Goal: Information Seeking & Learning: Understand process/instructions

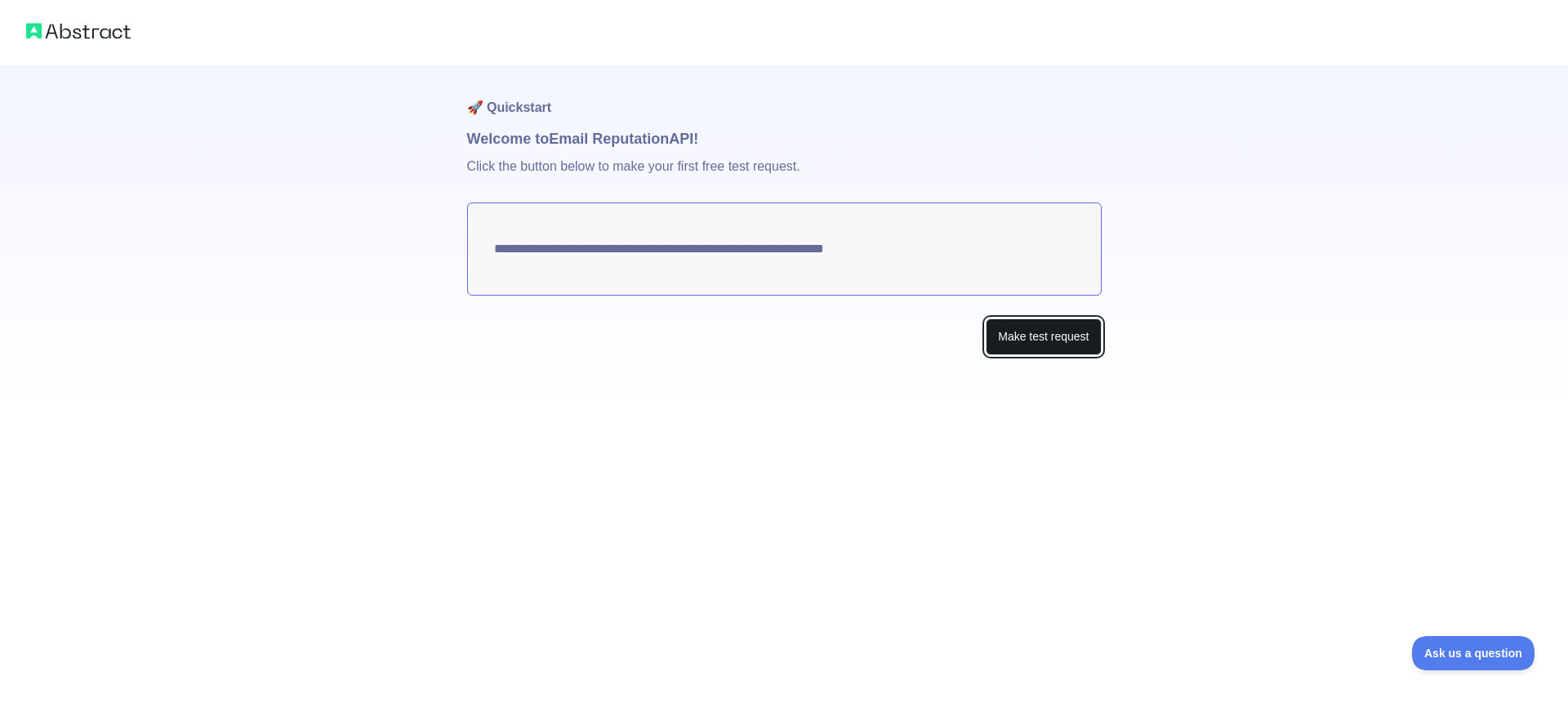
click at [1057, 336] on button "Make test request" at bounding box center [1043, 337] width 115 height 37
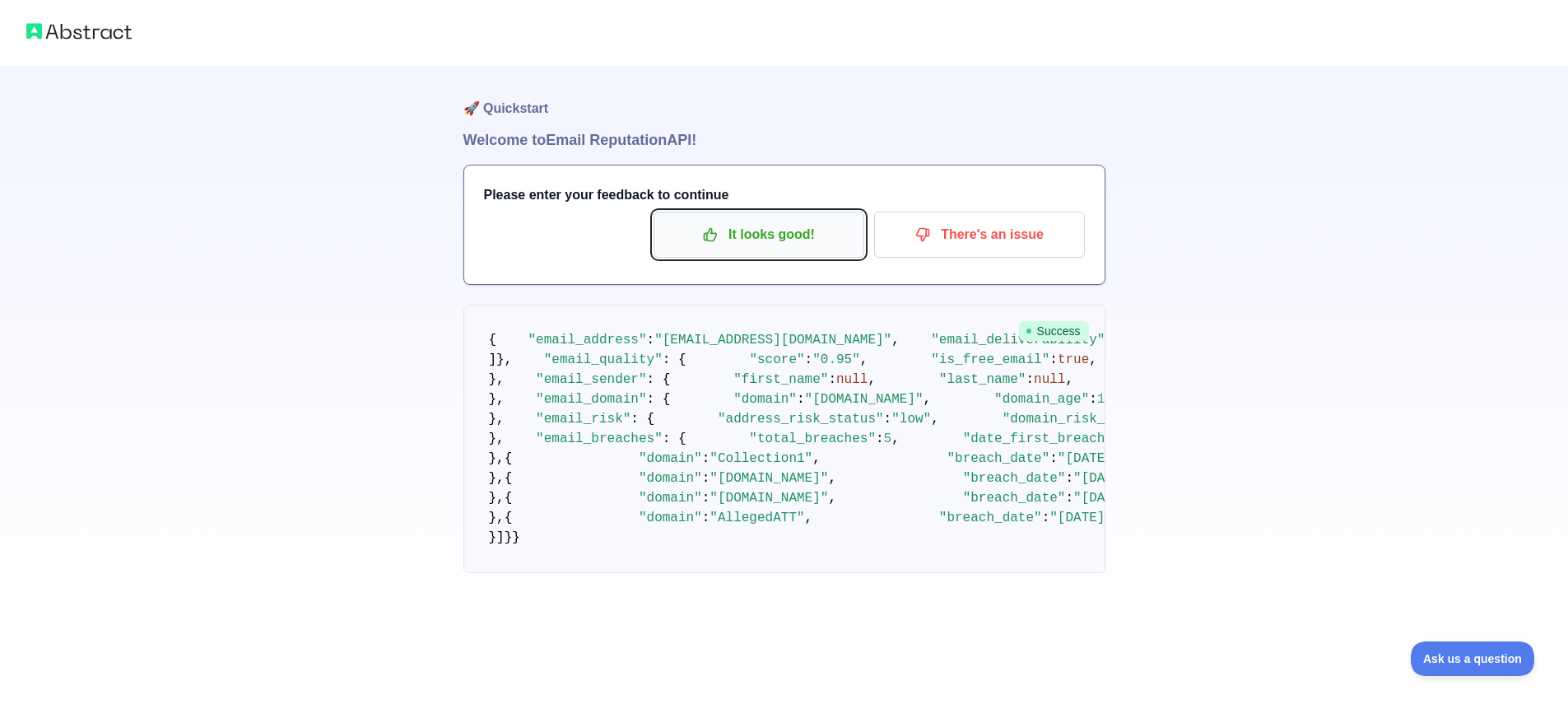
click at [785, 232] on p "It looks good!" at bounding box center [759, 234] width 186 height 28
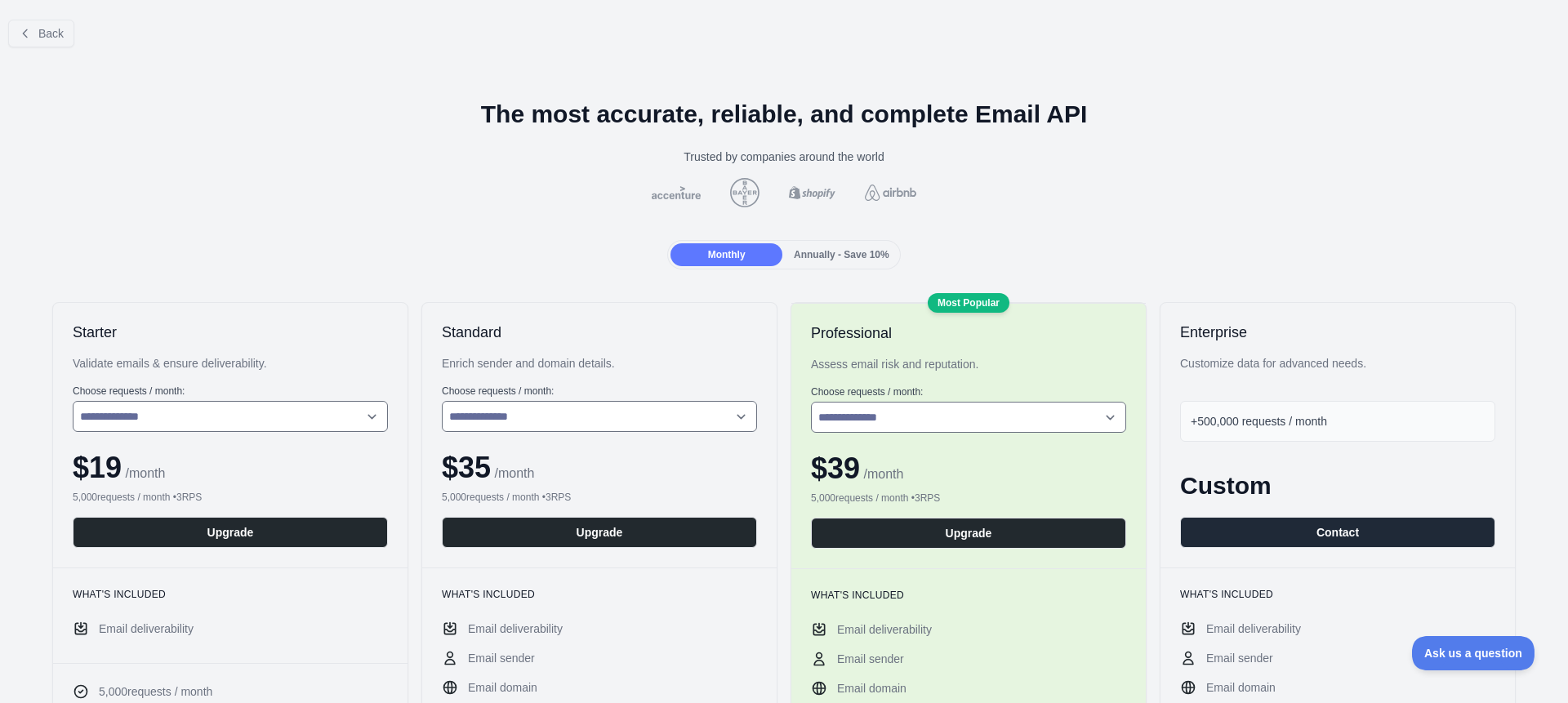
click at [842, 254] on span "Annually - Save 10%" at bounding box center [842, 254] width 95 height 11
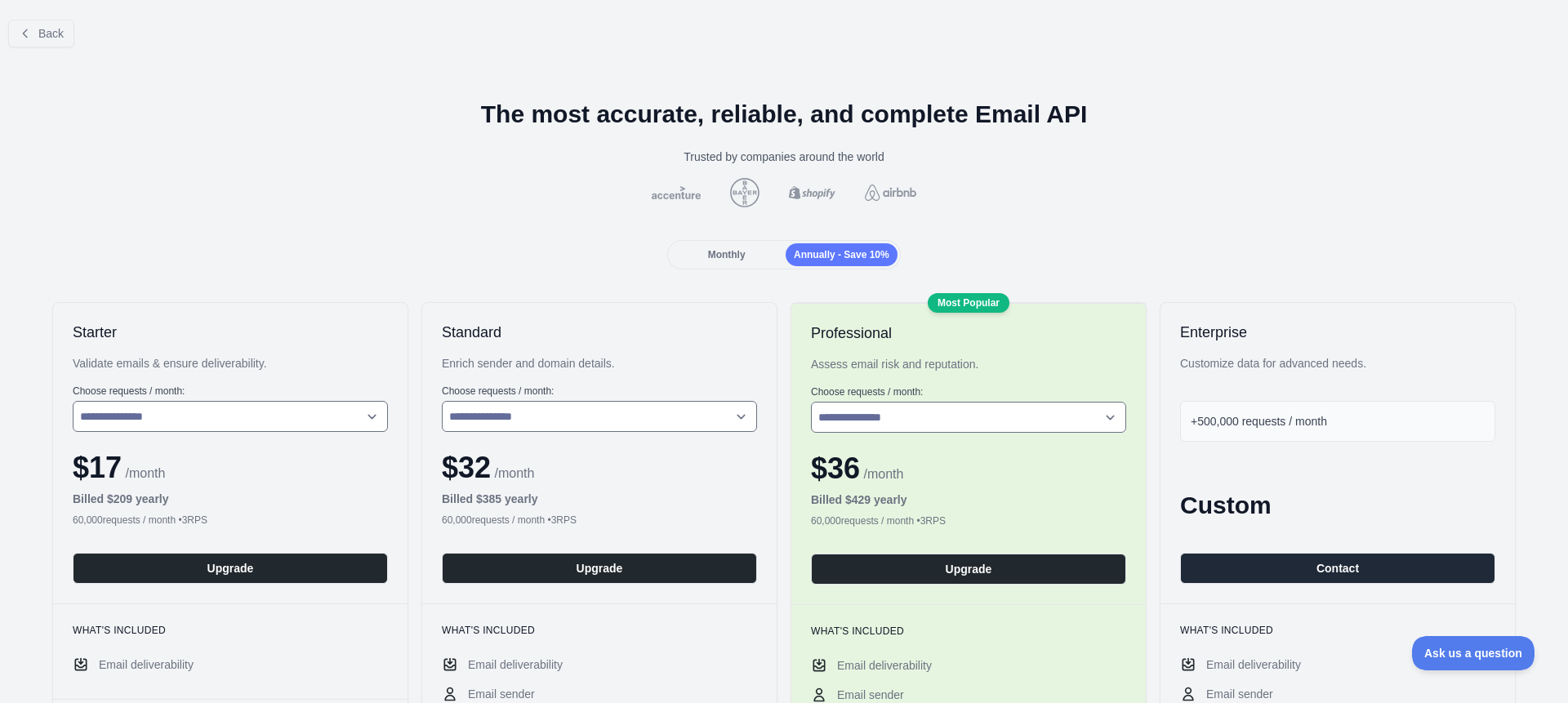
click at [715, 259] on span "Monthly" at bounding box center [727, 254] width 38 height 11
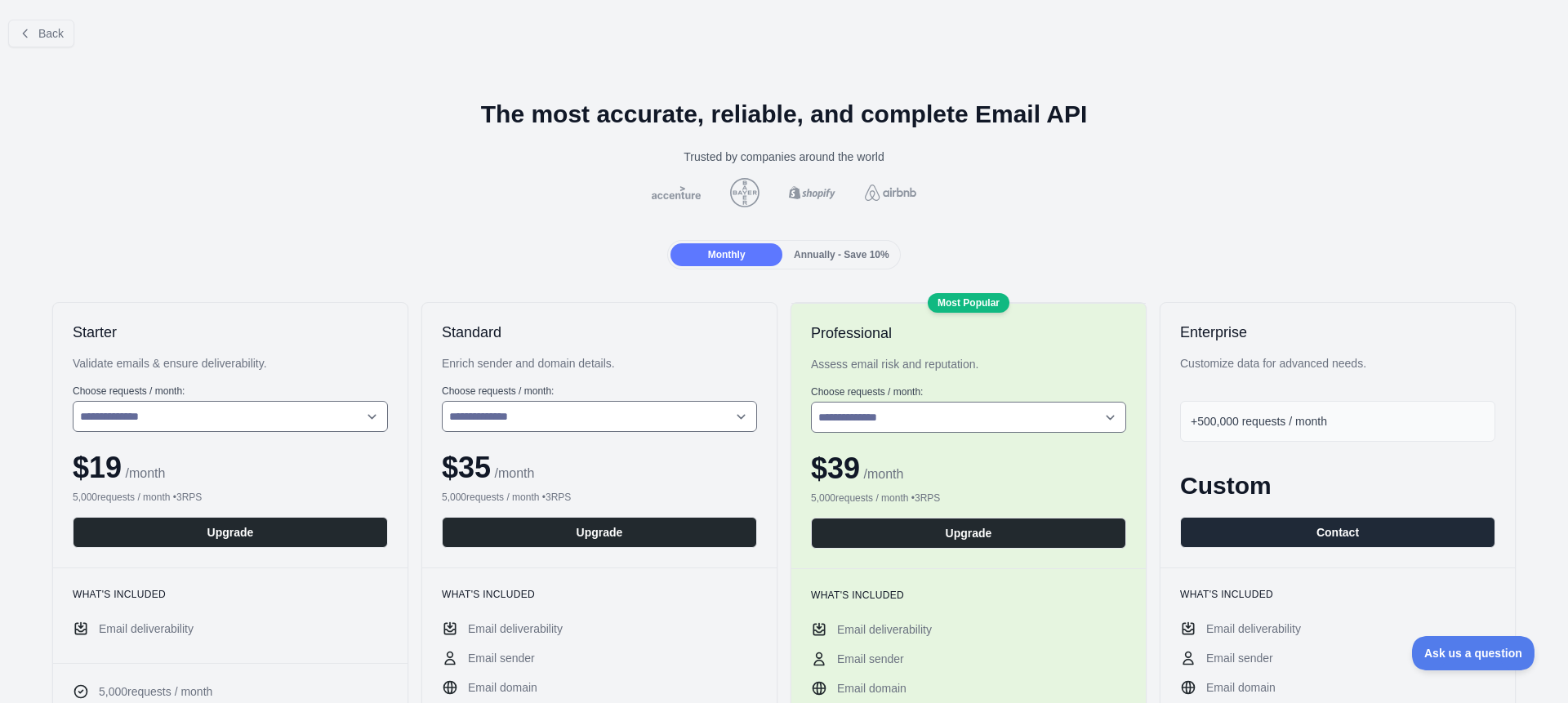
click at [829, 252] on span "Annually - Save 10%" at bounding box center [842, 254] width 95 height 11
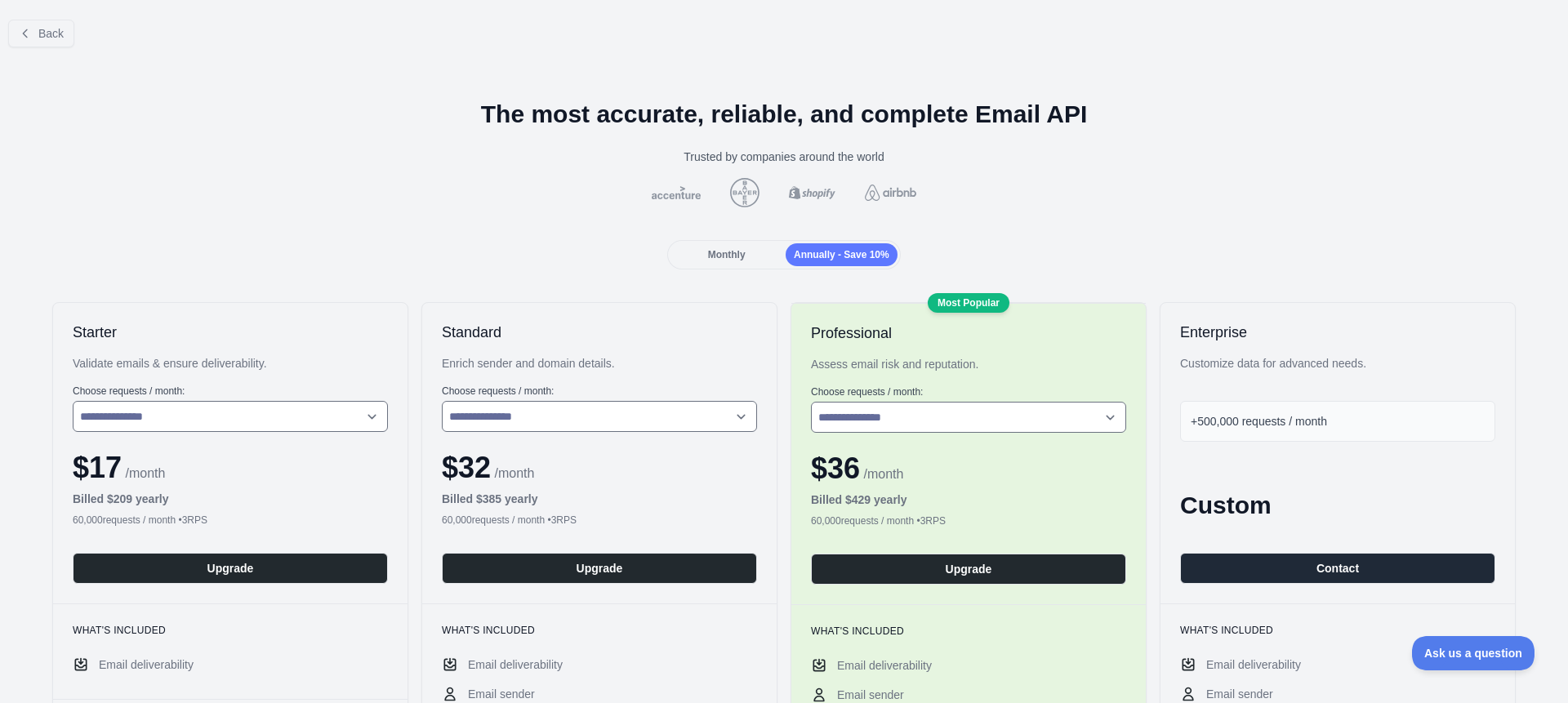
click at [742, 183] on img at bounding box center [745, 193] width 36 height 29
click at [671, 187] on img at bounding box center [676, 193] width 56 height 13
click at [54, 36] on span "Back" at bounding box center [50, 34] width 26 height 13
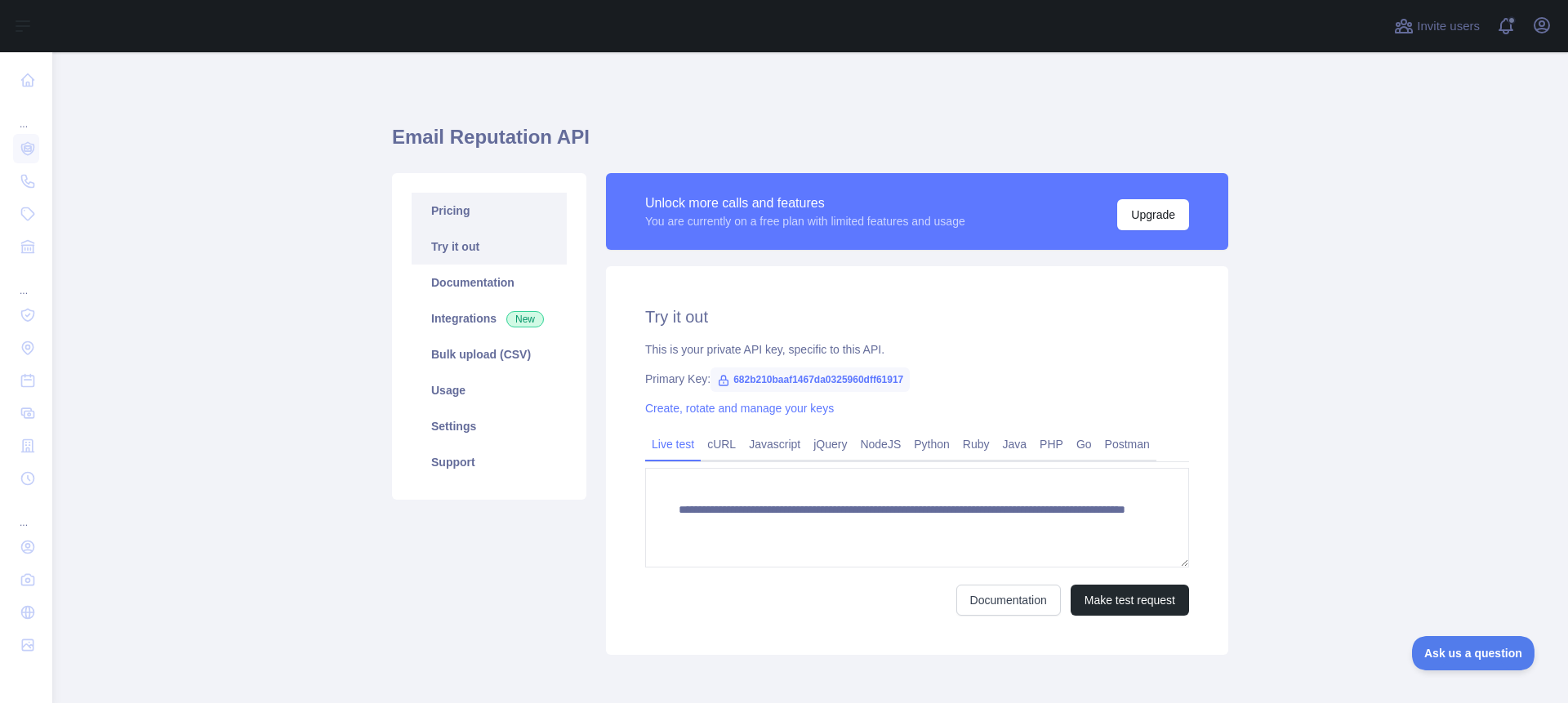
click at [448, 207] on link "Pricing" at bounding box center [489, 210] width 155 height 36
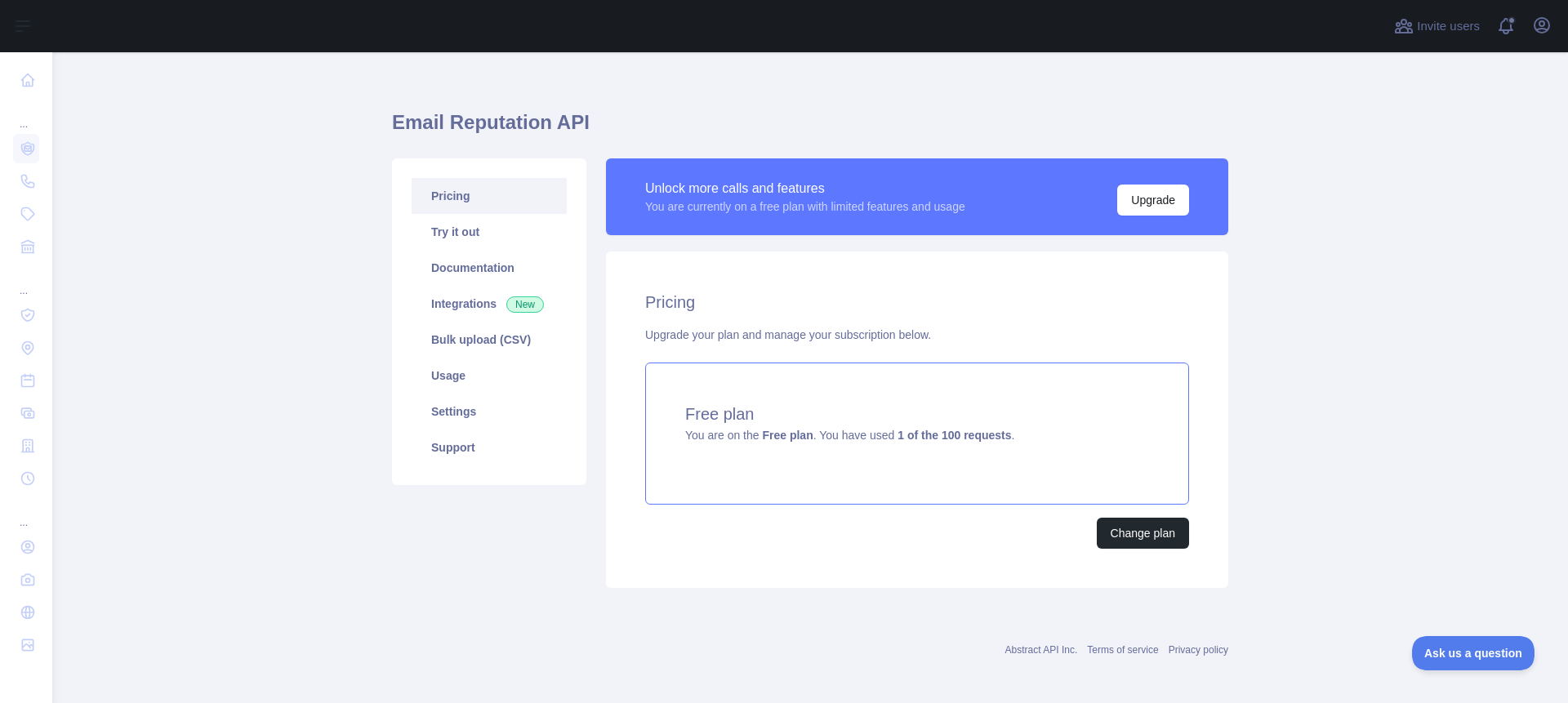
scroll to position [20, 0]
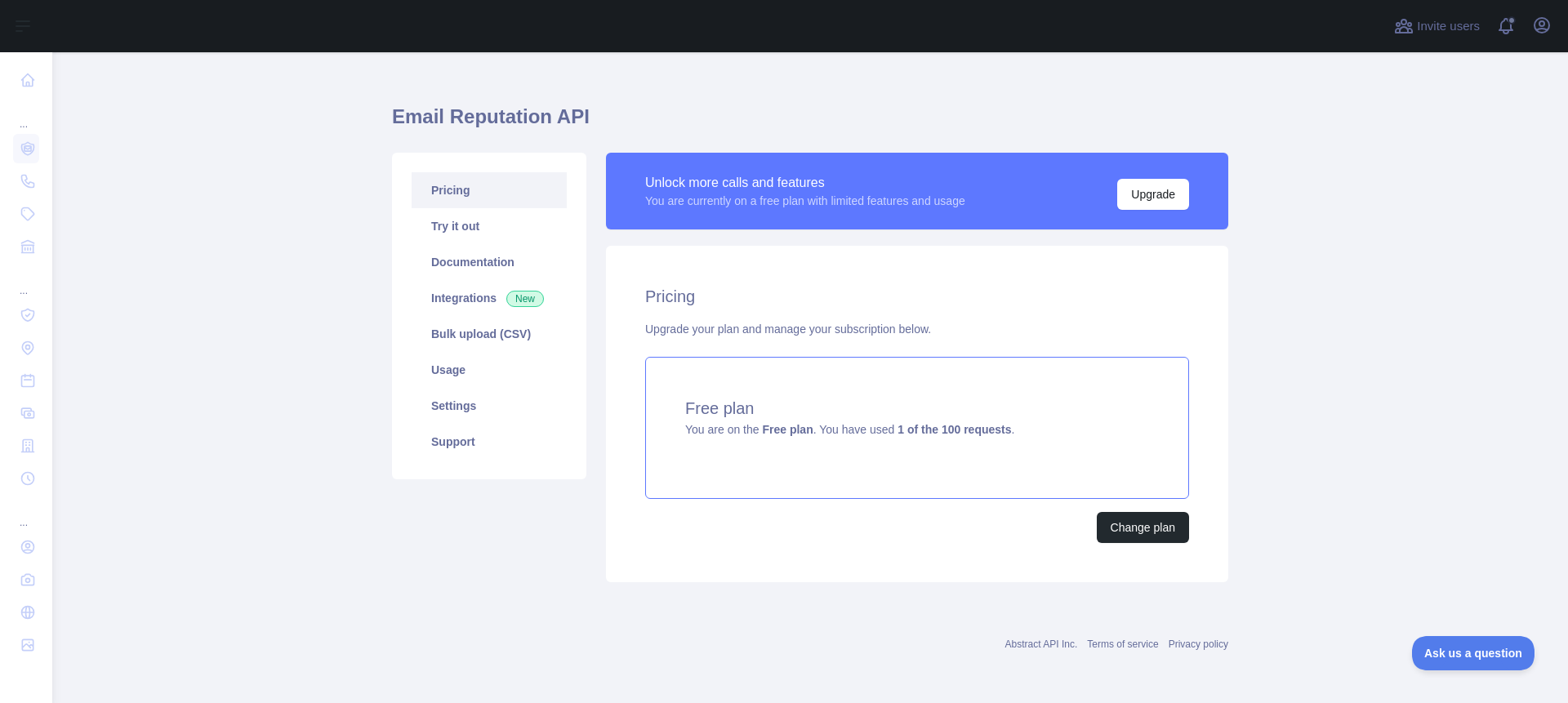
click at [901, 412] on h4 "Free plan" at bounding box center [917, 408] width 464 height 23
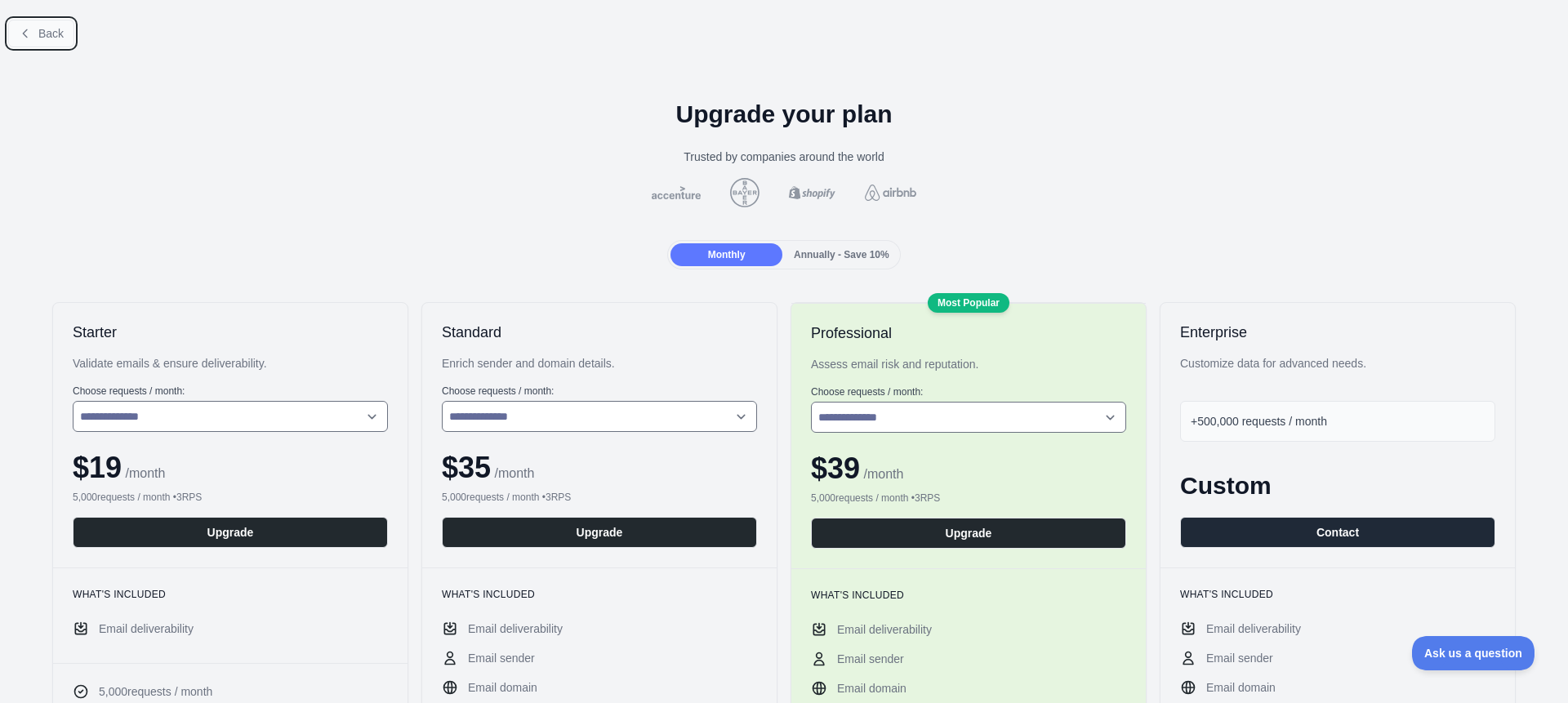
click at [57, 28] on span "Back" at bounding box center [50, 34] width 26 height 13
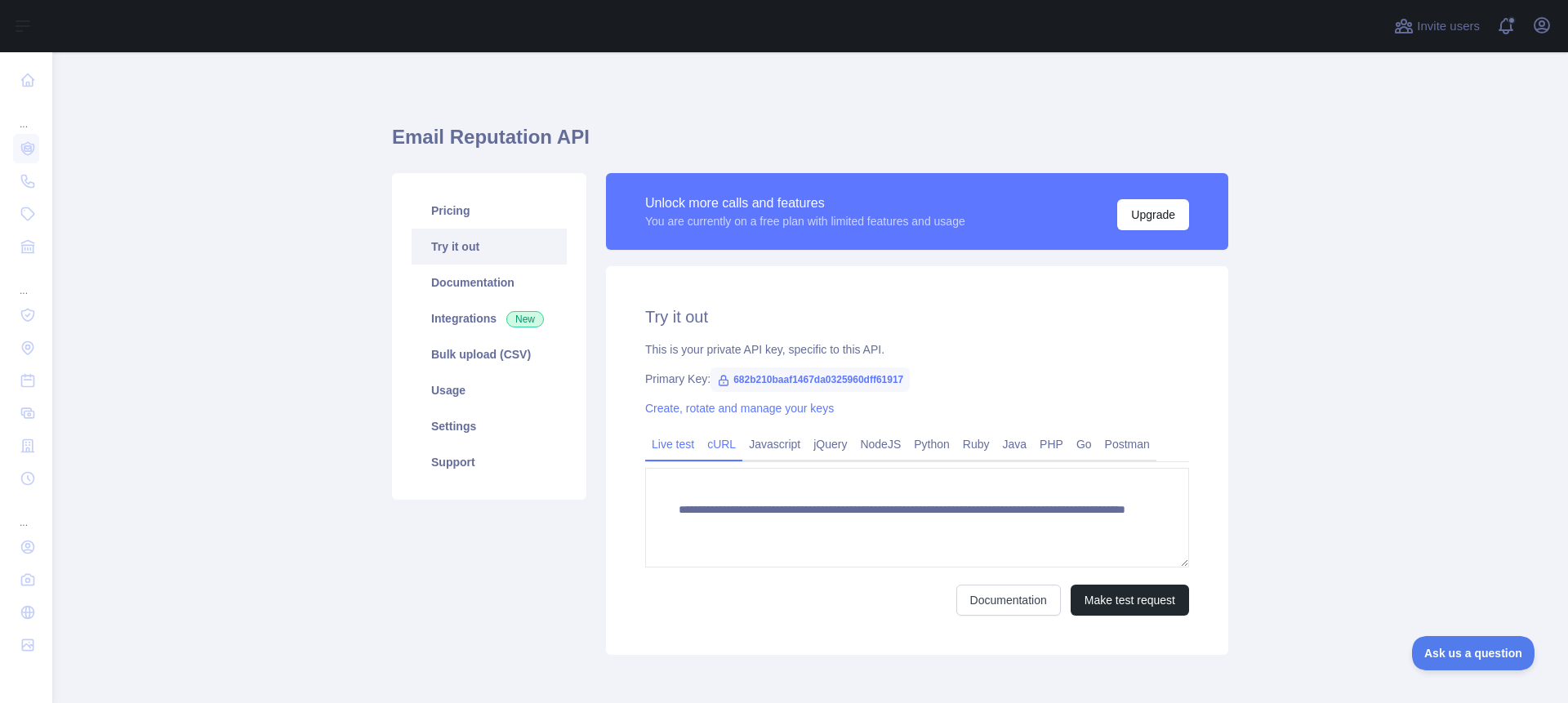
click at [717, 443] on link "cURL" at bounding box center [721, 444] width 42 height 26
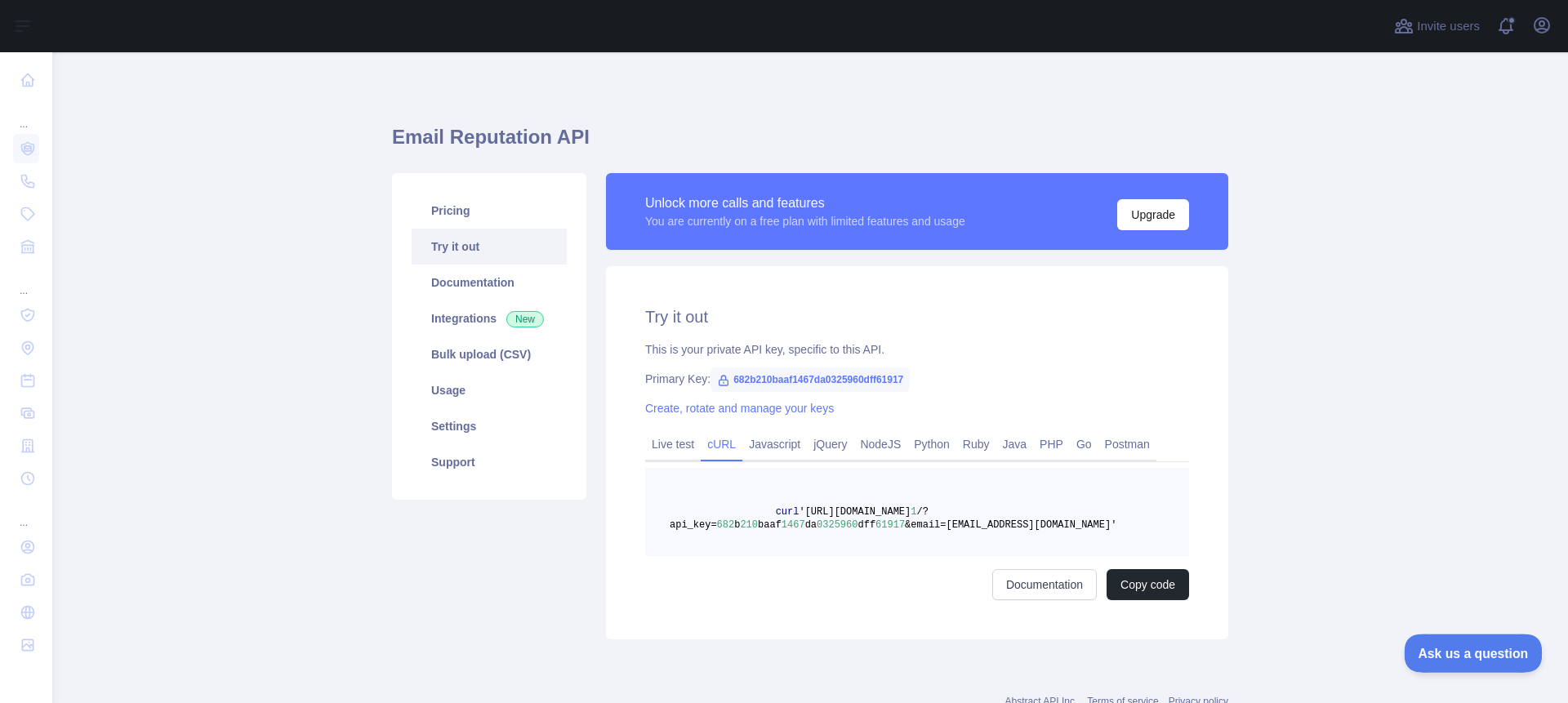
click at [1482, 648] on span "Ask us a question" at bounding box center [1465, 650] width 123 height 11
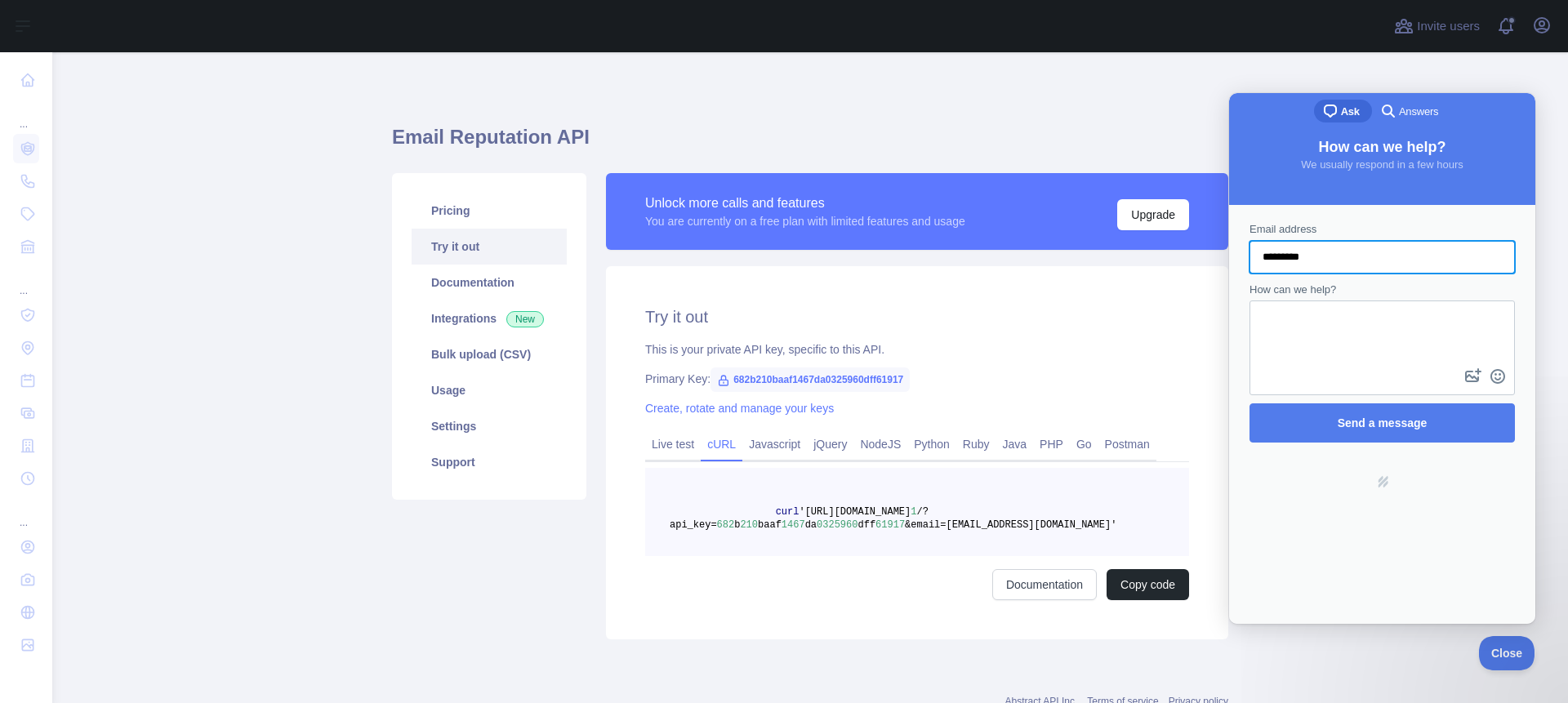
type input "**********"
click at [1357, 342] on textarea "How can we help?" at bounding box center [1382, 333] width 262 height 63
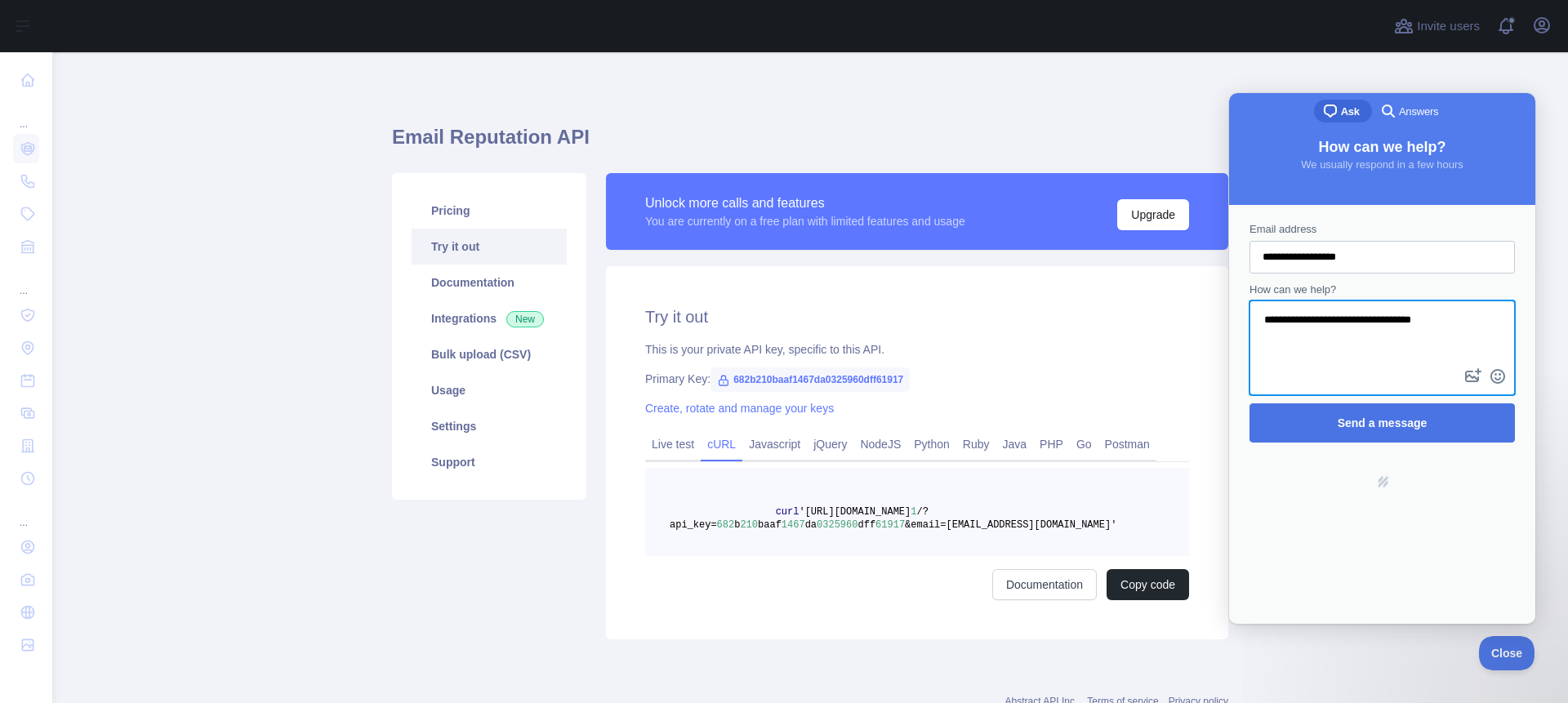
type textarea "**********"
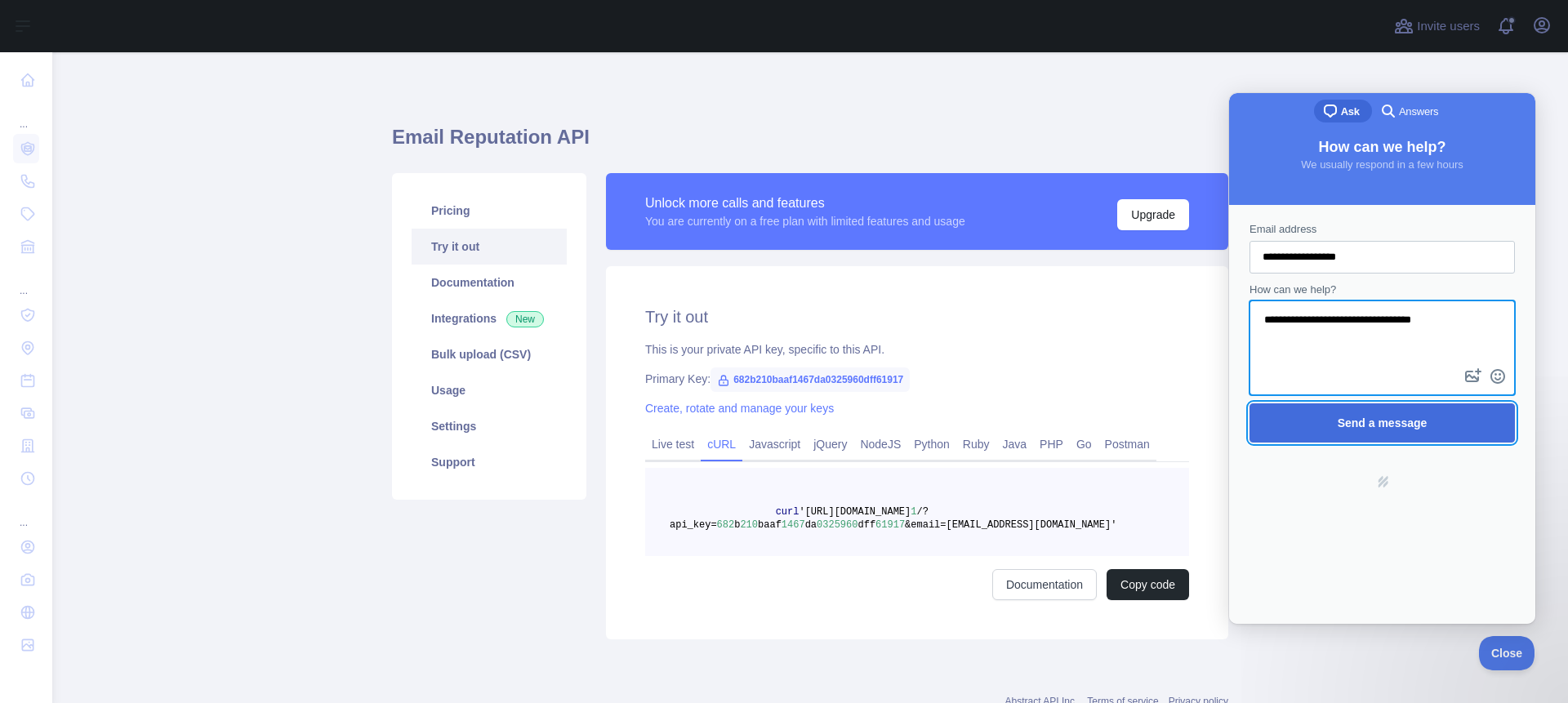
click at [1382, 423] on span "Send a message" at bounding box center [1383, 423] width 90 height 13
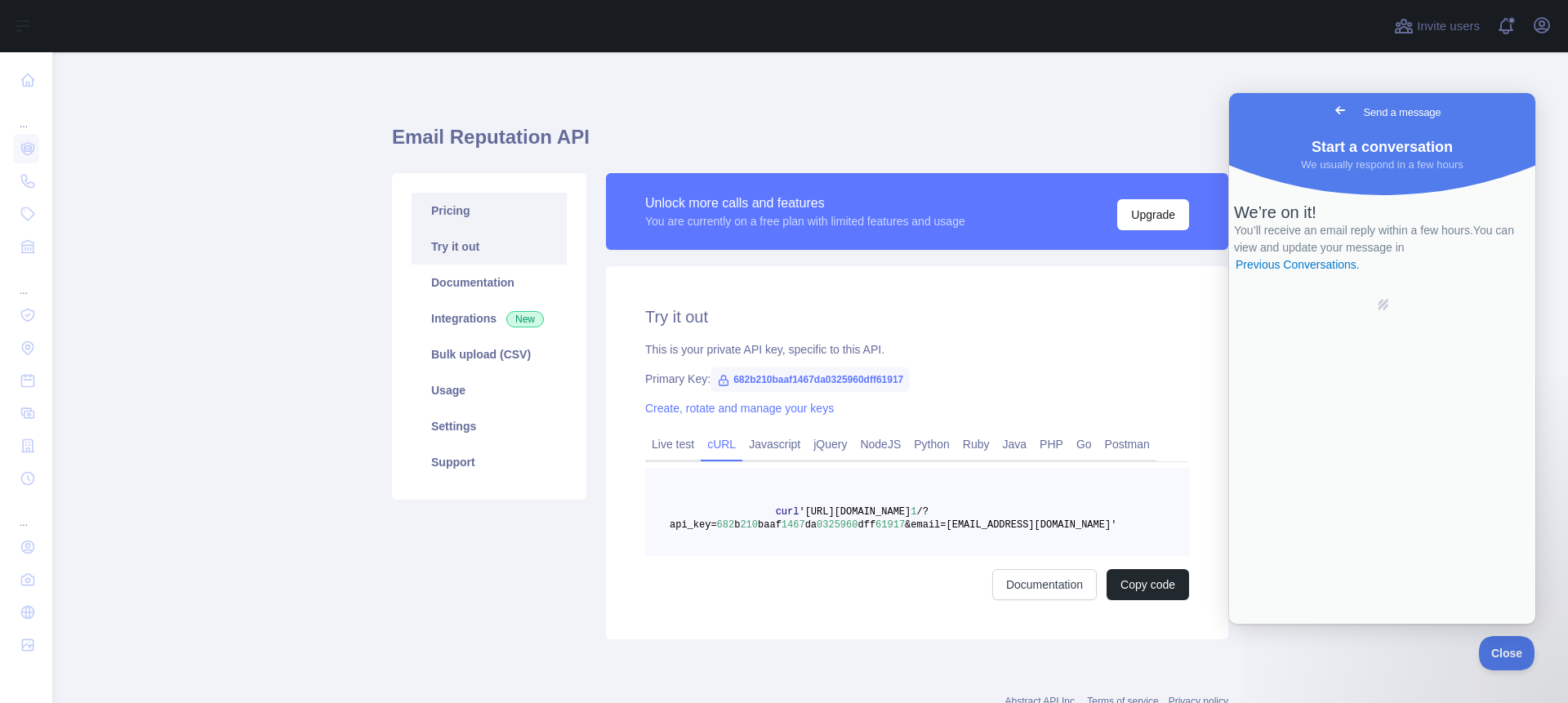
click at [453, 206] on link "Pricing" at bounding box center [489, 210] width 155 height 36
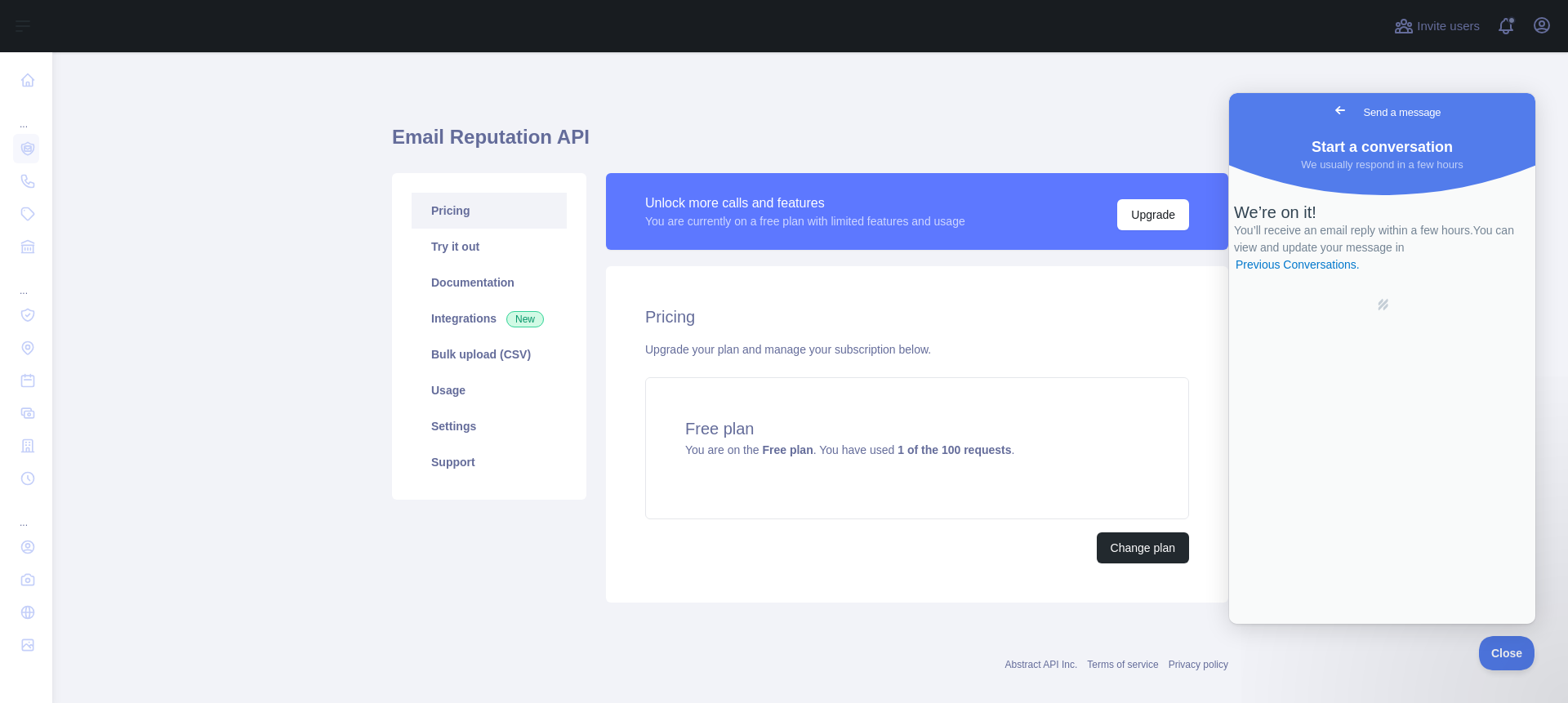
scroll to position [20, 0]
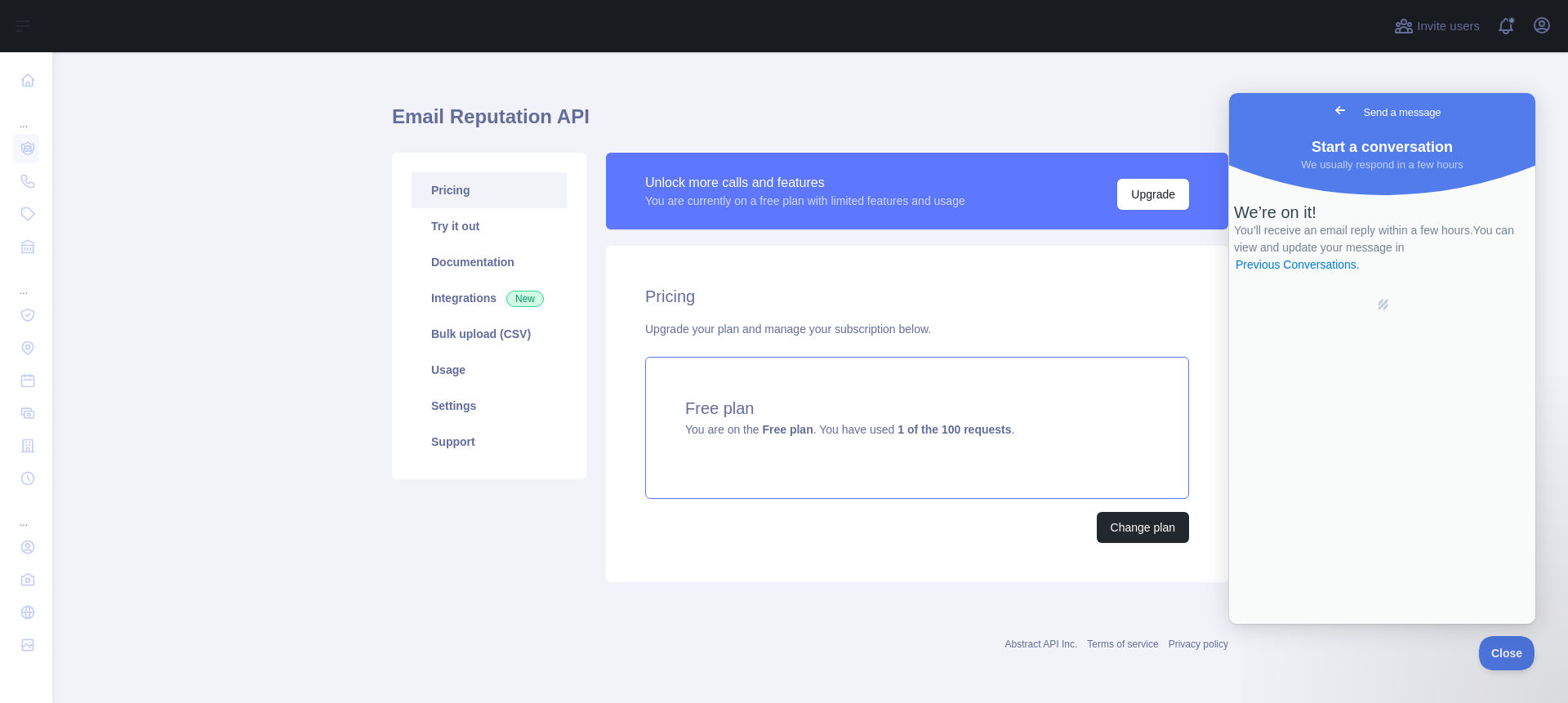
click at [835, 427] on span "You are on the Free plan . You have used 1 of the 100 requests ." at bounding box center [850, 429] width 330 height 13
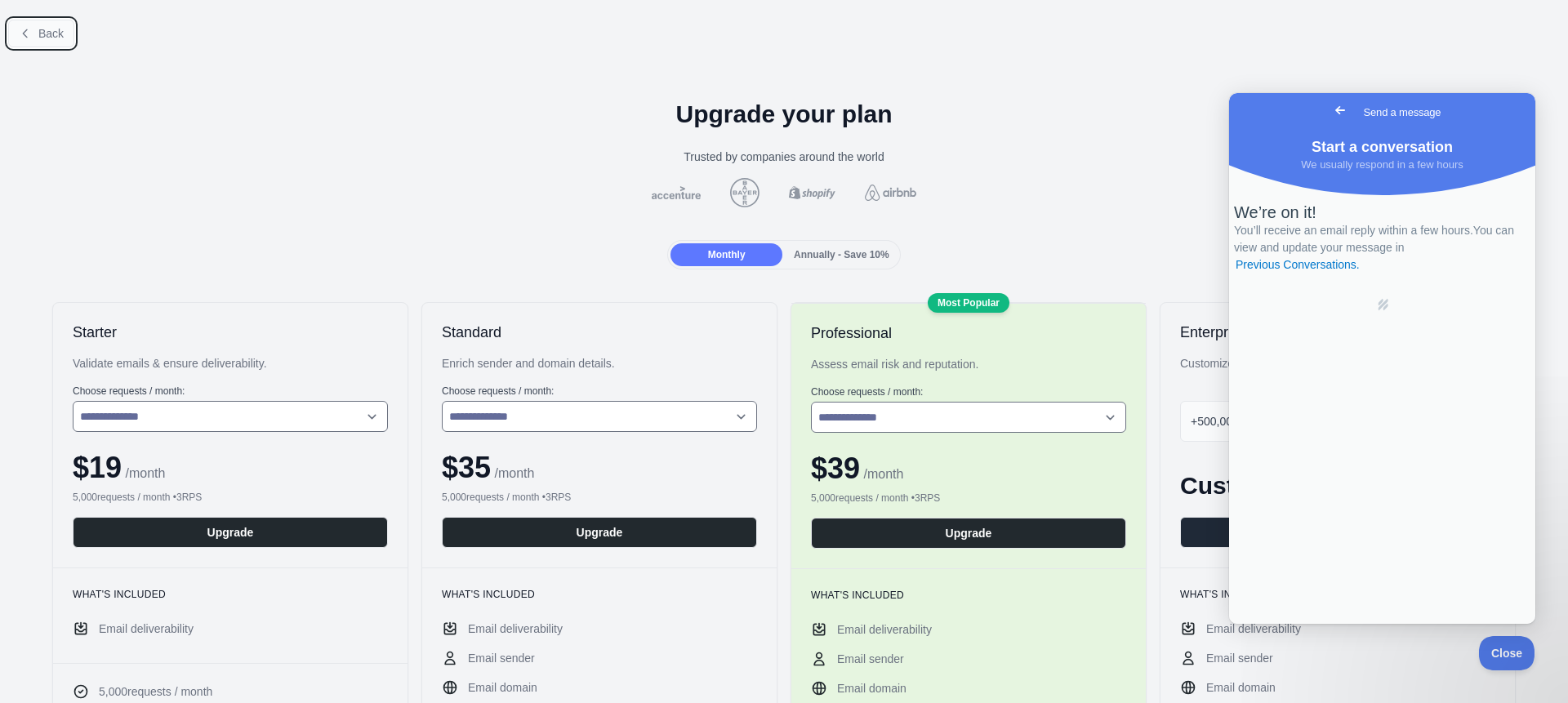
click at [57, 28] on span "Back" at bounding box center [50, 34] width 26 height 13
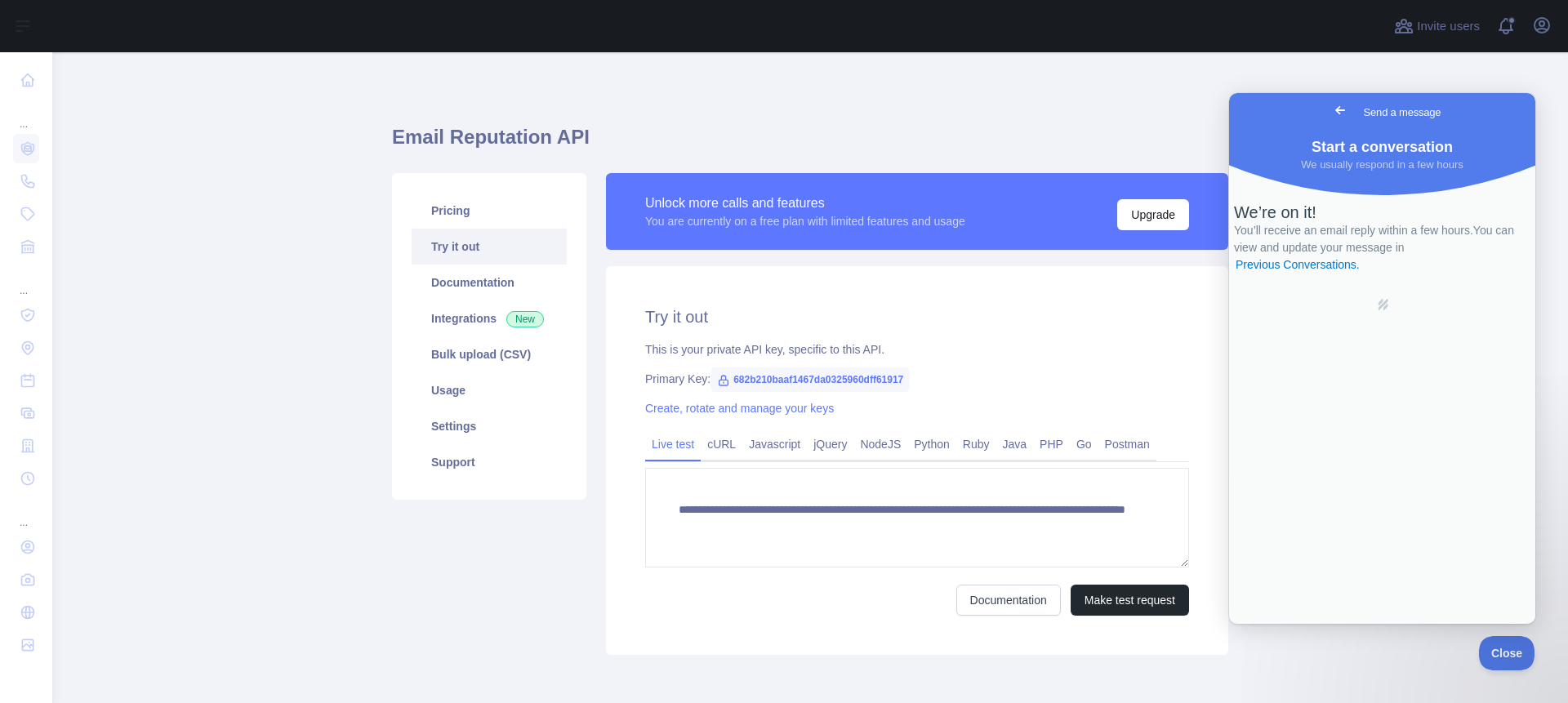
click at [458, 244] on link "Try it out" at bounding box center [489, 246] width 155 height 36
click at [451, 210] on link "Pricing" at bounding box center [489, 210] width 155 height 36
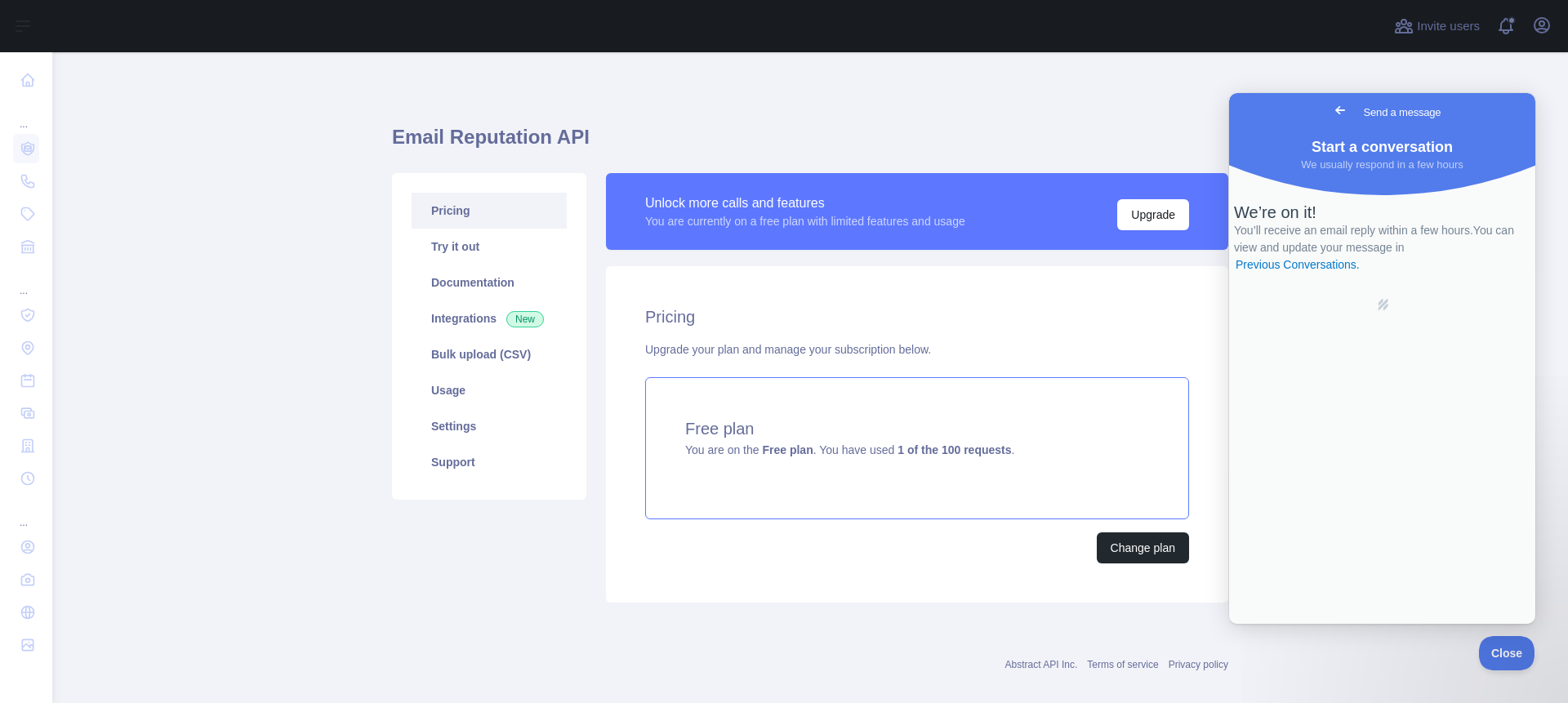
click at [867, 448] on span "You are on the Free plan . You have used 1 of the 100 requests ." at bounding box center [850, 450] width 330 height 13
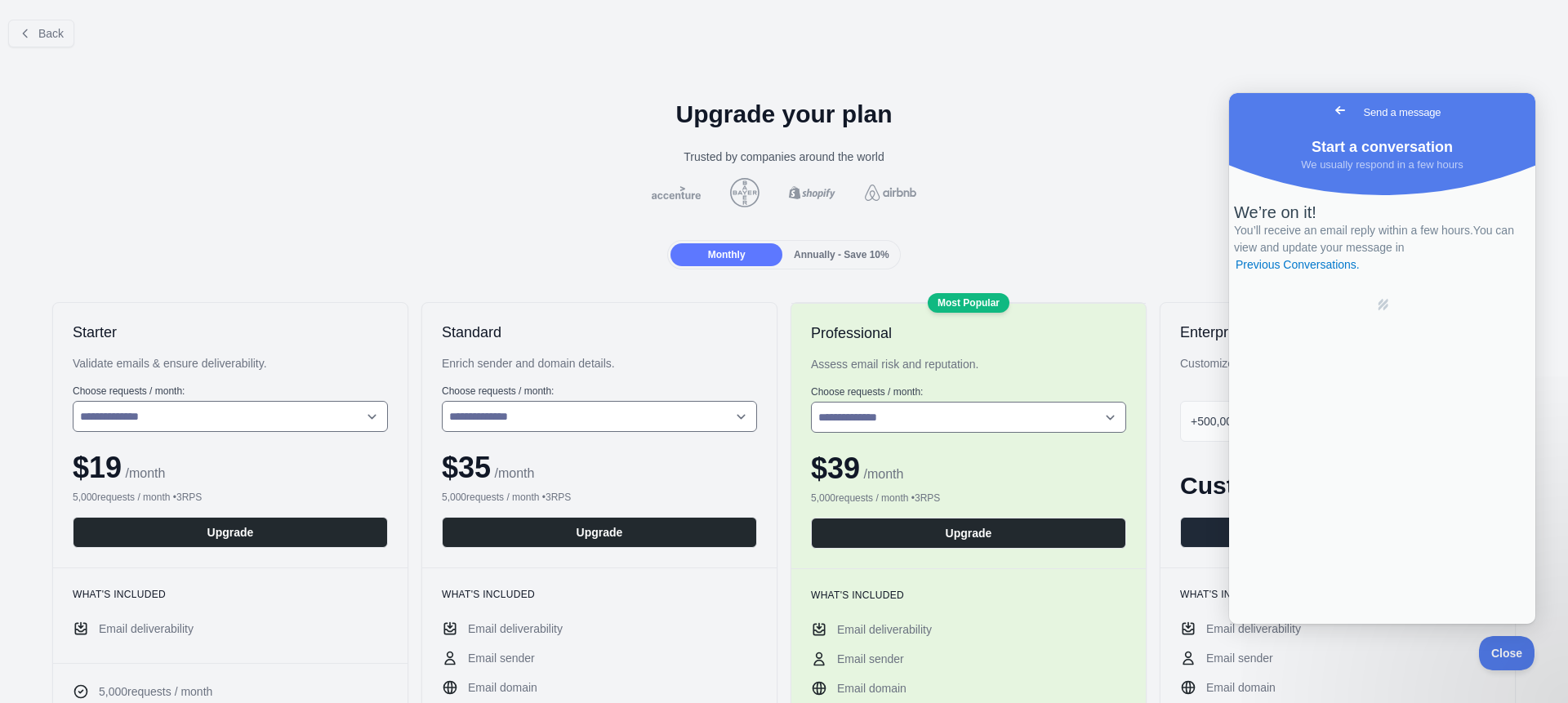
click at [1330, 109] on span "Go back" at bounding box center [1340, 110] width 19 height 19
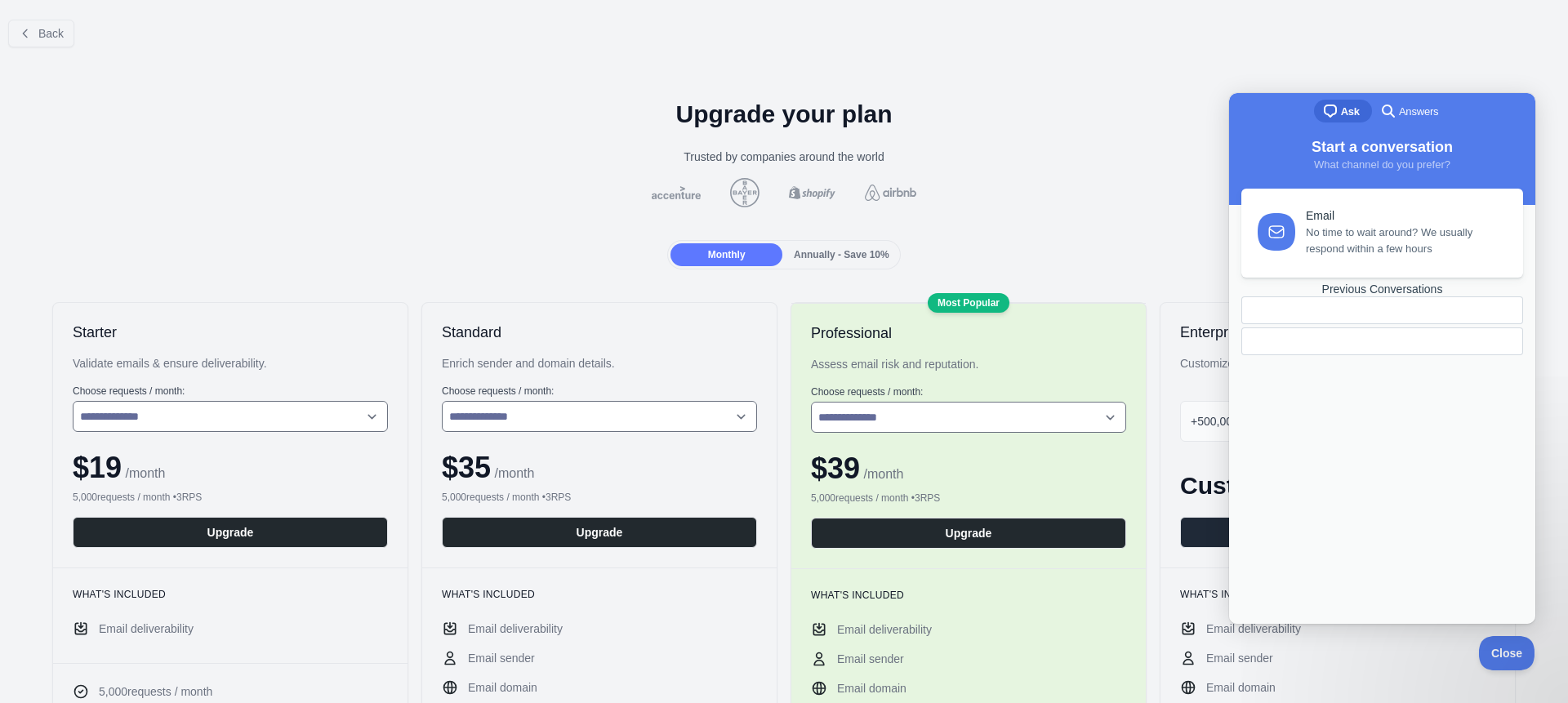
click at [1496, 645] on button "Close" at bounding box center [1503, 650] width 56 height 34
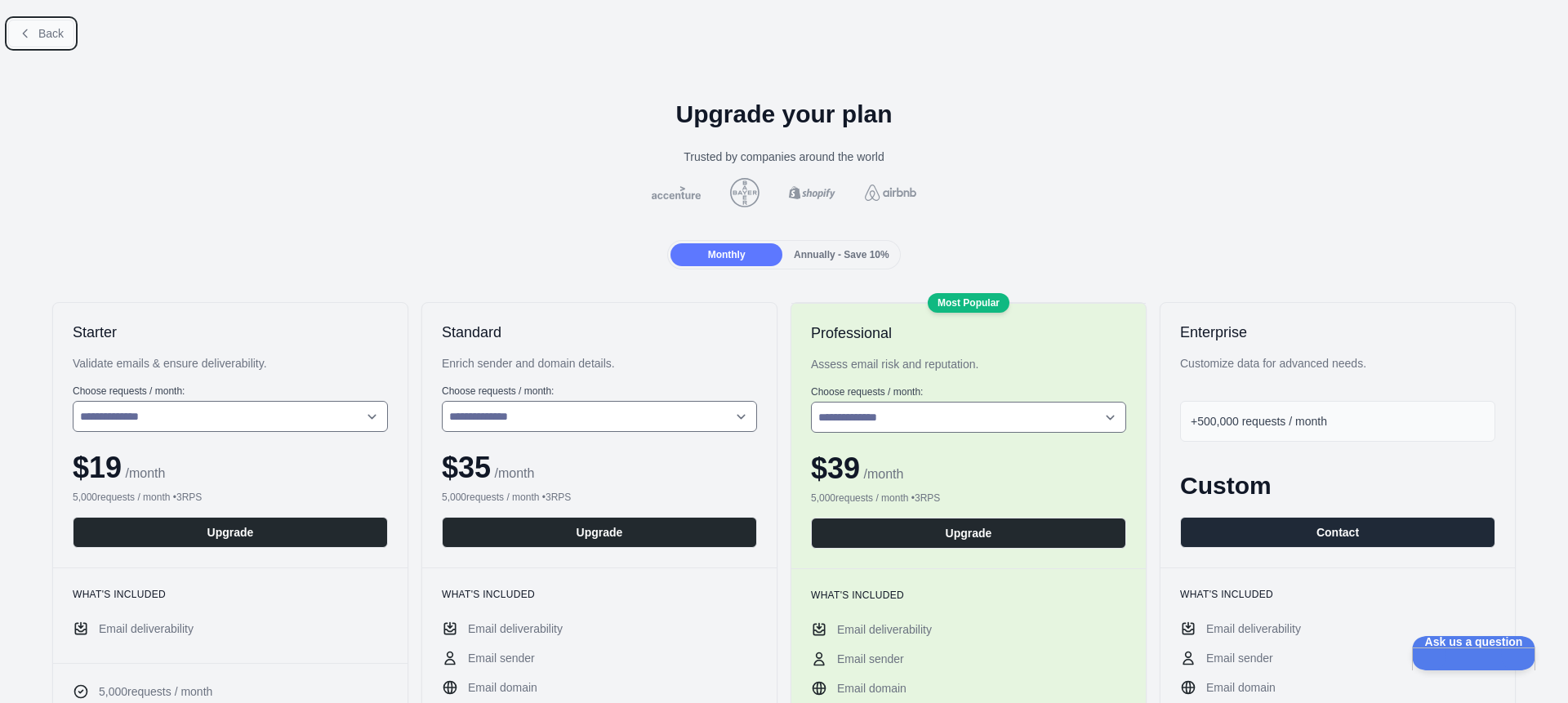
click at [43, 27] on span "Back" at bounding box center [50, 34] width 26 height 13
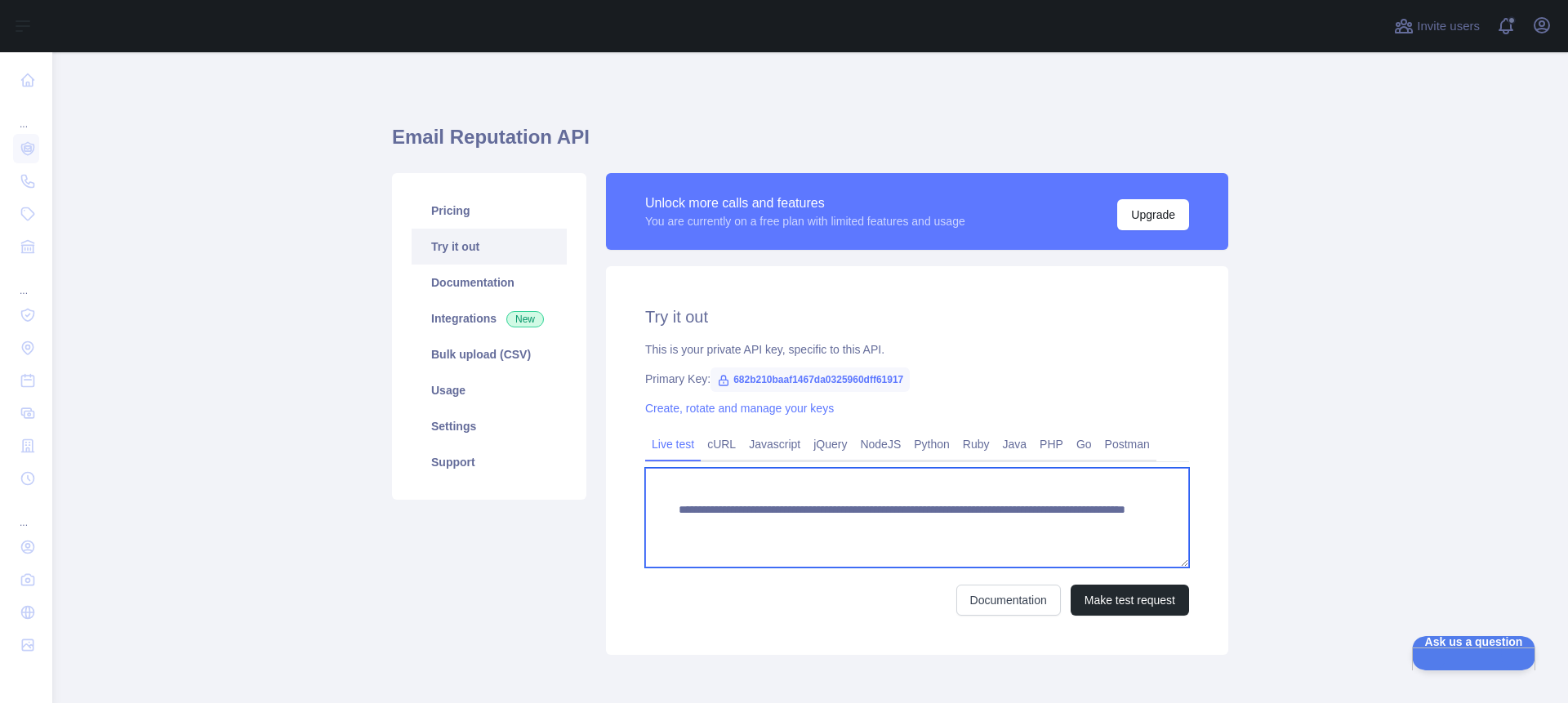
drag, startPoint x: 1058, startPoint y: 525, endPoint x: 953, endPoint y: 530, distance: 105.1
click at [953, 530] on textarea "**********" at bounding box center [917, 518] width 544 height 100
paste textarea
type textarea "**********"
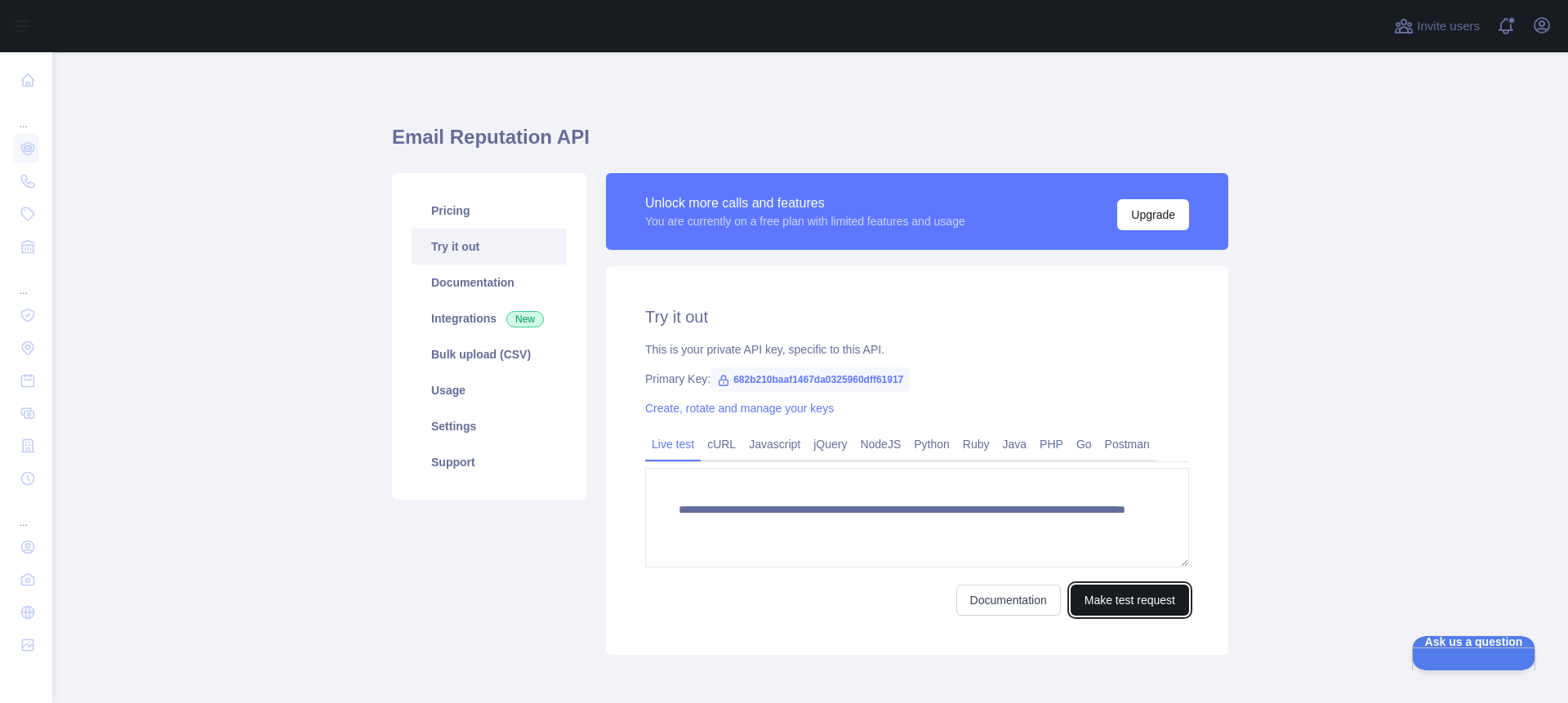
click at [1130, 596] on button "Make test request" at bounding box center [1130, 600] width 118 height 31
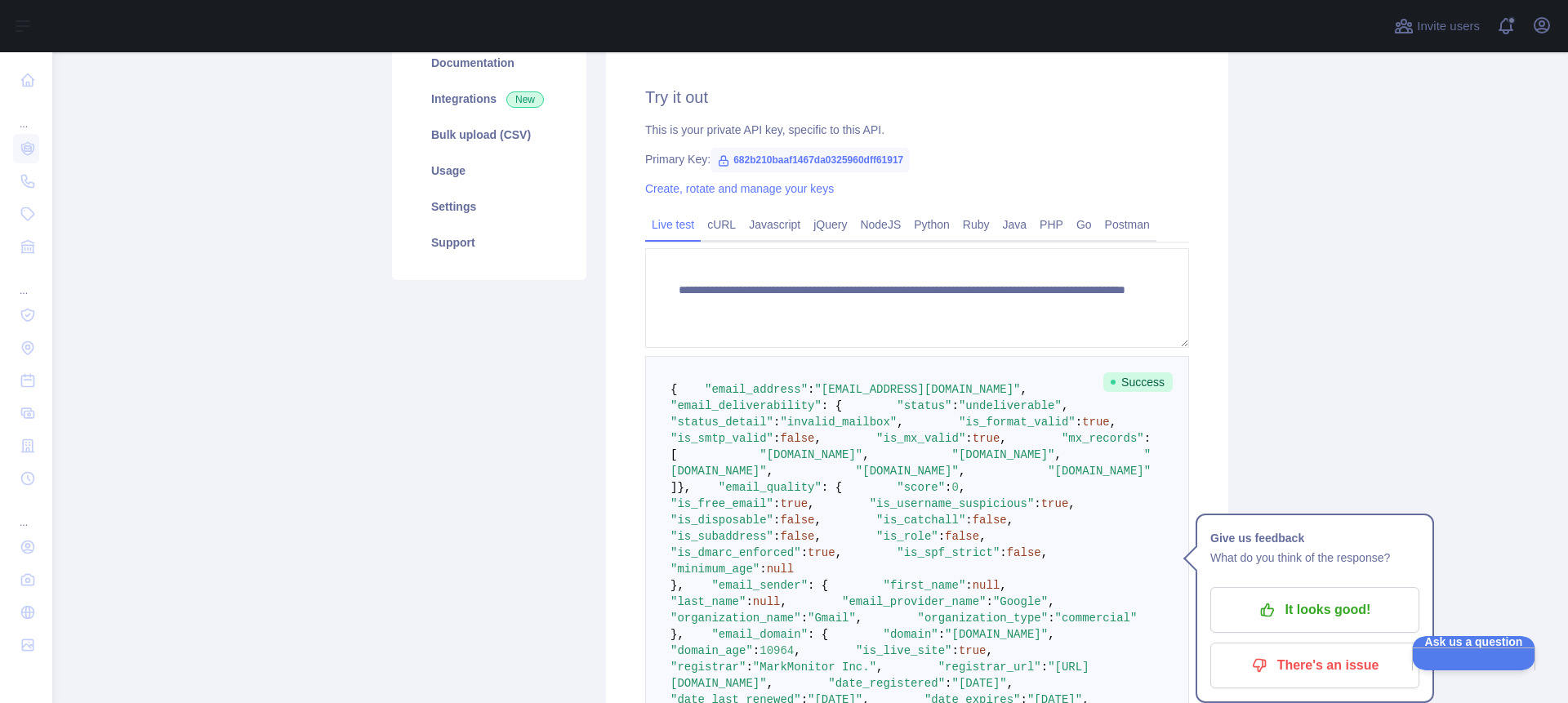
scroll to position [242, 0]
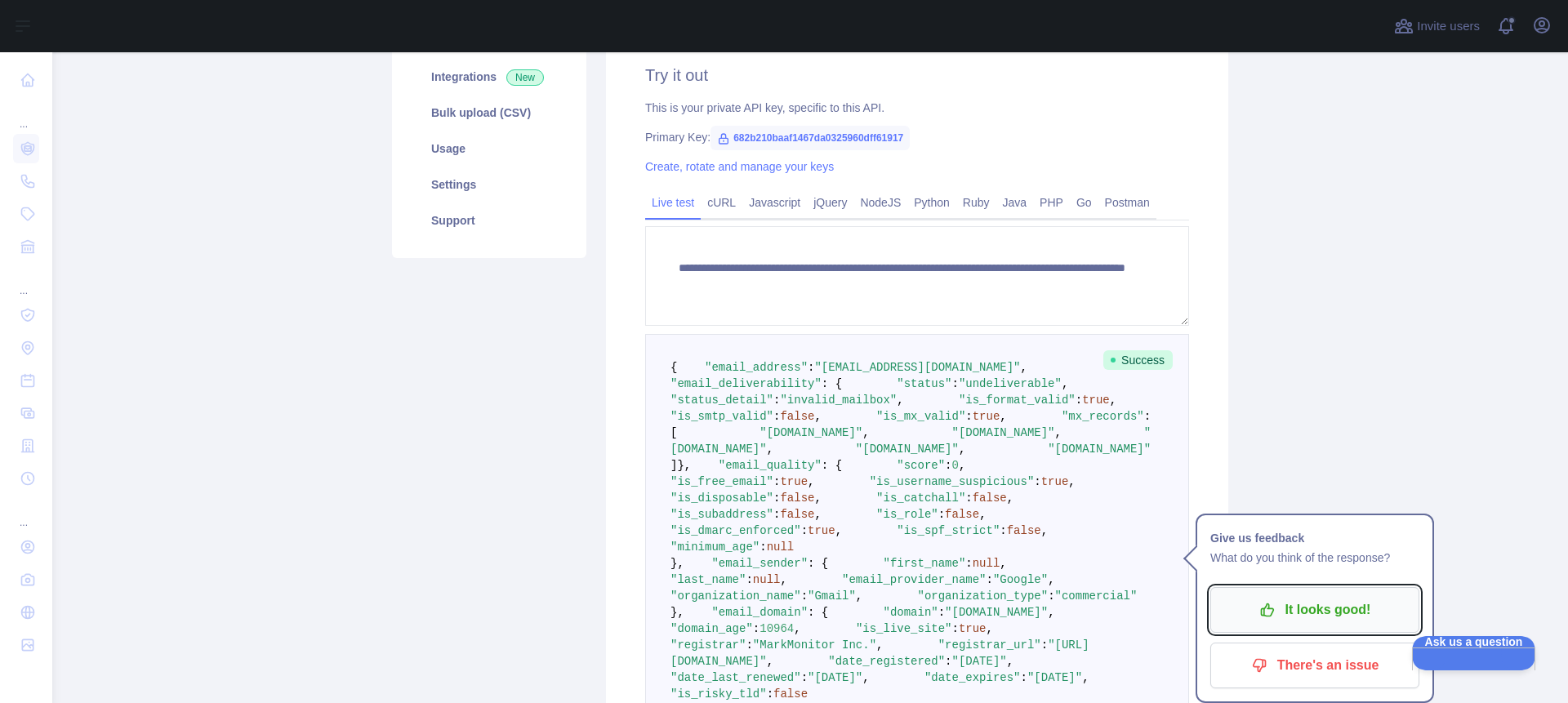
click at [1316, 604] on p "It looks good!" at bounding box center [1314, 609] width 185 height 27
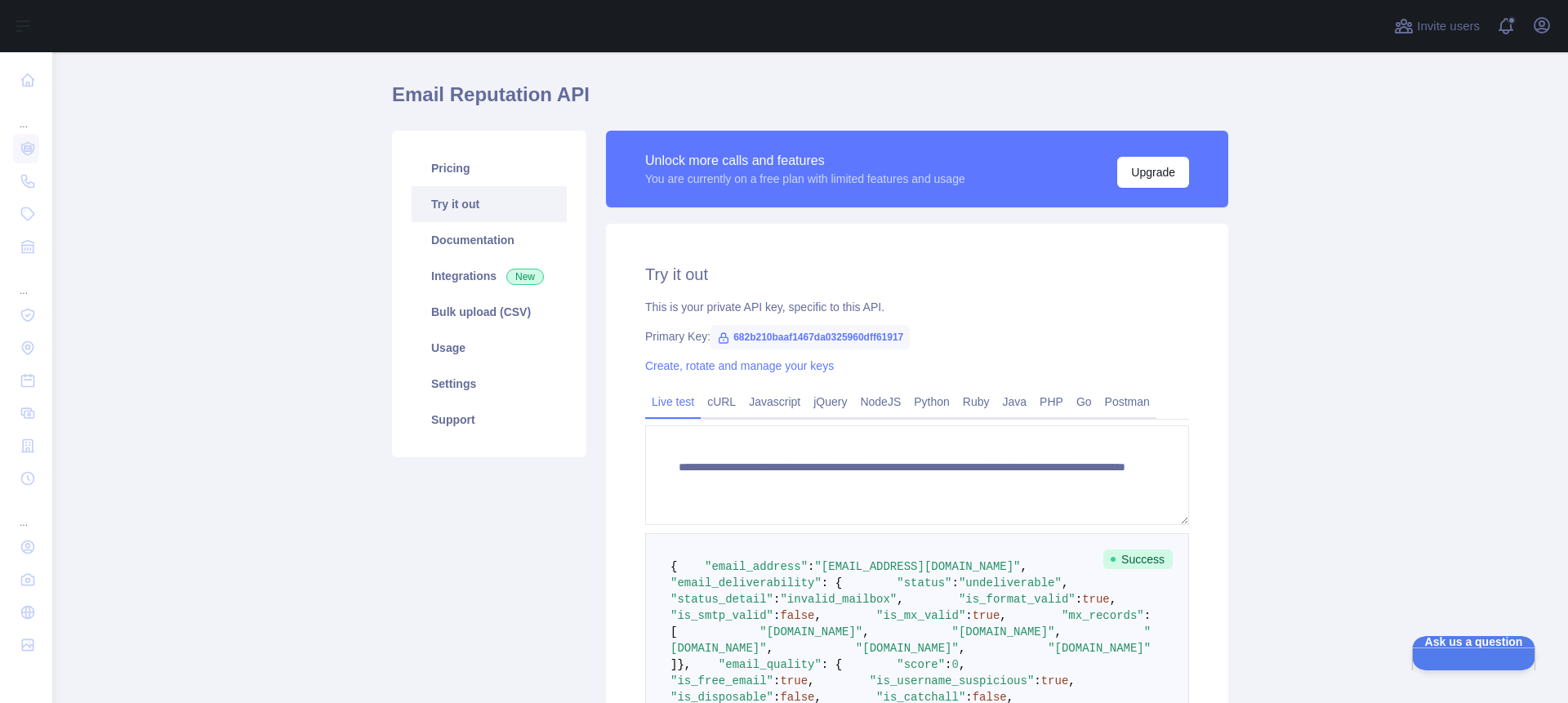
scroll to position [0, 0]
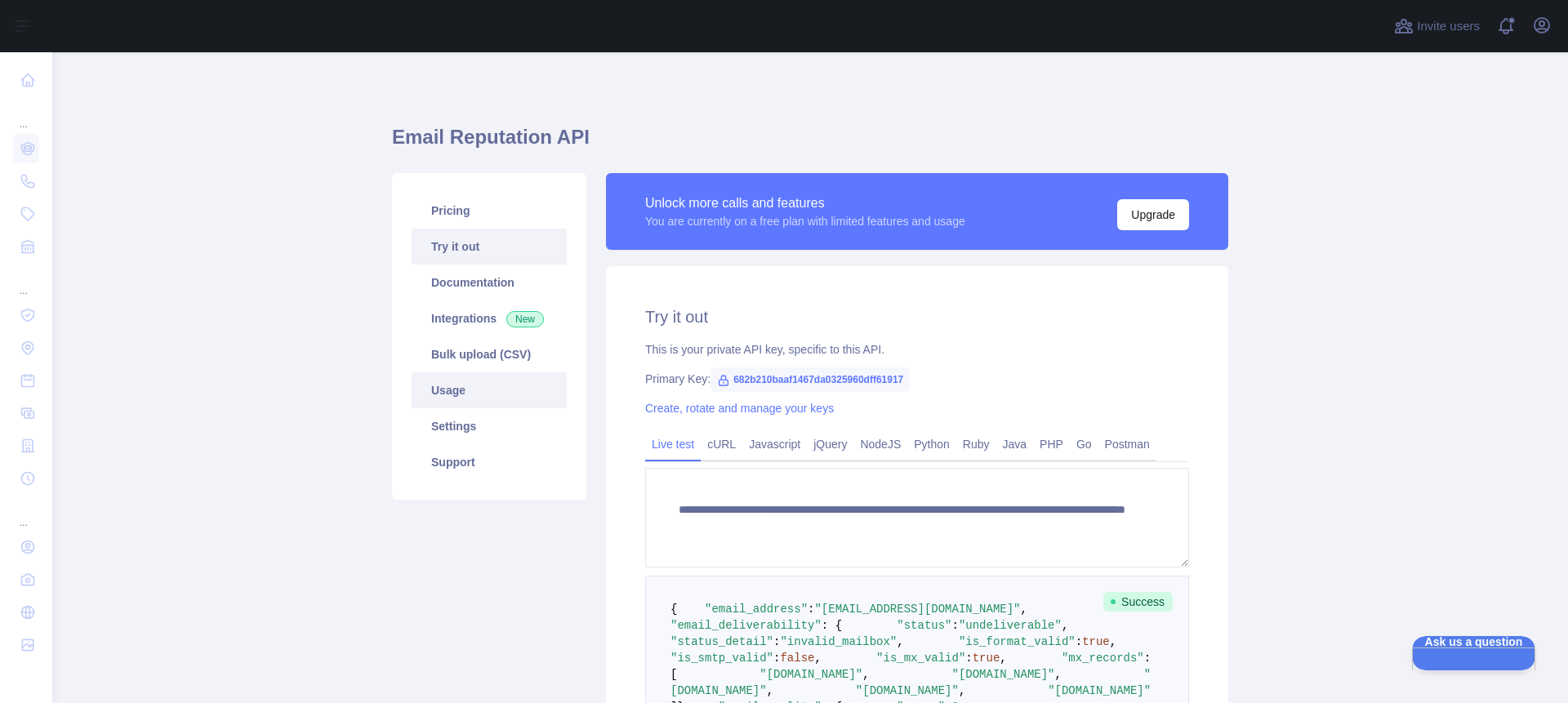
click at [451, 383] on link "Usage" at bounding box center [489, 390] width 155 height 36
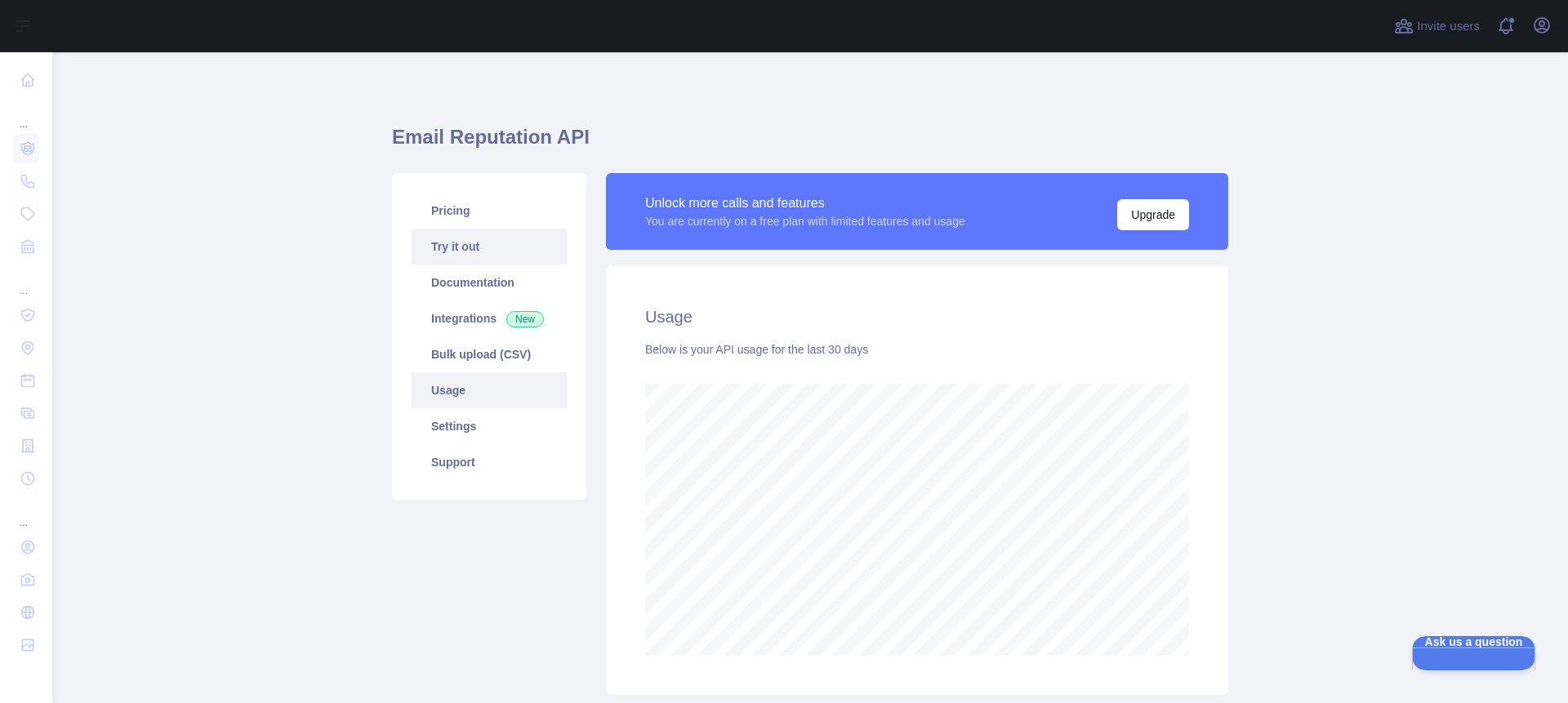
click at [458, 246] on link "Try it out" at bounding box center [489, 246] width 155 height 36
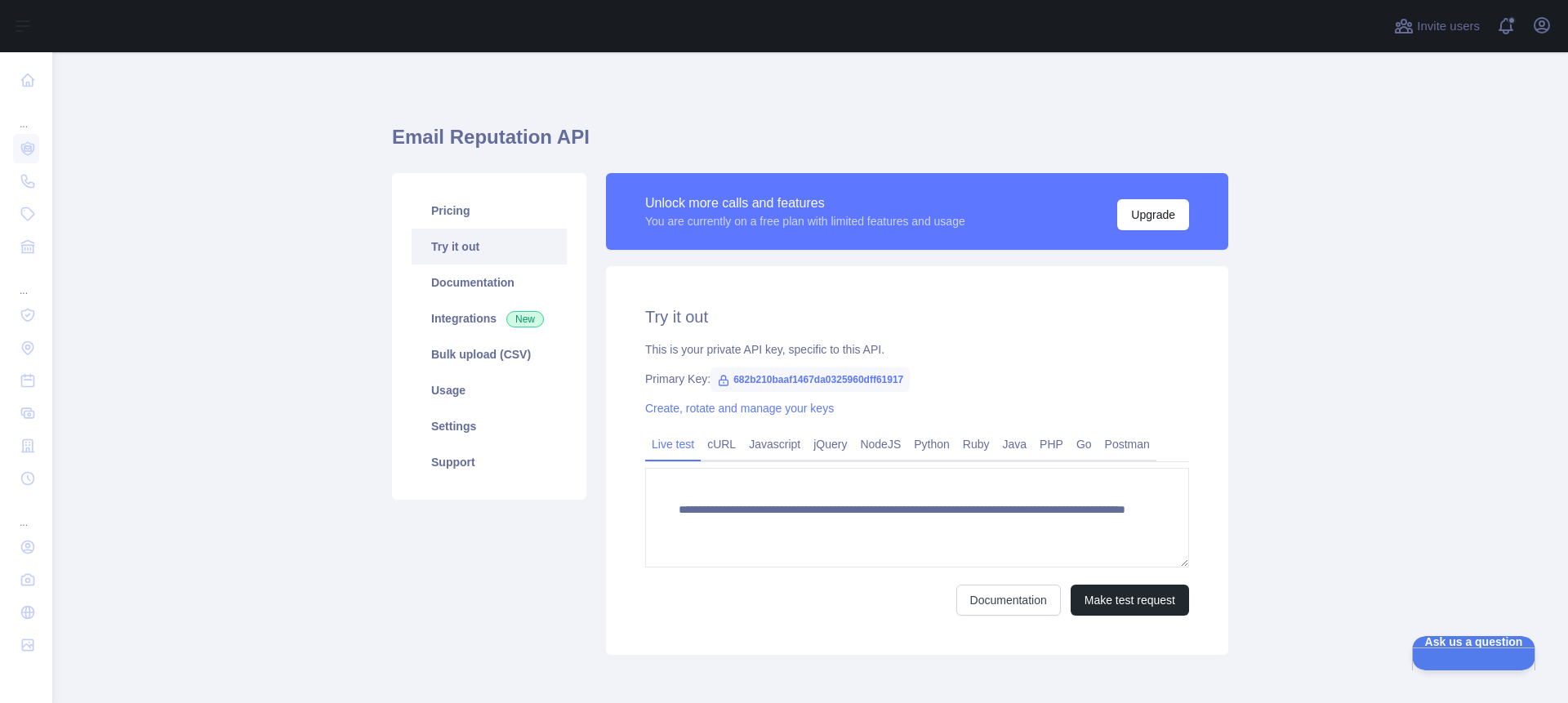
scroll to position [72, 0]
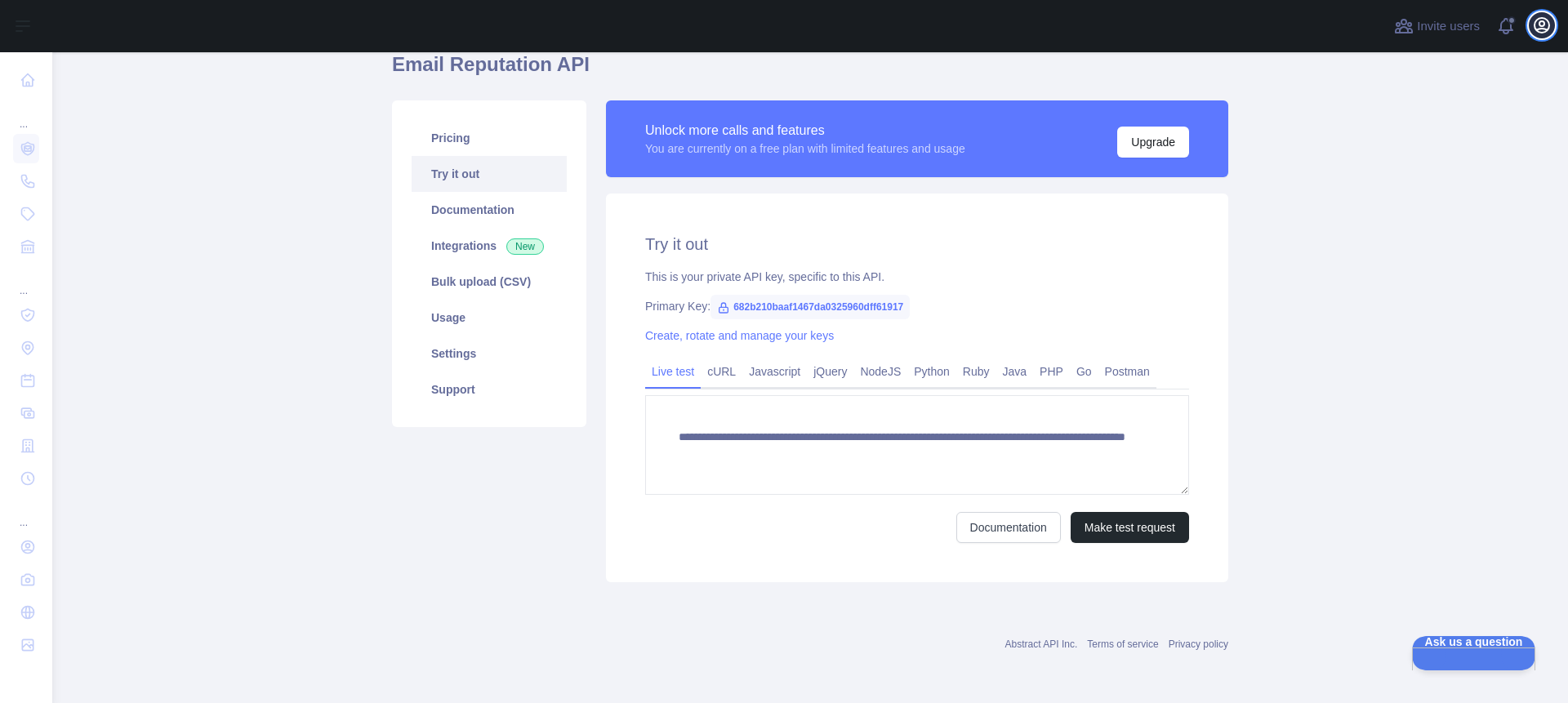
click at [1538, 29] on icon "button" at bounding box center [1541, 25] width 15 height 15
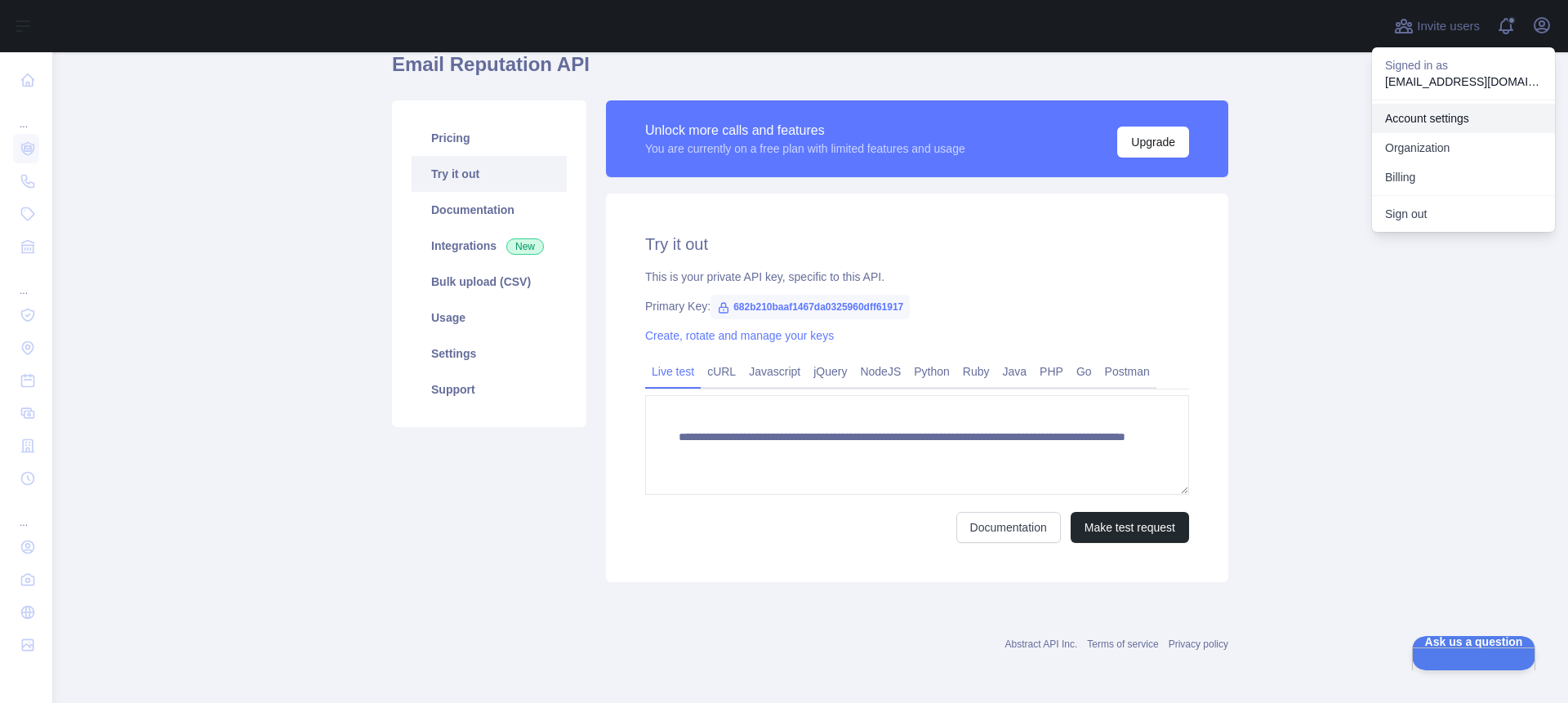
click at [1451, 117] on link "Account settings" at bounding box center [1463, 117] width 183 height 29
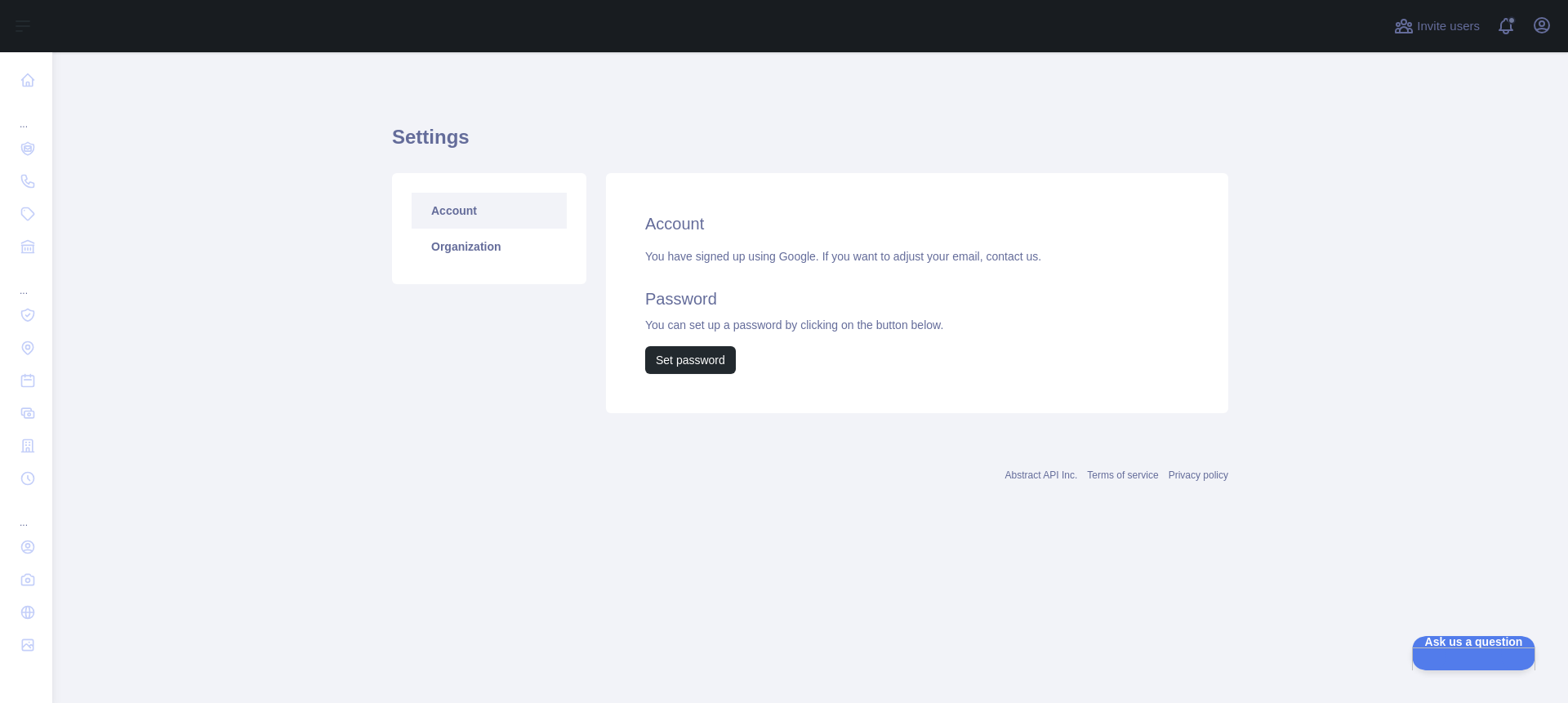
click at [459, 210] on link "Account" at bounding box center [489, 210] width 155 height 36
click at [478, 252] on link "Organization" at bounding box center [489, 246] width 155 height 36
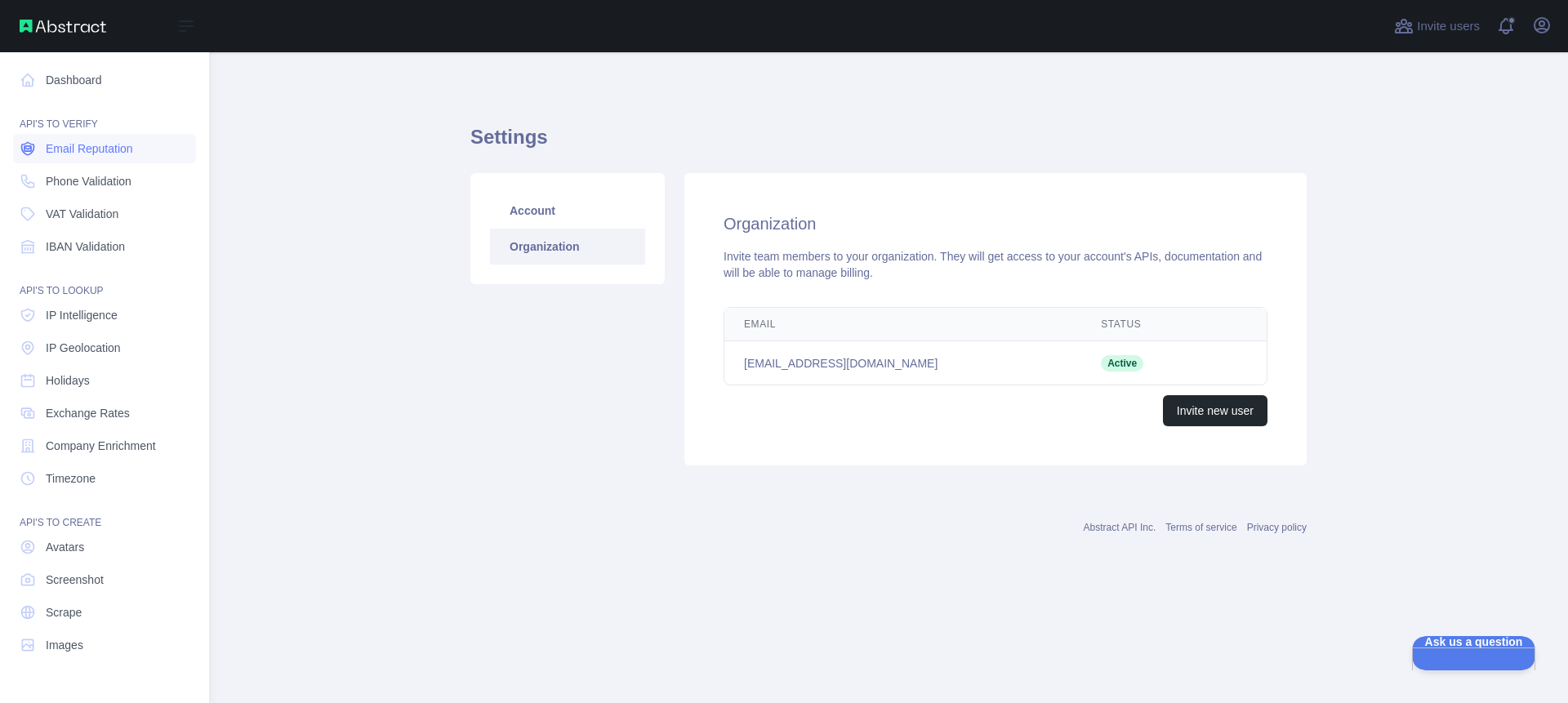
click at [109, 147] on span "Email Reputation" at bounding box center [89, 148] width 87 height 16
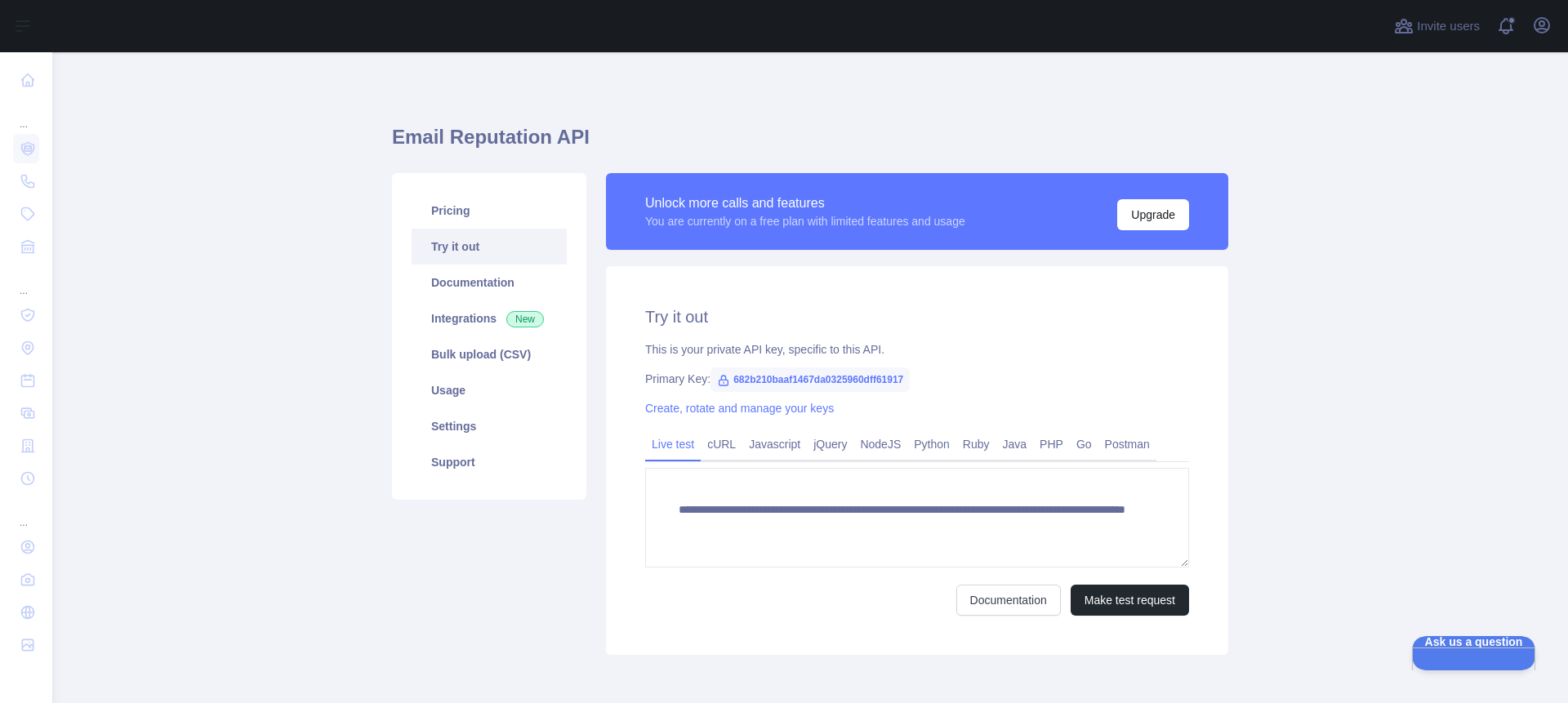
click at [792, 212] on div "Unlock more calls and features" at bounding box center [805, 203] width 320 height 19
click at [466, 420] on link "Settings" at bounding box center [489, 426] width 155 height 36
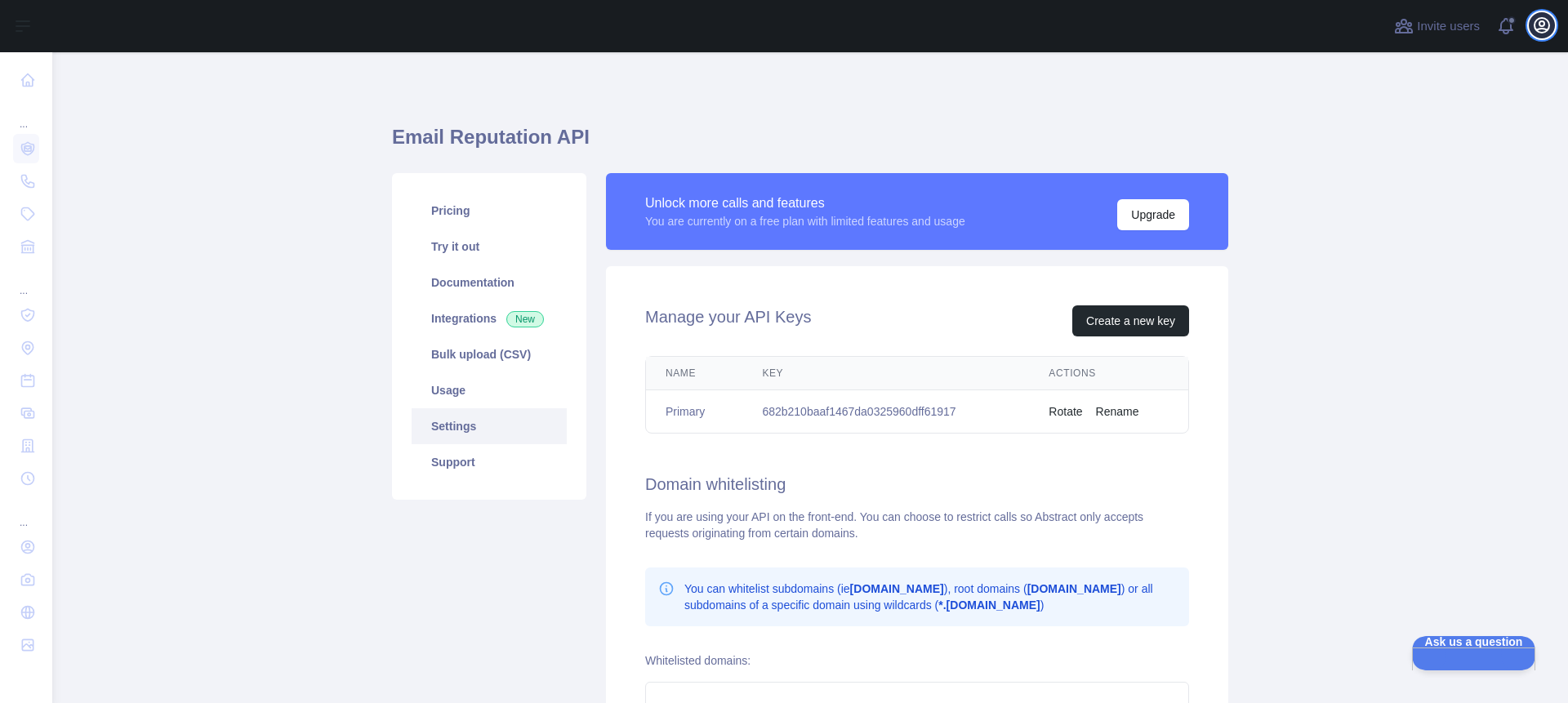
click at [1544, 26] on icon "button" at bounding box center [1541, 25] width 15 height 15
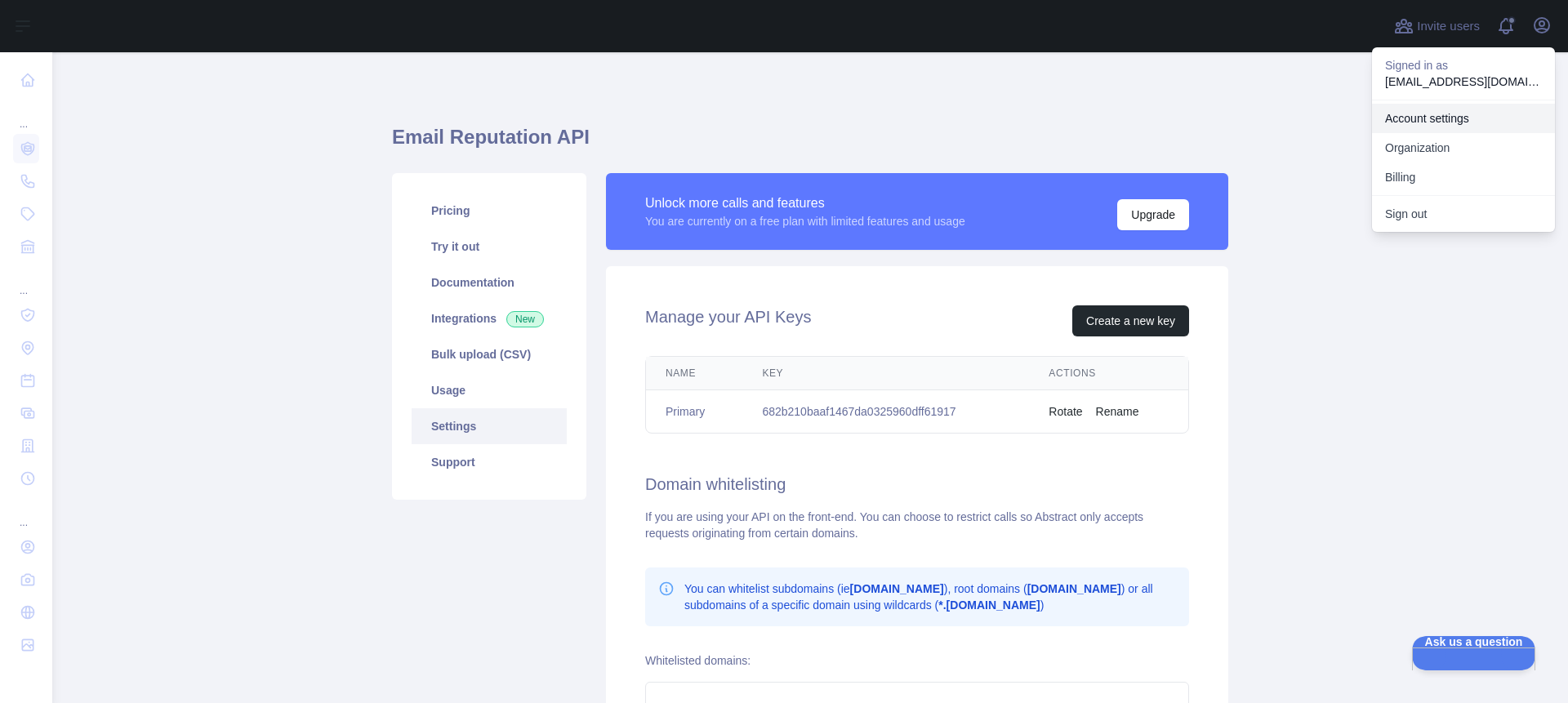
click at [1438, 116] on link "Account settings" at bounding box center [1463, 117] width 183 height 29
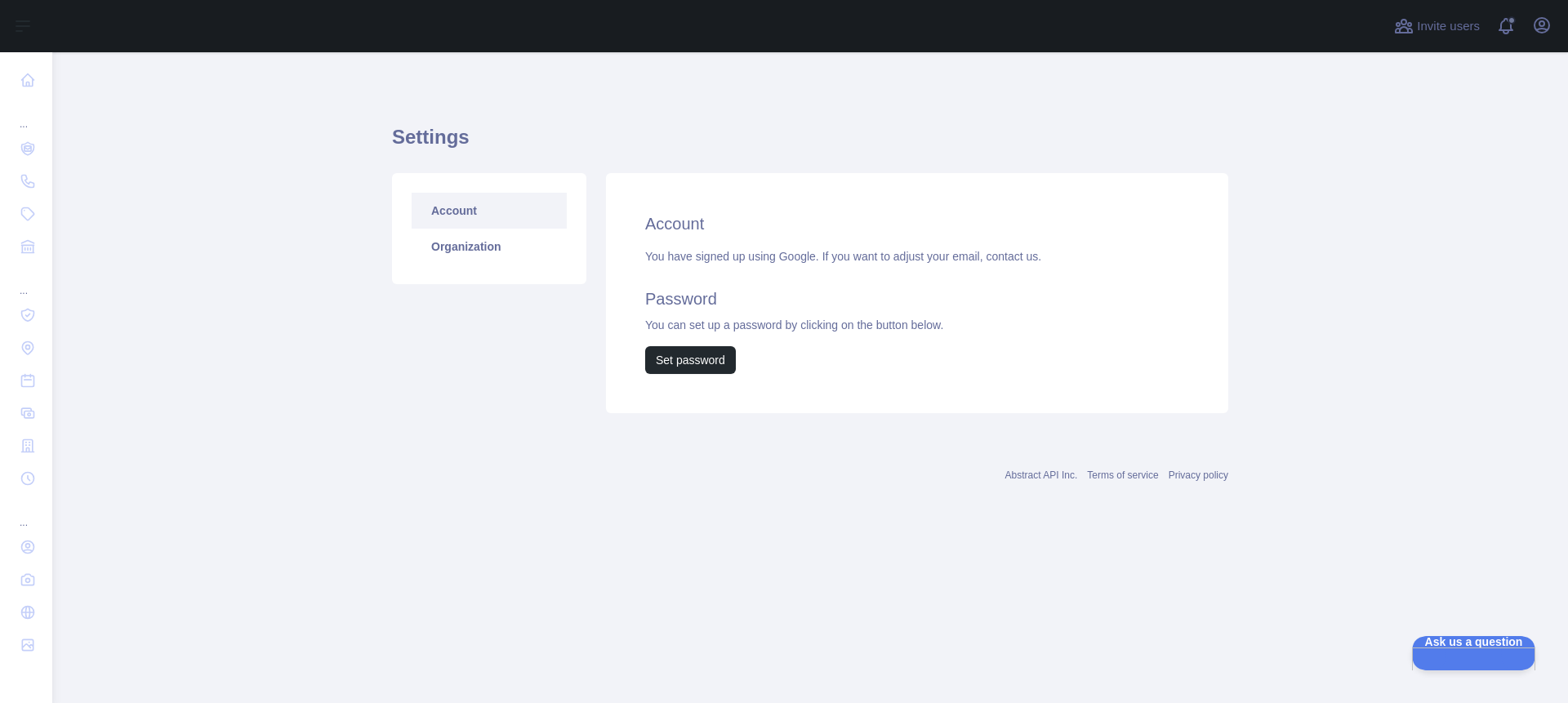
click at [471, 206] on link "Account" at bounding box center [489, 210] width 155 height 36
click at [486, 252] on link "Organization" at bounding box center [489, 246] width 155 height 36
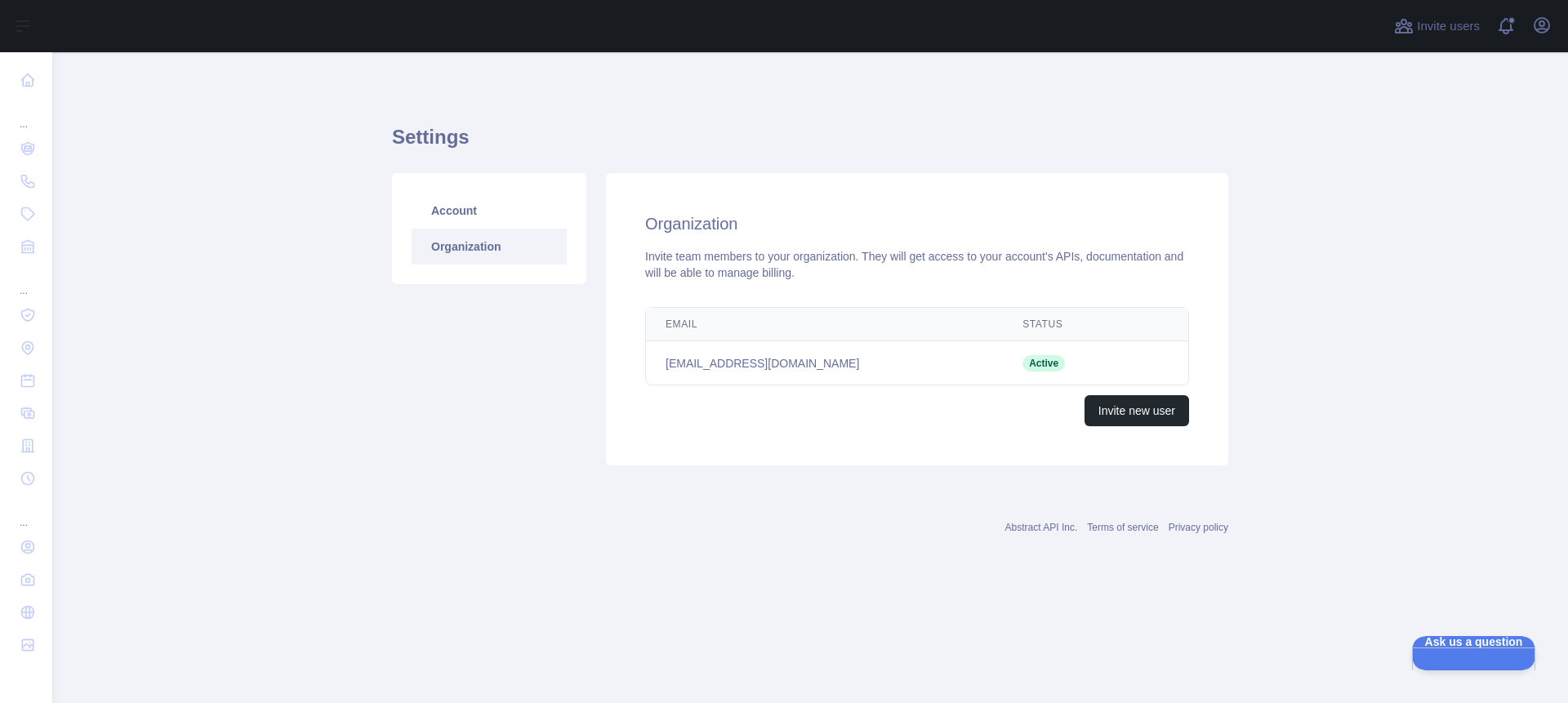
drag, startPoint x: 749, startPoint y: 367, endPoint x: 919, endPoint y: 366, distance: 170.0
click at [753, 367] on td "mainkiai@gmail.com" at bounding box center [824, 363] width 357 height 44
click at [642, 229] on div "Organization Invite team members to your organization. They will get access to …" at bounding box center [917, 319] width 623 height 292
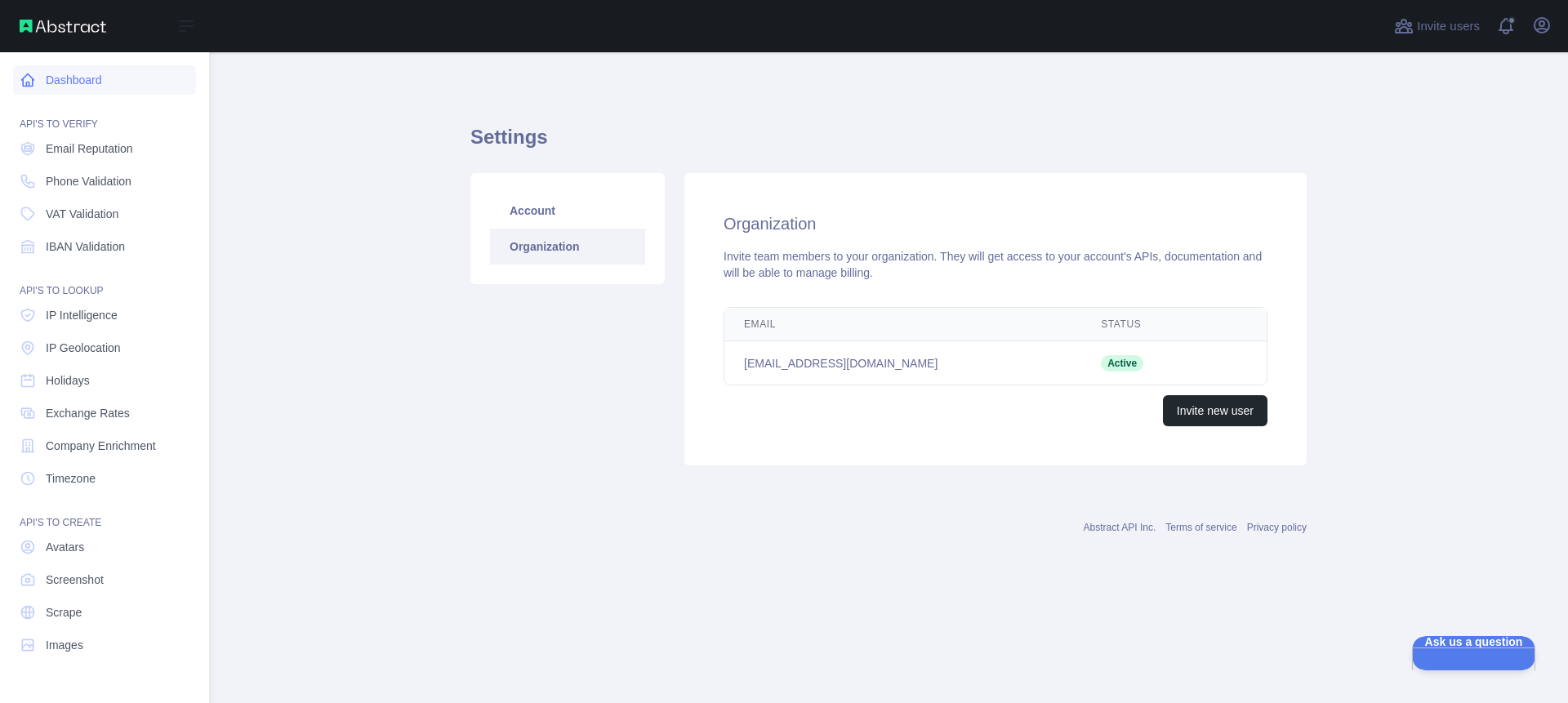
click at [83, 80] on link "Dashboard" at bounding box center [104, 79] width 183 height 29
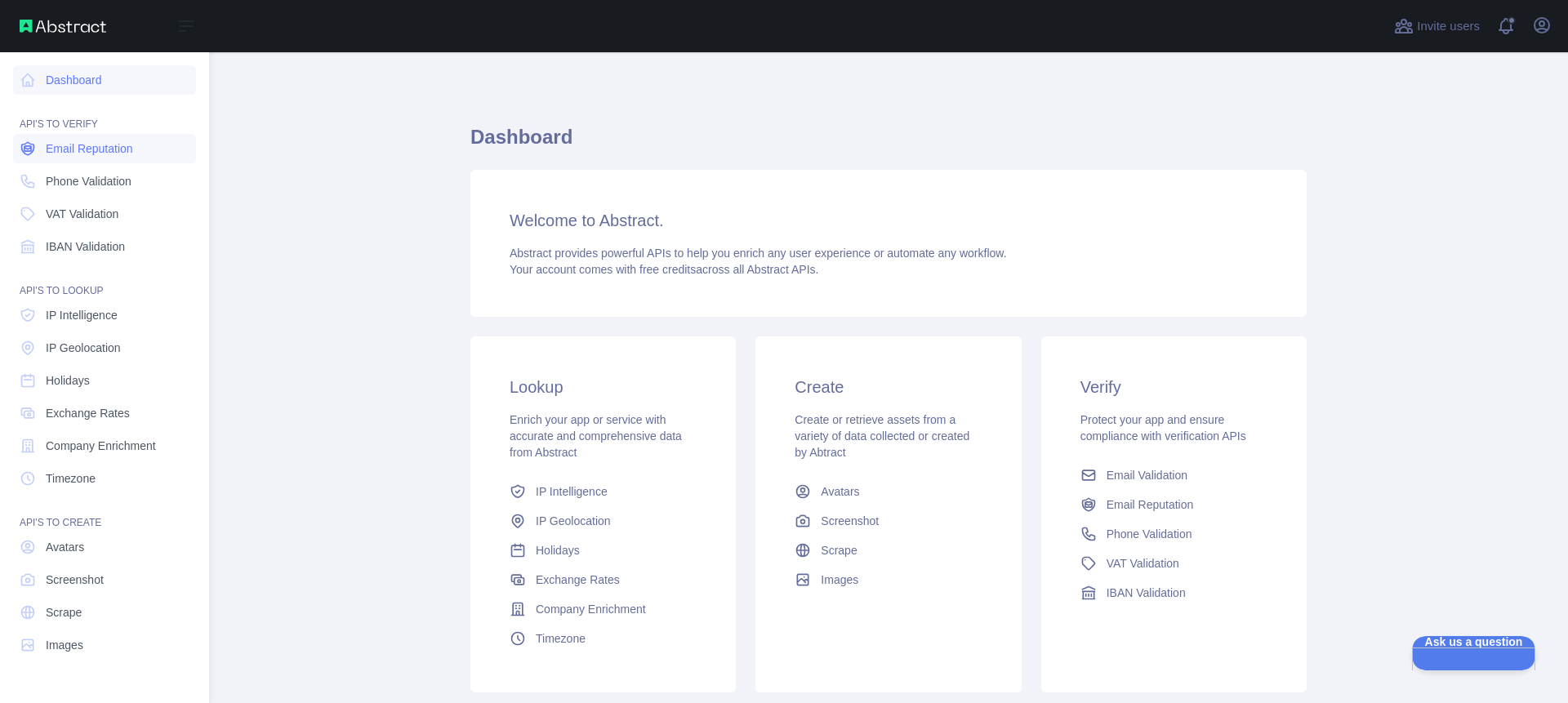
click at [114, 153] on span "Email Reputation" at bounding box center [89, 148] width 87 height 16
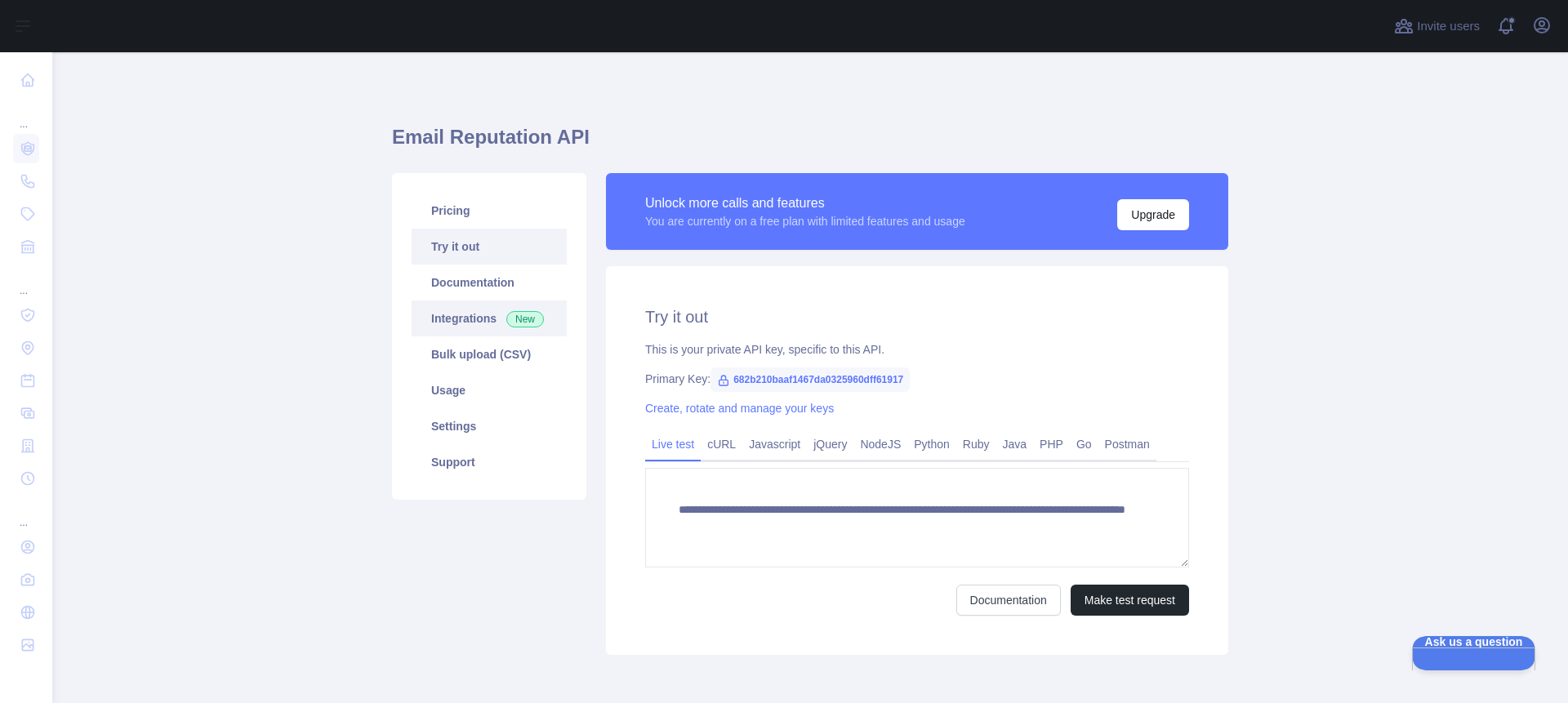
click at [472, 321] on link "Integrations New" at bounding box center [489, 318] width 155 height 36
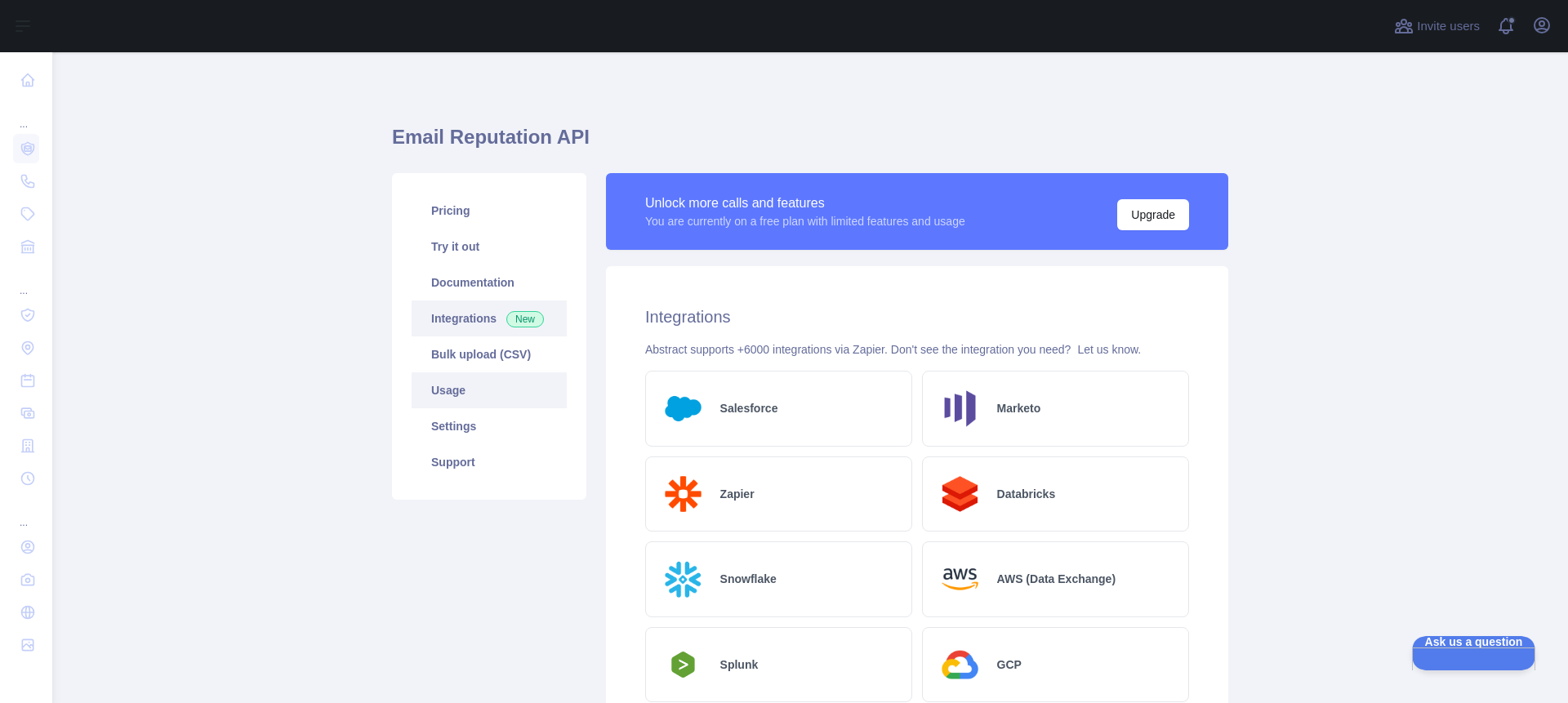
click at [456, 389] on link "Usage" at bounding box center [489, 390] width 155 height 36
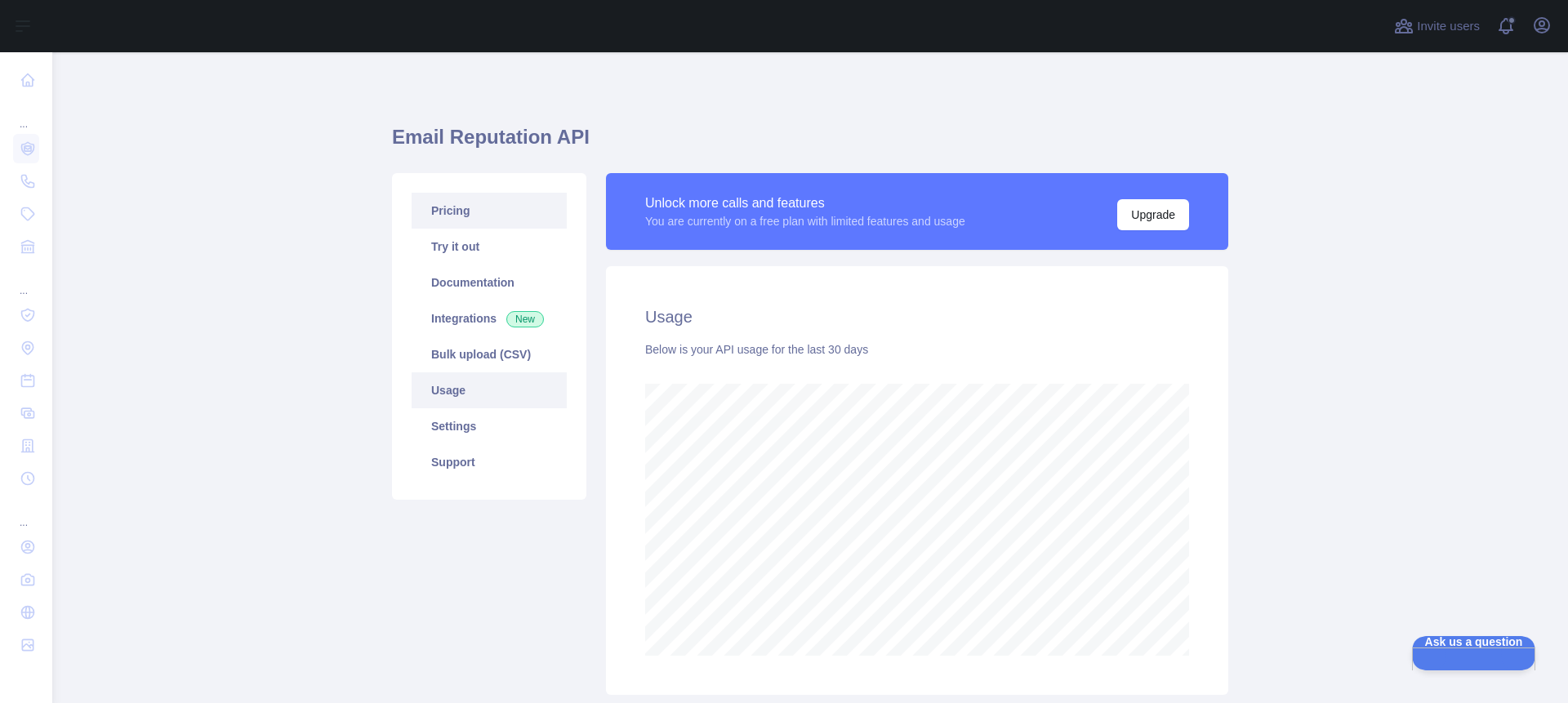
click at [463, 210] on link "Pricing" at bounding box center [489, 210] width 155 height 36
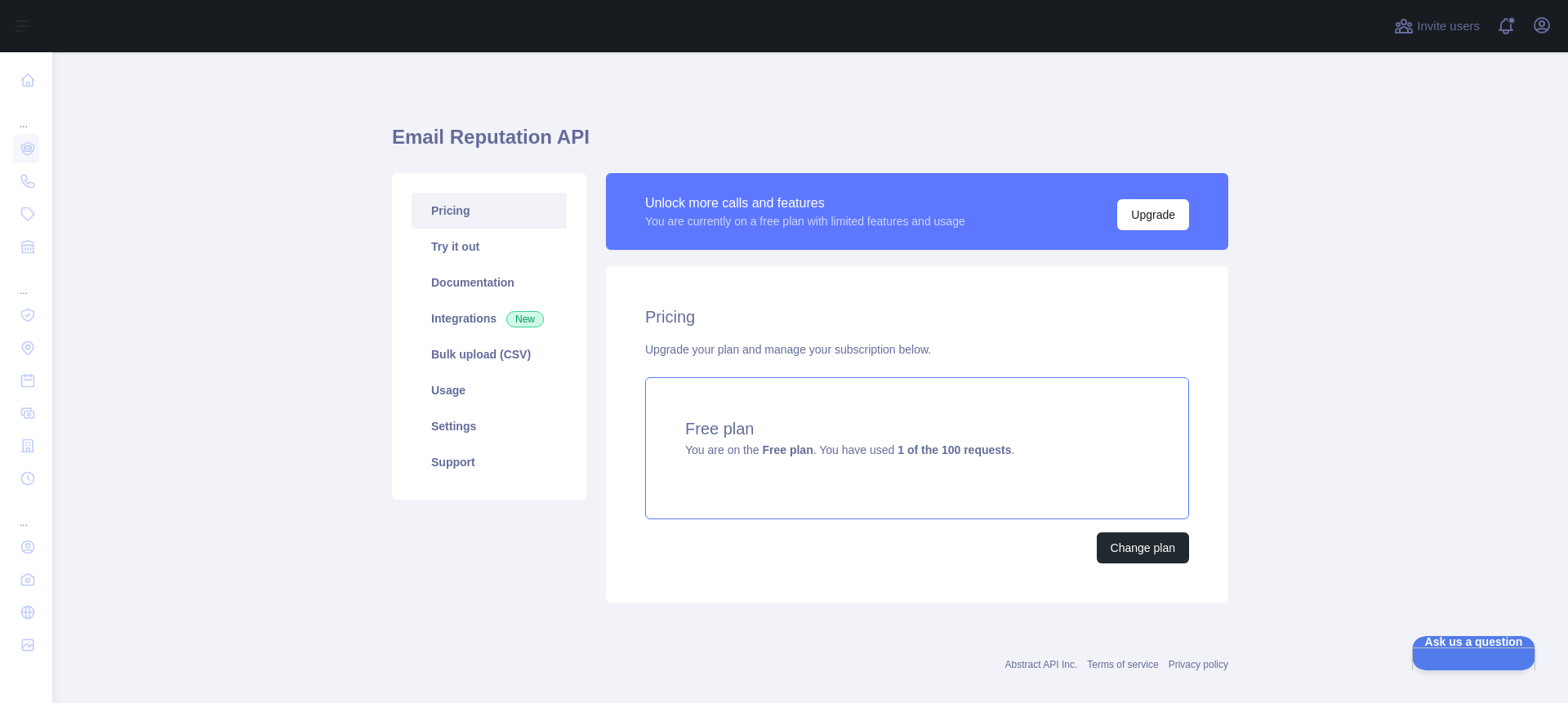
scroll to position [20, 0]
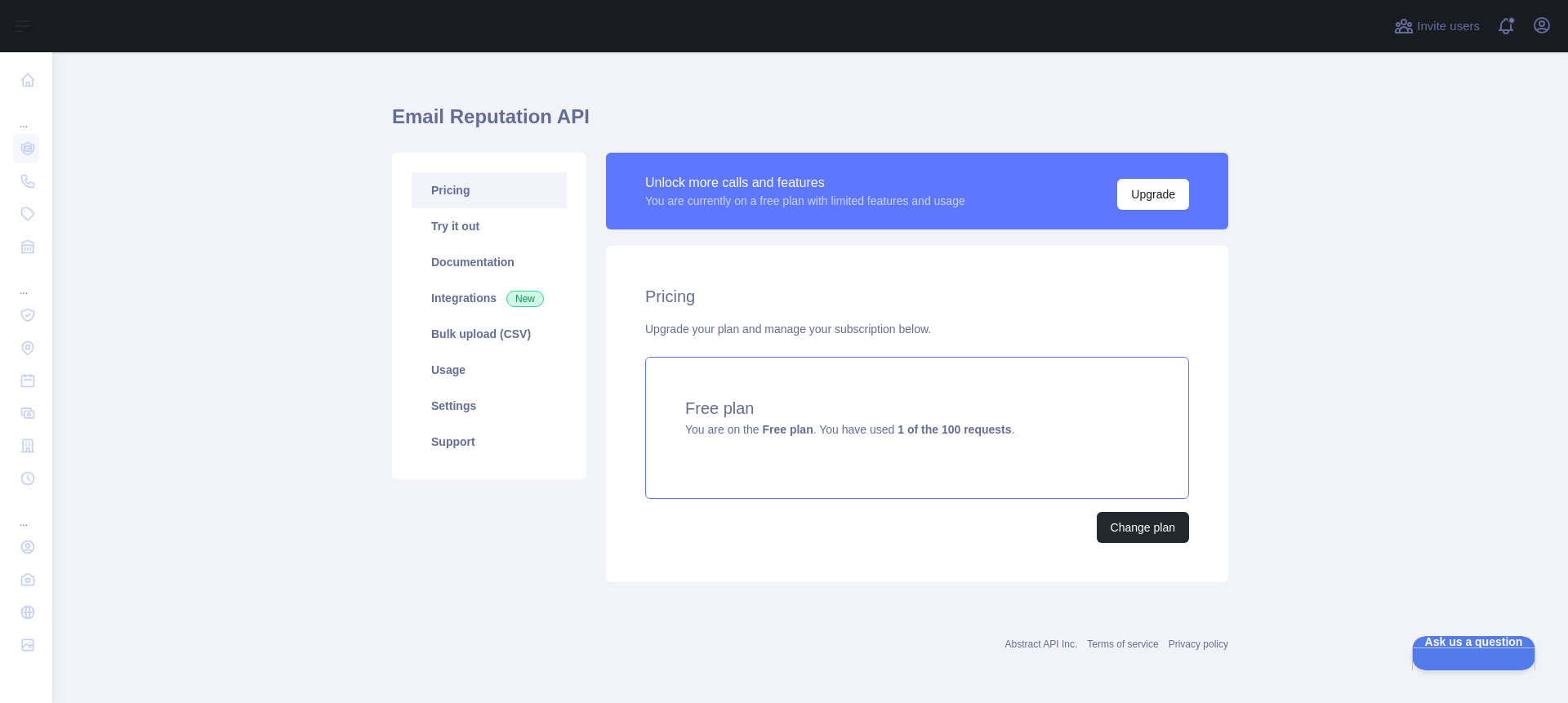
click at [875, 420] on div "Free plan You are on the Free plan . You have used 1 of the 100 requests ." at bounding box center [917, 427] width 544 height 142
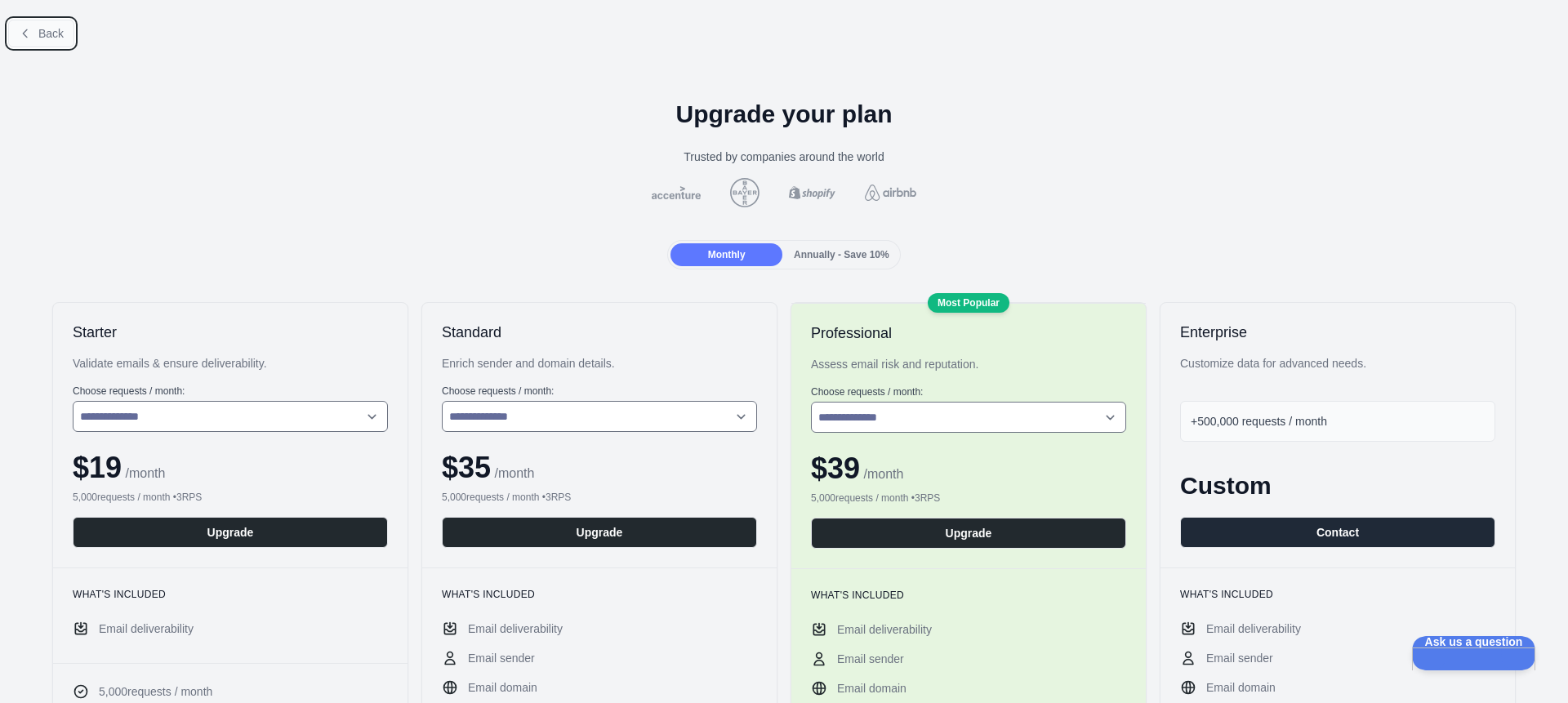
click at [59, 29] on span "Back" at bounding box center [50, 34] width 26 height 13
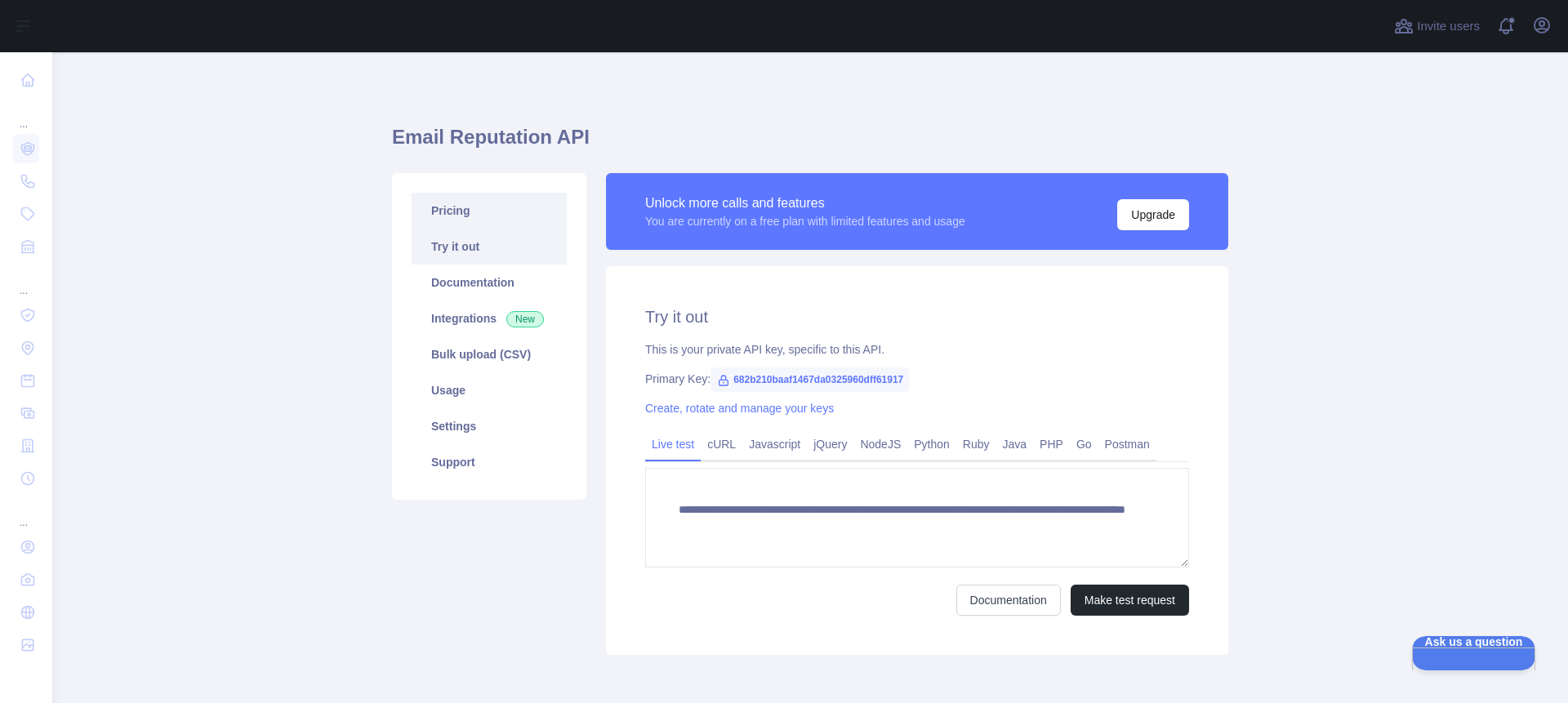
click at [448, 204] on link "Pricing" at bounding box center [489, 210] width 155 height 36
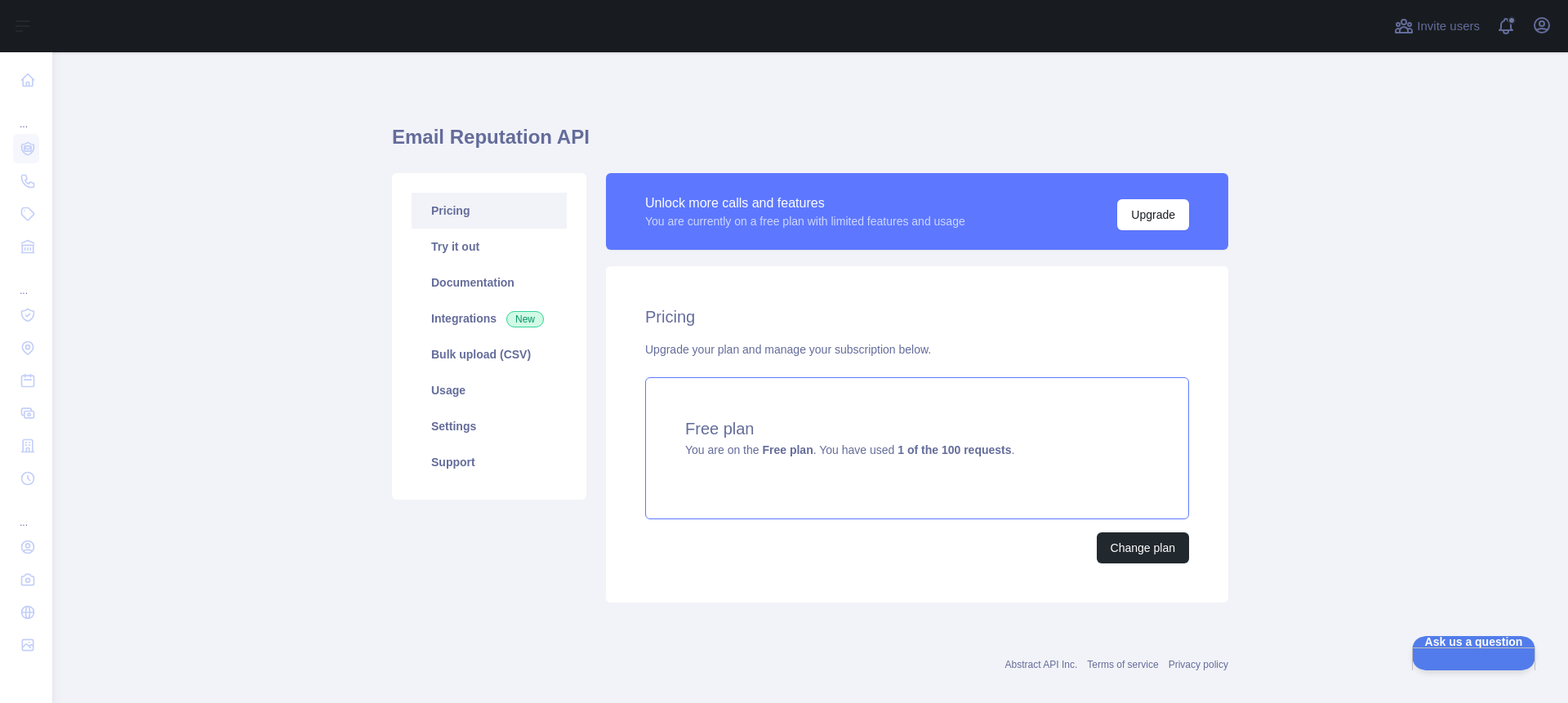
click at [861, 450] on span "You are on the Free plan . You have used 1 of the 100 requests ." at bounding box center [850, 450] width 330 height 13
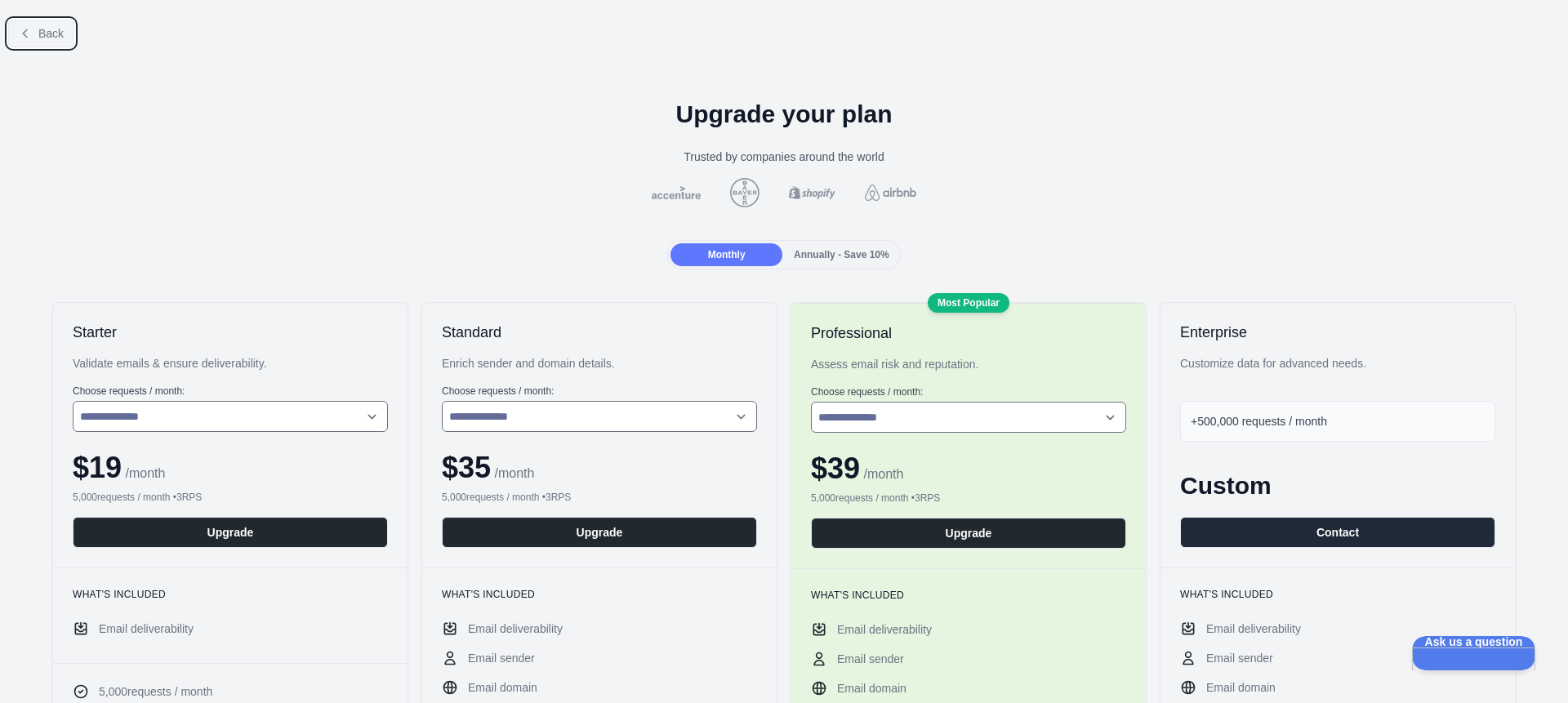
drag, startPoint x: 50, startPoint y: 38, endPoint x: 63, endPoint y: 34, distance: 13.6
click at [53, 38] on span "Back" at bounding box center [50, 34] width 26 height 13
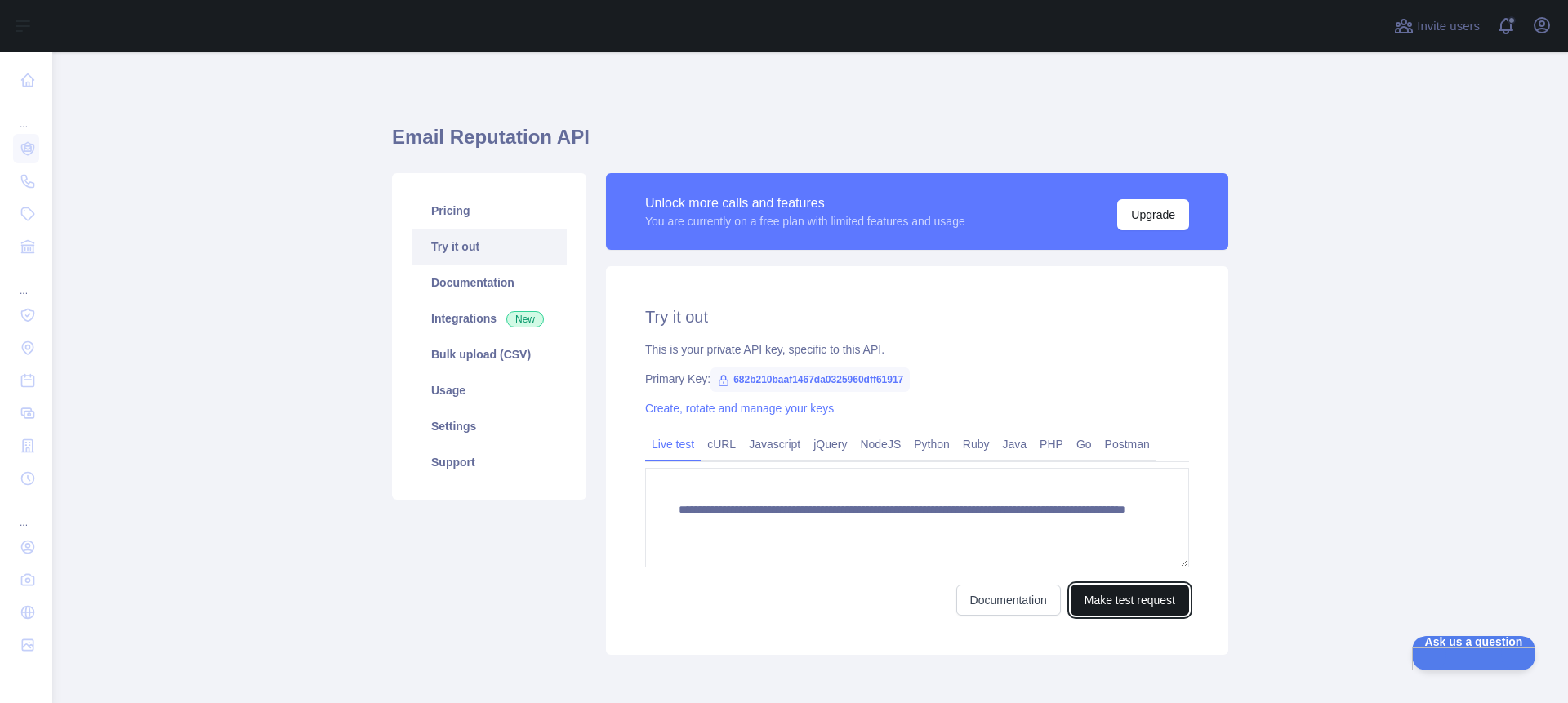
click at [1141, 598] on button "Make test request" at bounding box center [1130, 600] width 118 height 31
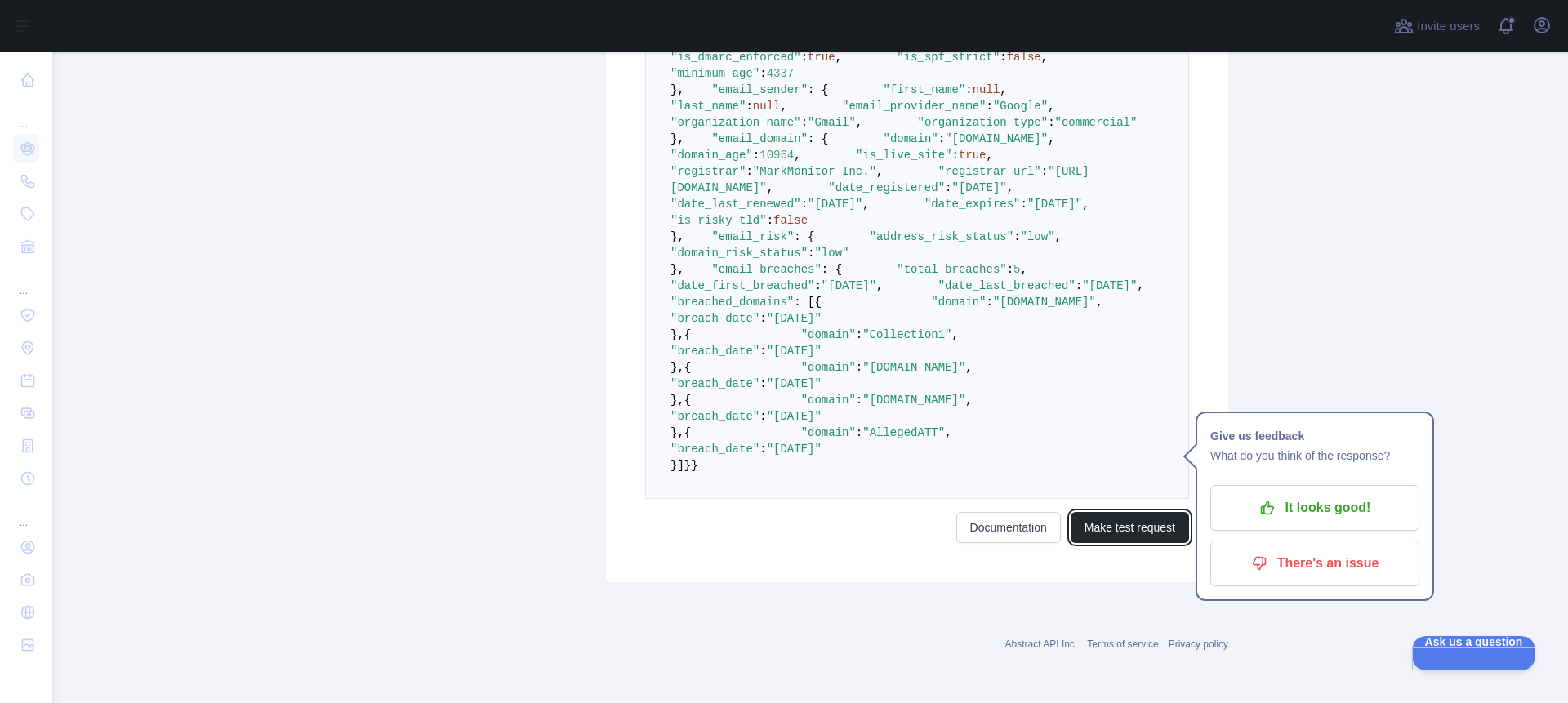
scroll to position [1402, 0]
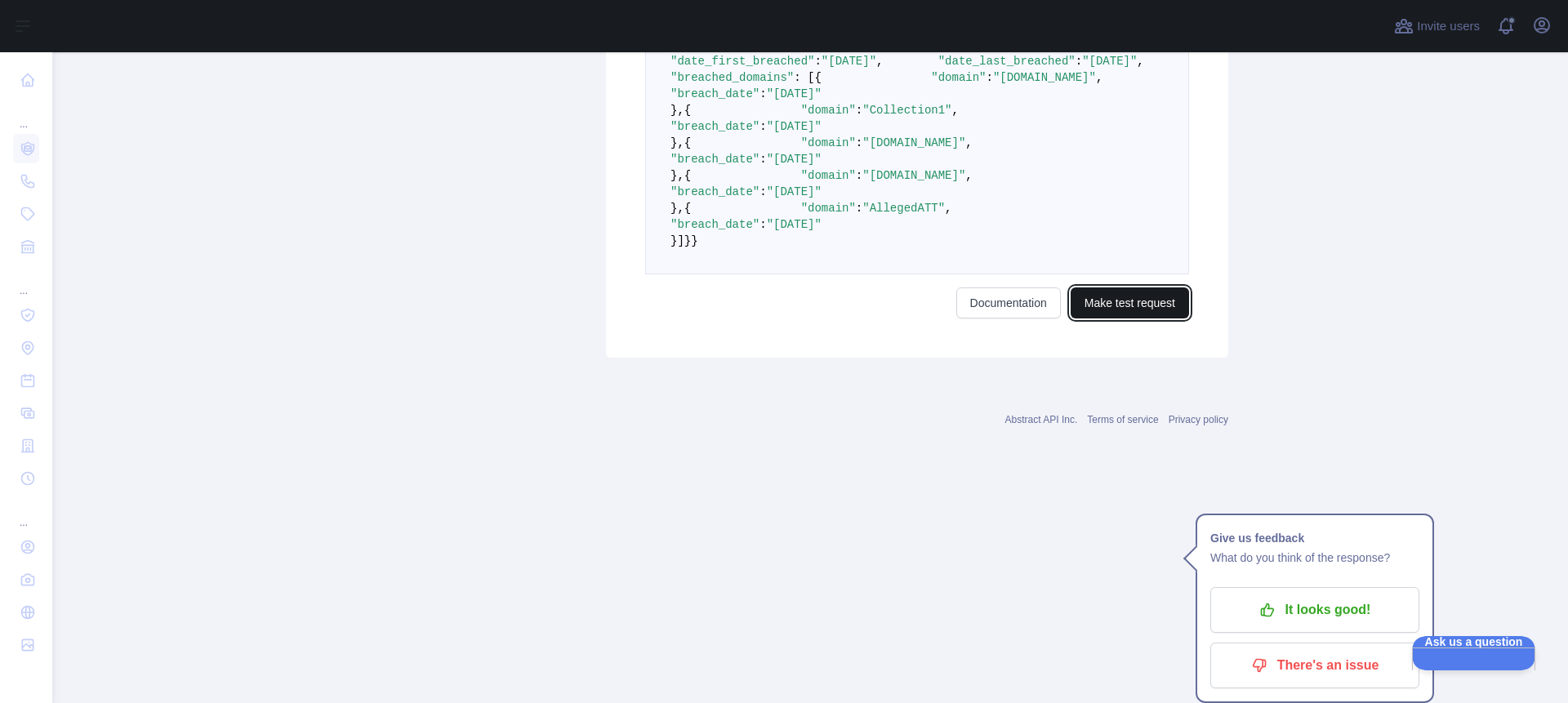
click at [1110, 319] on button "Make test request" at bounding box center [1130, 302] width 118 height 31
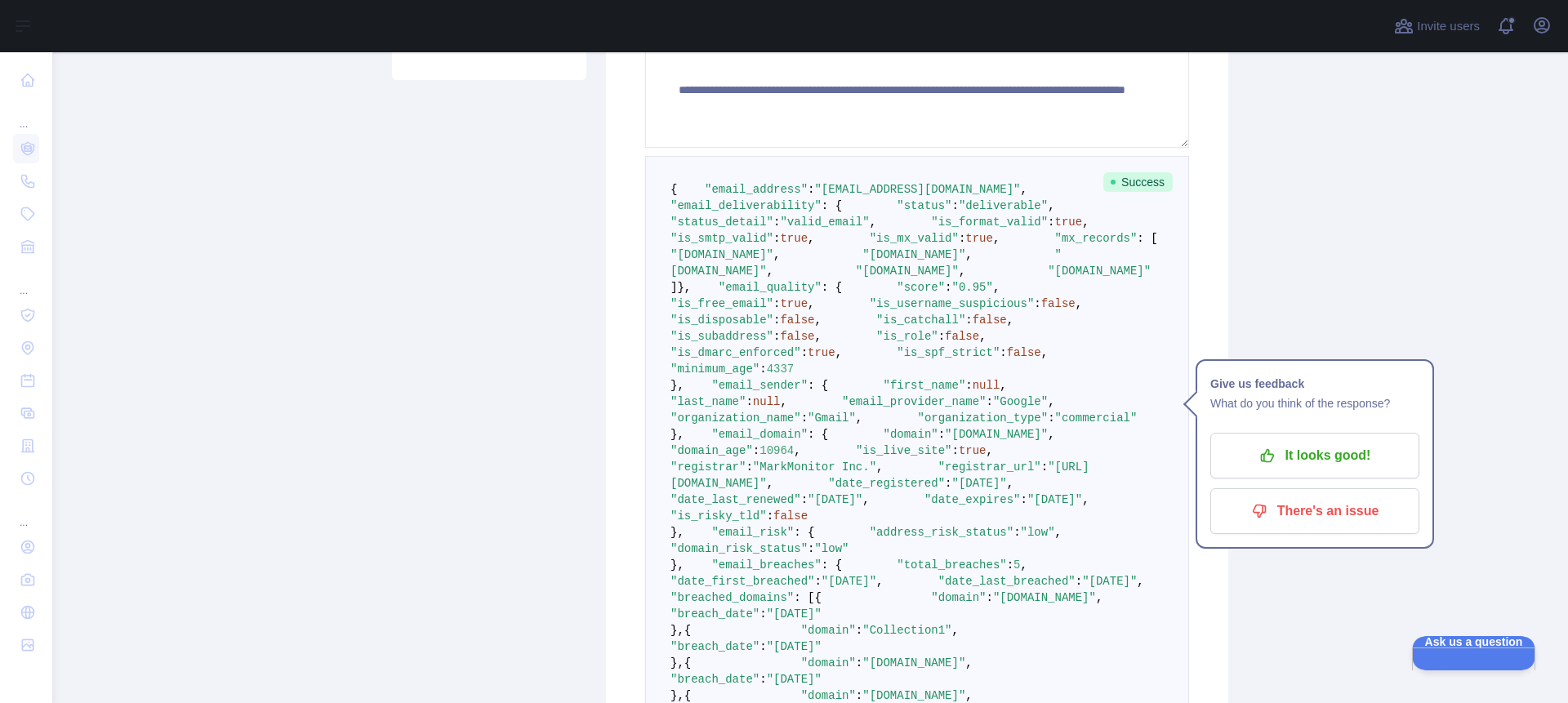
scroll to position [421, 0]
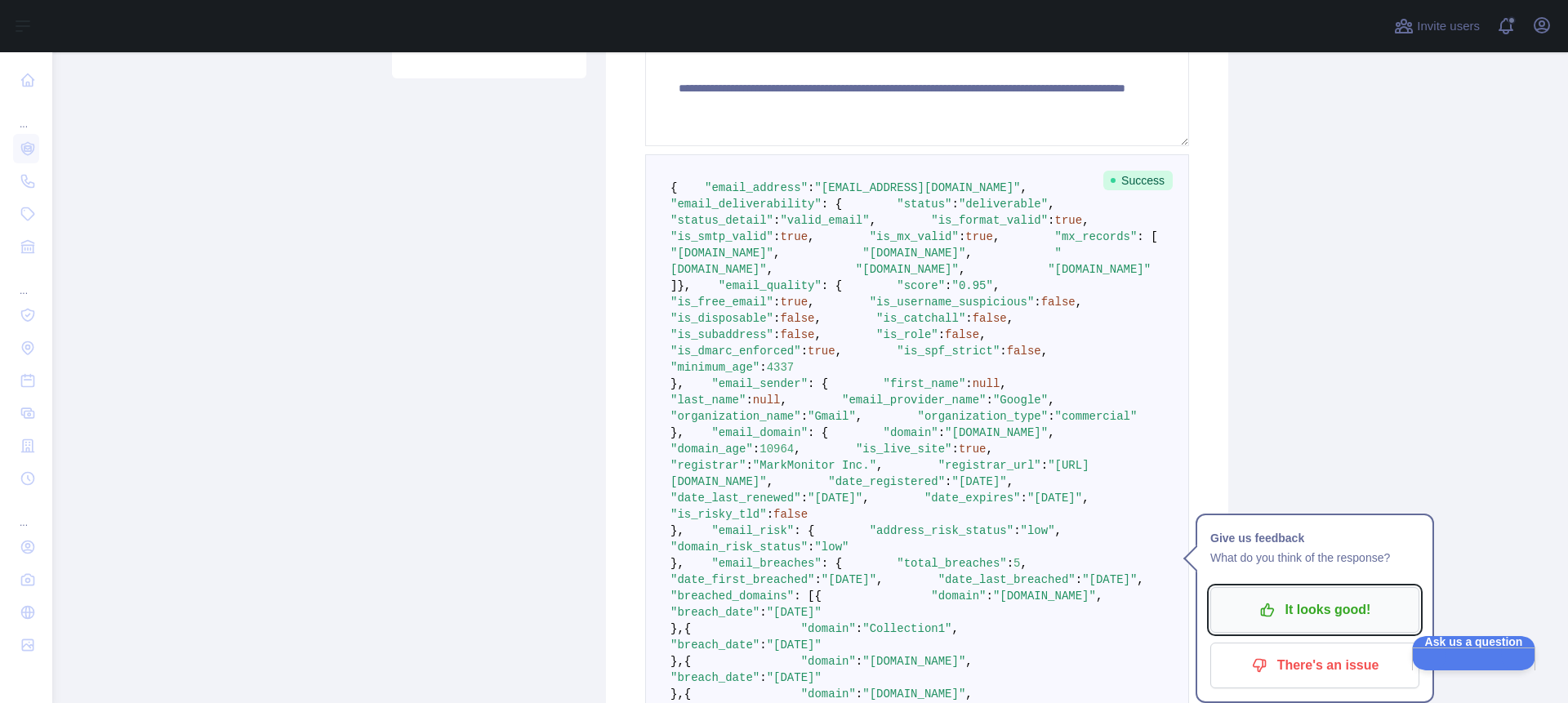
click at [1306, 609] on p "It looks good!" at bounding box center [1314, 609] width 185 height 27
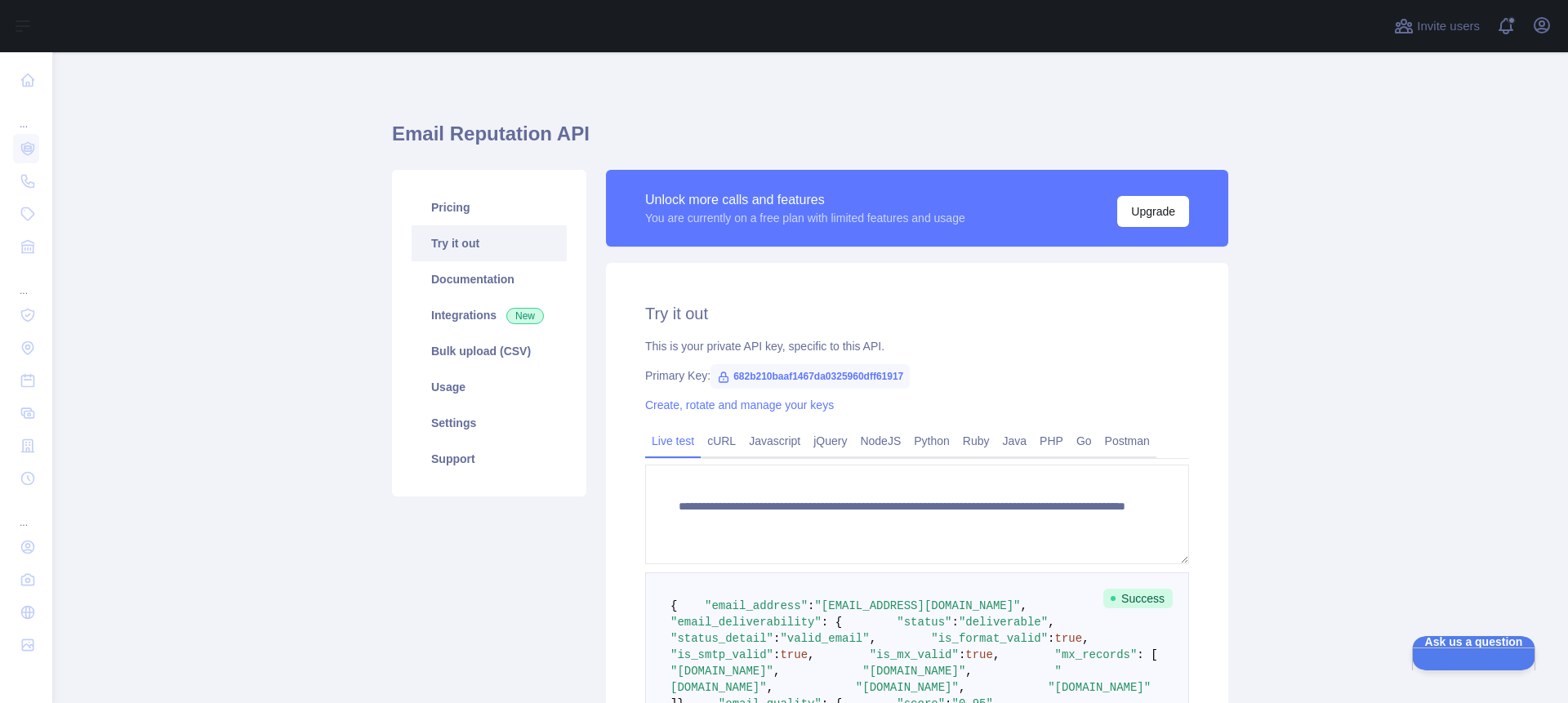
scroll to position [0, 0]
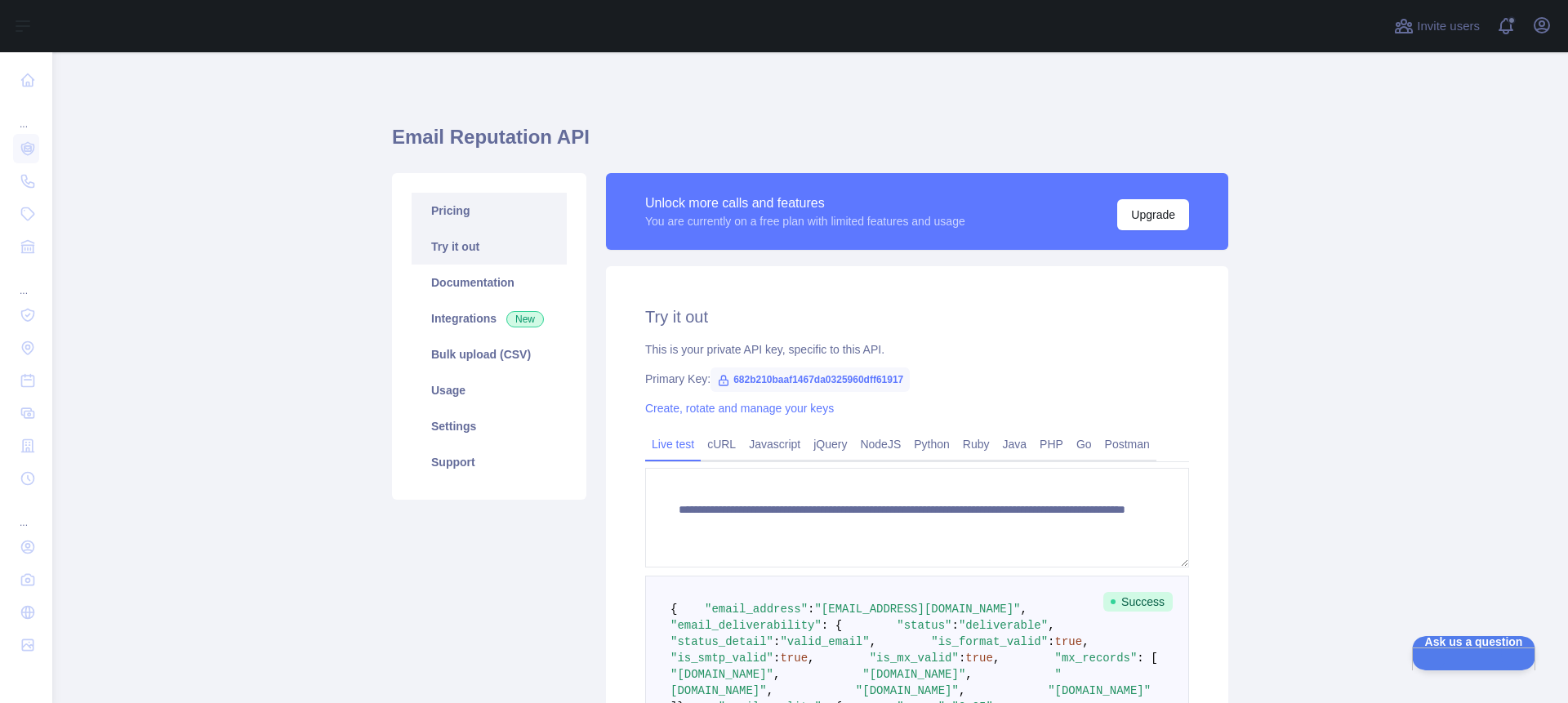
click at [450, 208] on link "Pricing" at bounding box center [489, 210] width 155 height 36
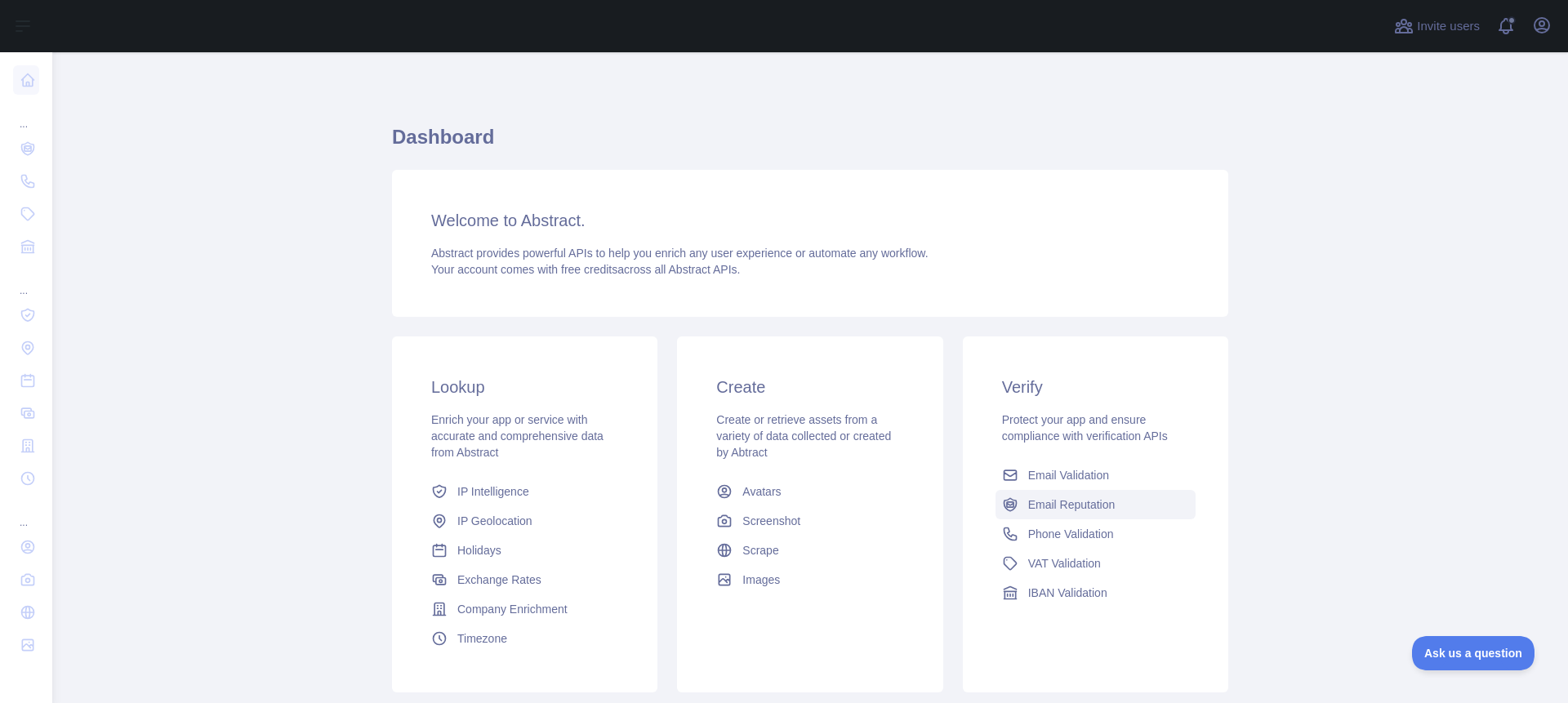
click at [1077, 504] on span "Email Reputation" at bounding box center [1072, 504] width 87 height 16
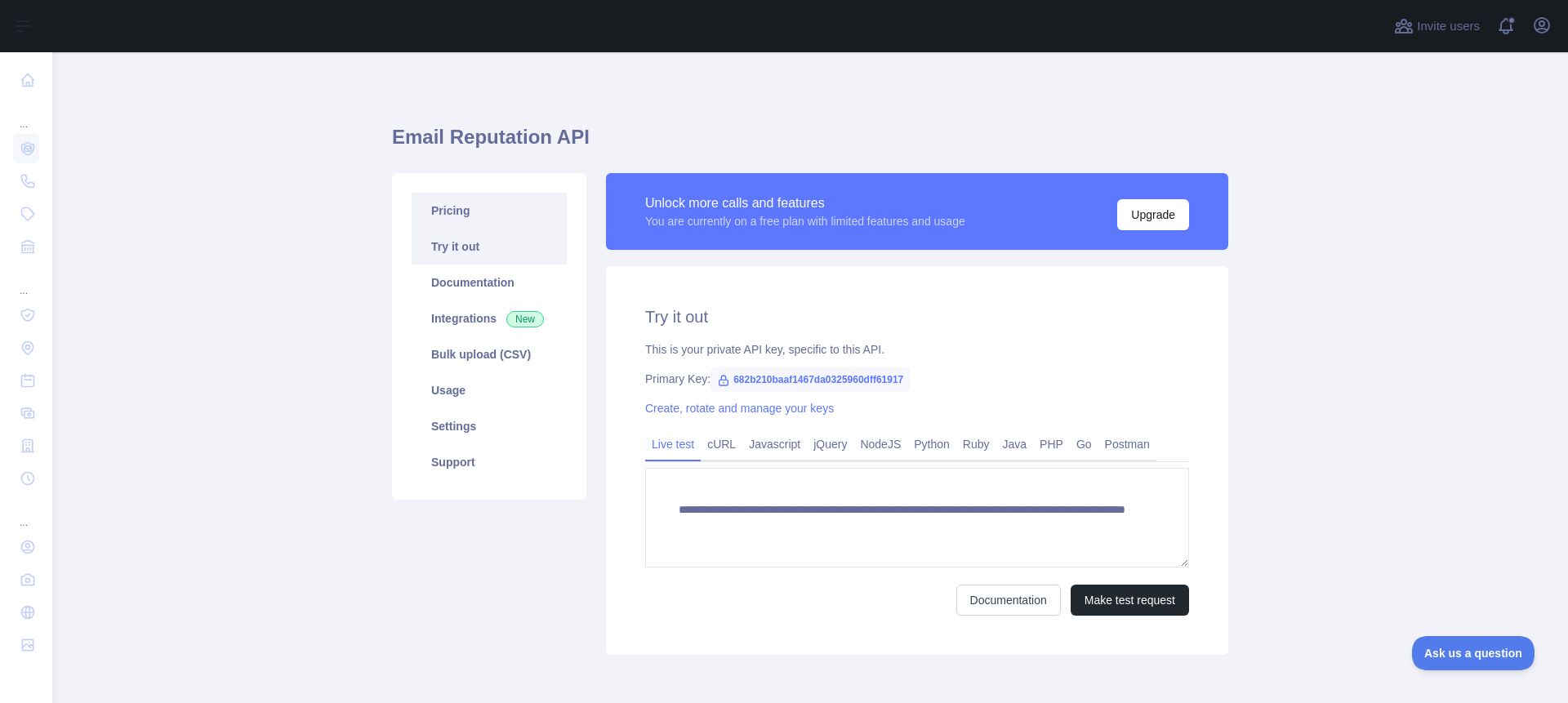
click at [463, 221] on link "Pricing" at bounding box center [489, 210] width 155 height 36
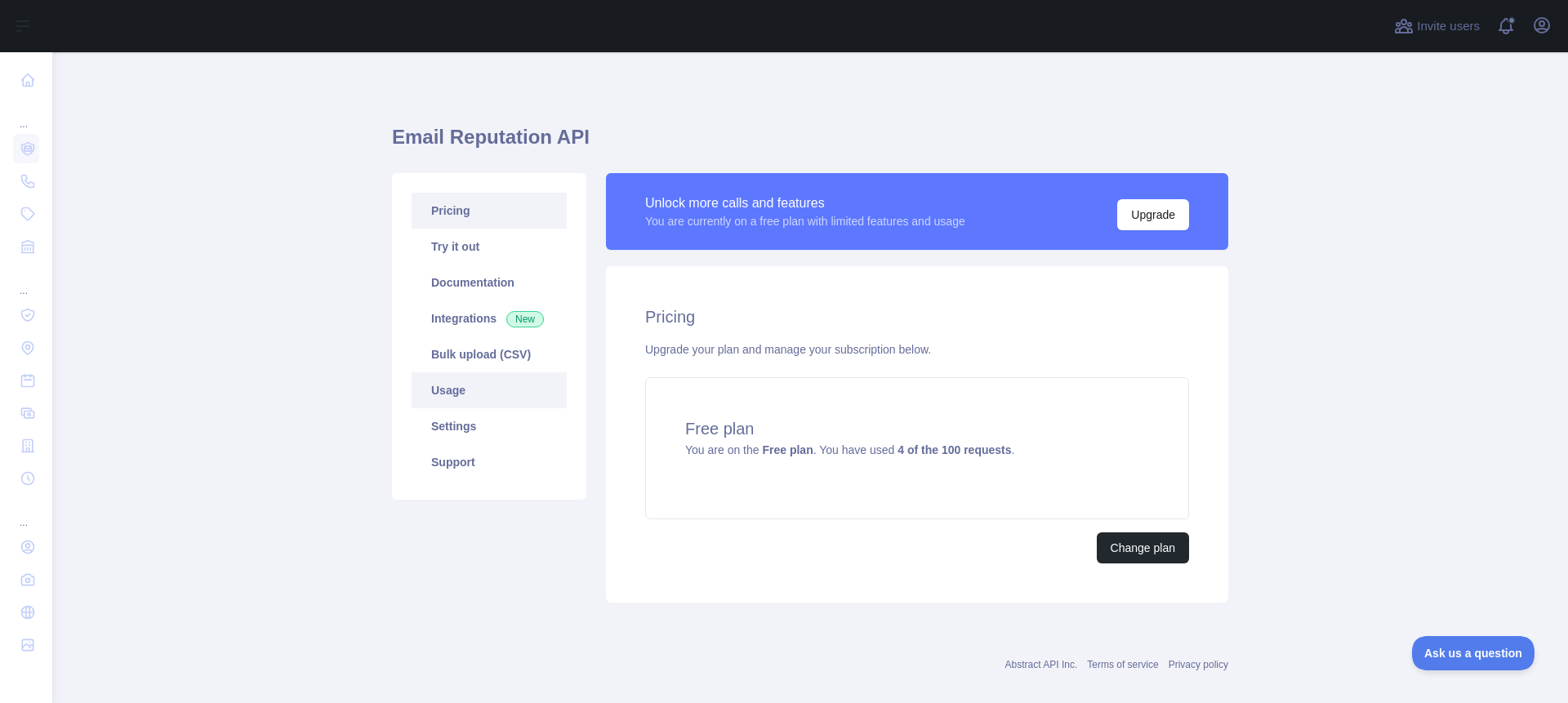
click at [447, 390] on link "Usage" at bounding box center [489, 390] width 155 height 36
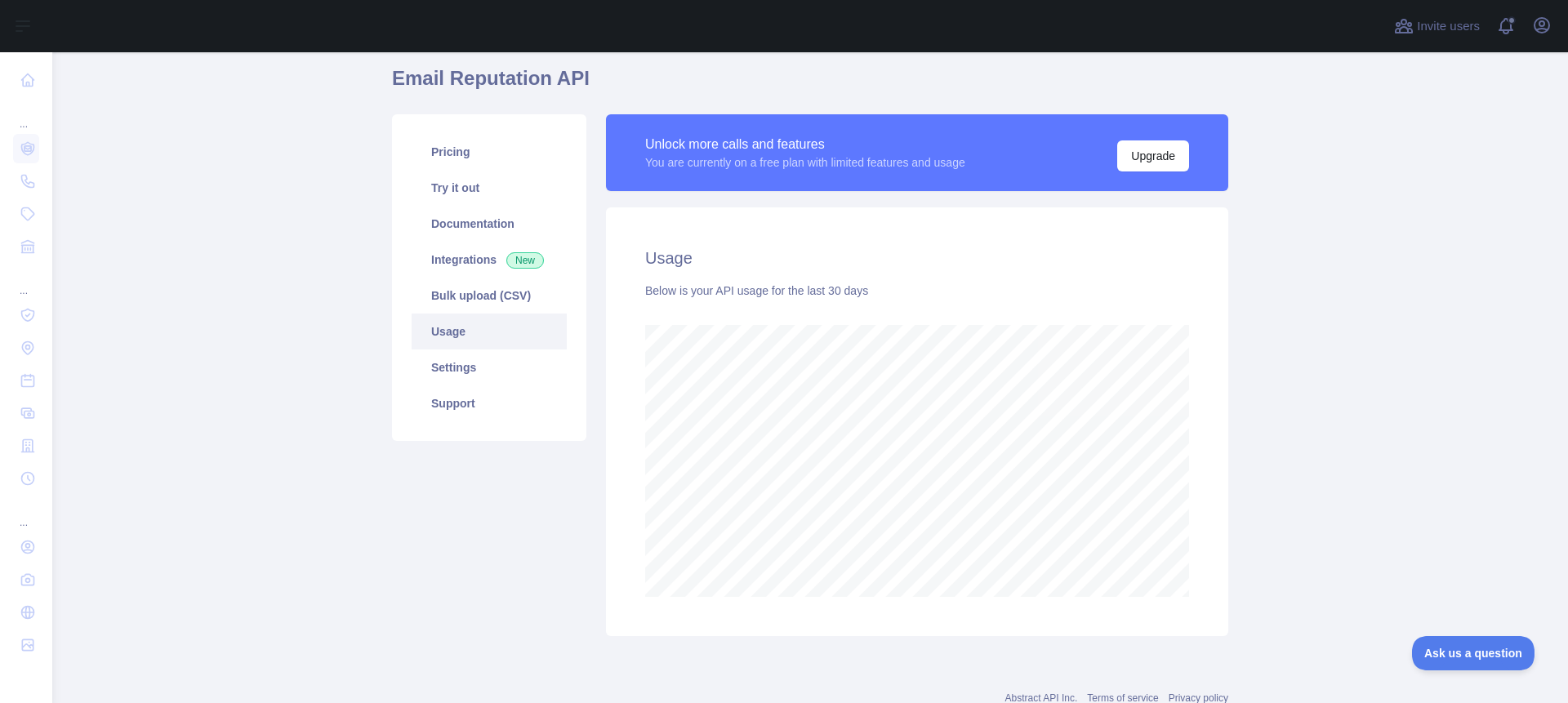
scroll to position [113, 0]
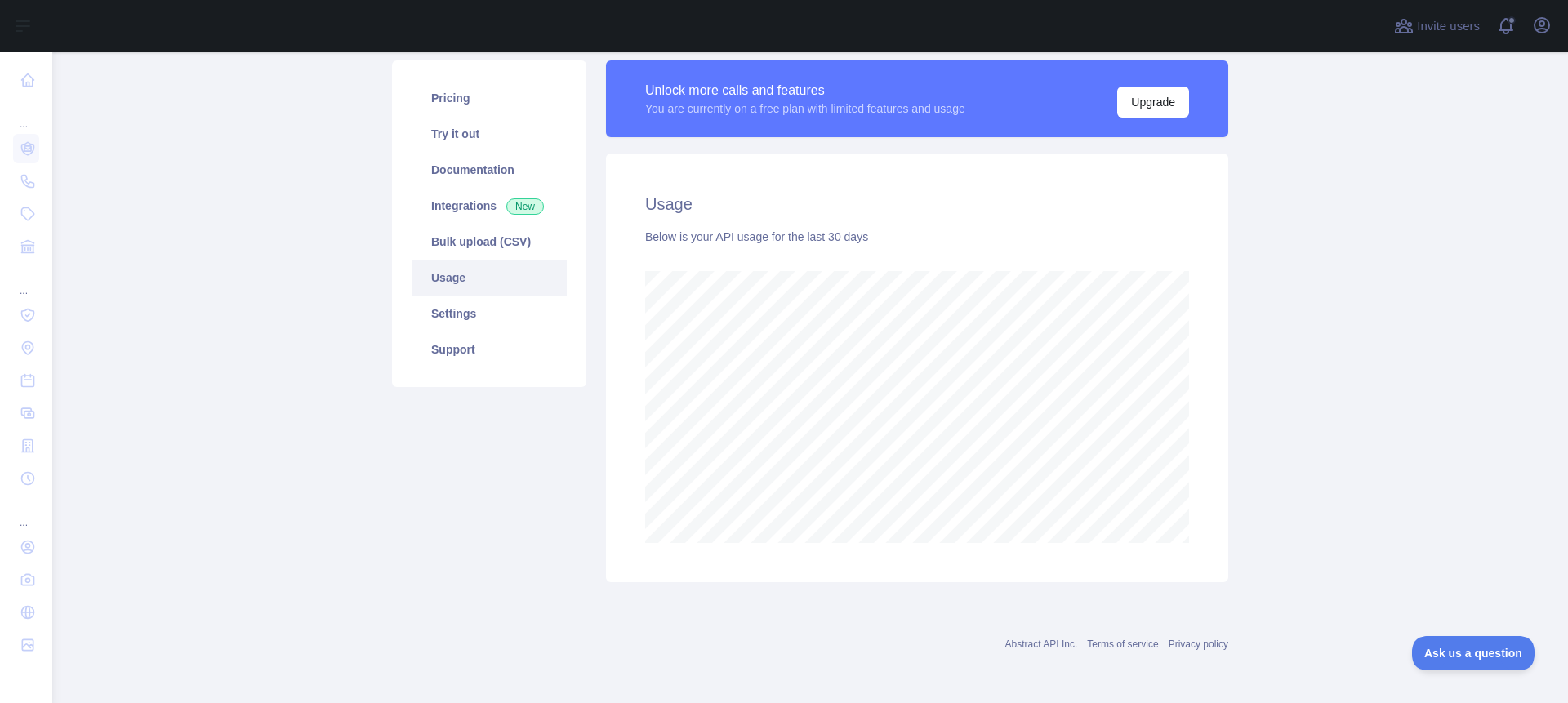
click at [466, 276] on link "Usage" at bounding box center [489, 277] width 155 height 36
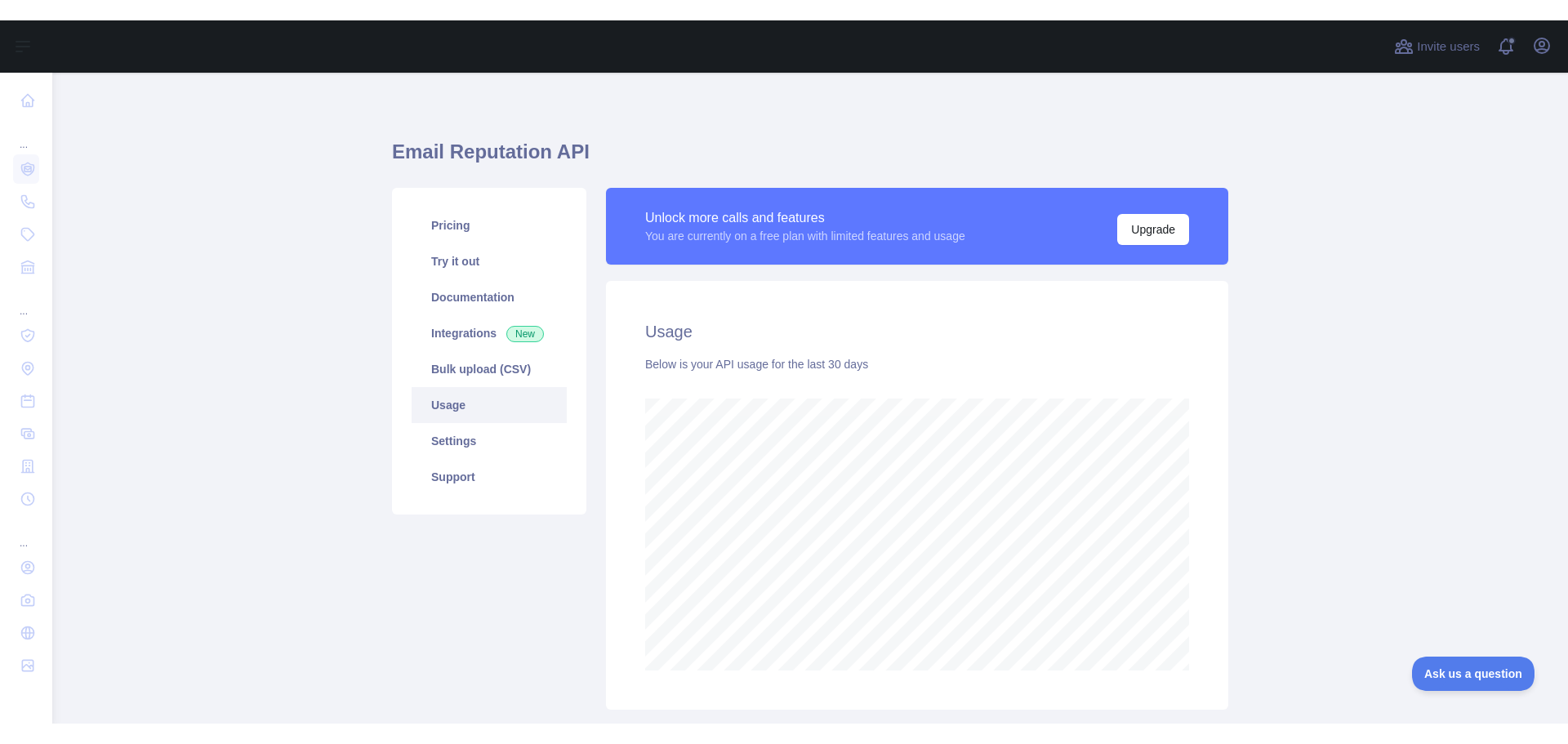
scroll to position [0, 0]
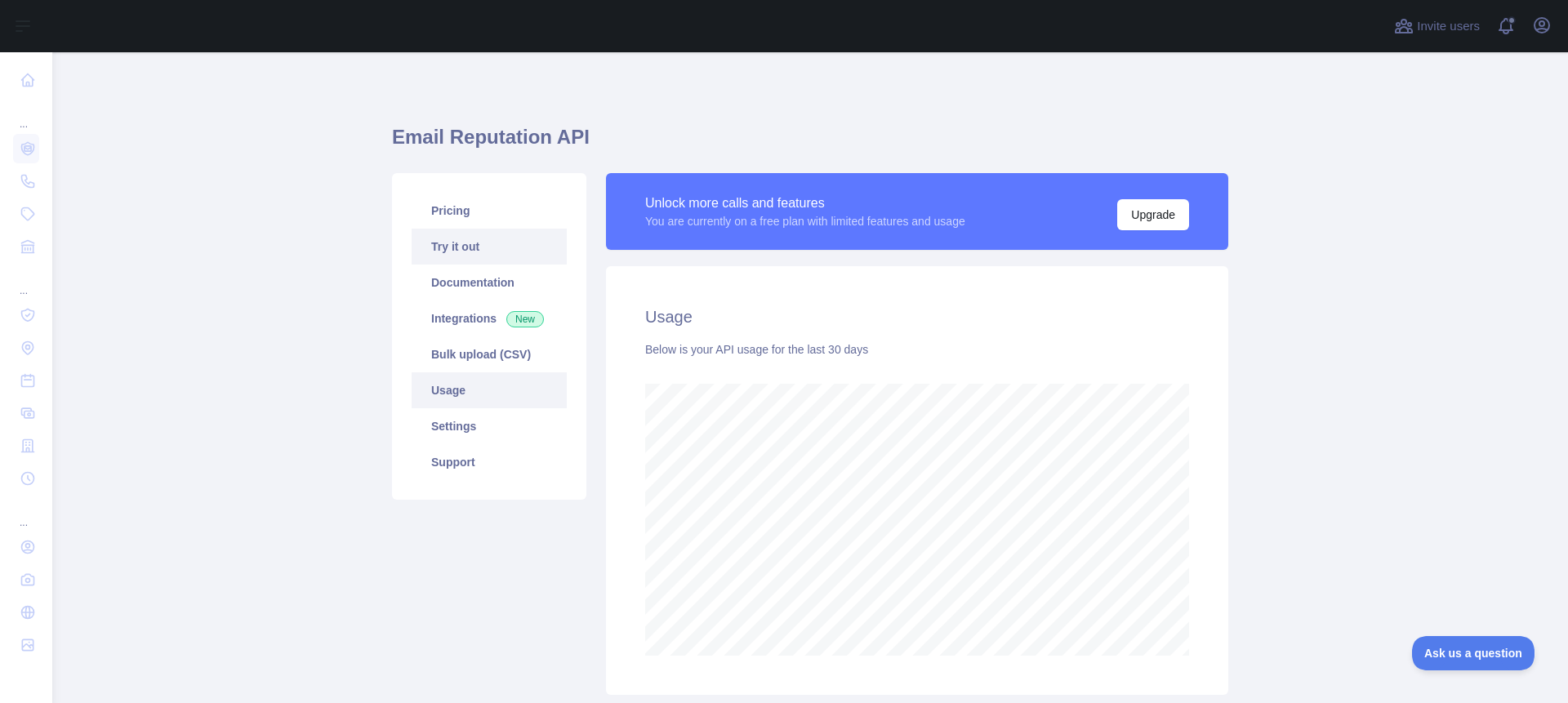
click at [468, 245] on link "Try it out" at bounding box center [489, 246] width 155 height 36
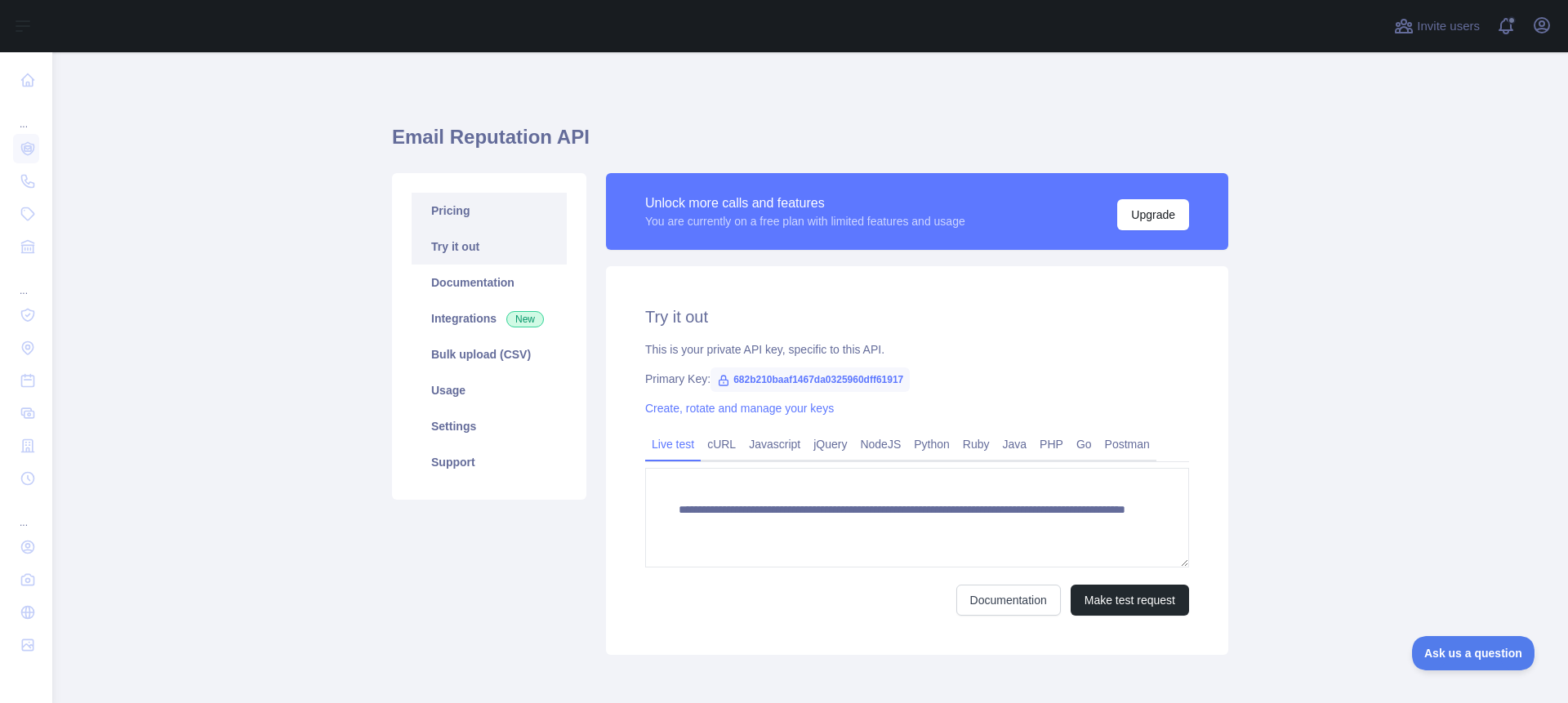
click at [452, 210] on link "Pricing" at bounding box center [489, 210] width 155 height 36
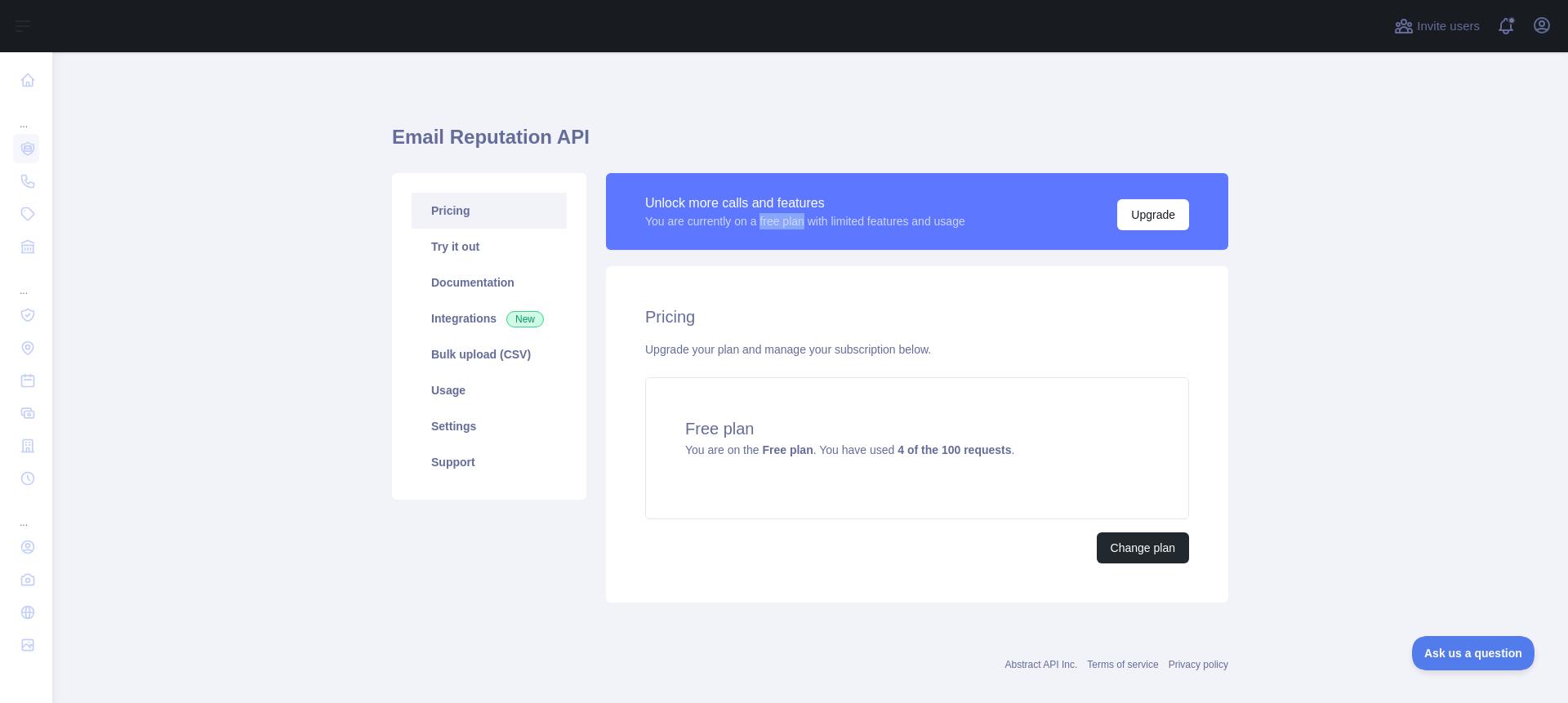
drag, startPoint x: 801, startPoint y: 220, endPoint x: 756, endPoint y: 216, distance: 45.2
click at [756, 216] on div "You are currently on a free plan with limited features and usage" at bounding box center [805, 221] width 320 height 16
copy div "free plan"
click at [445, 245] on link "Try it out" at bounding box center [489, 246] width 155 height 36
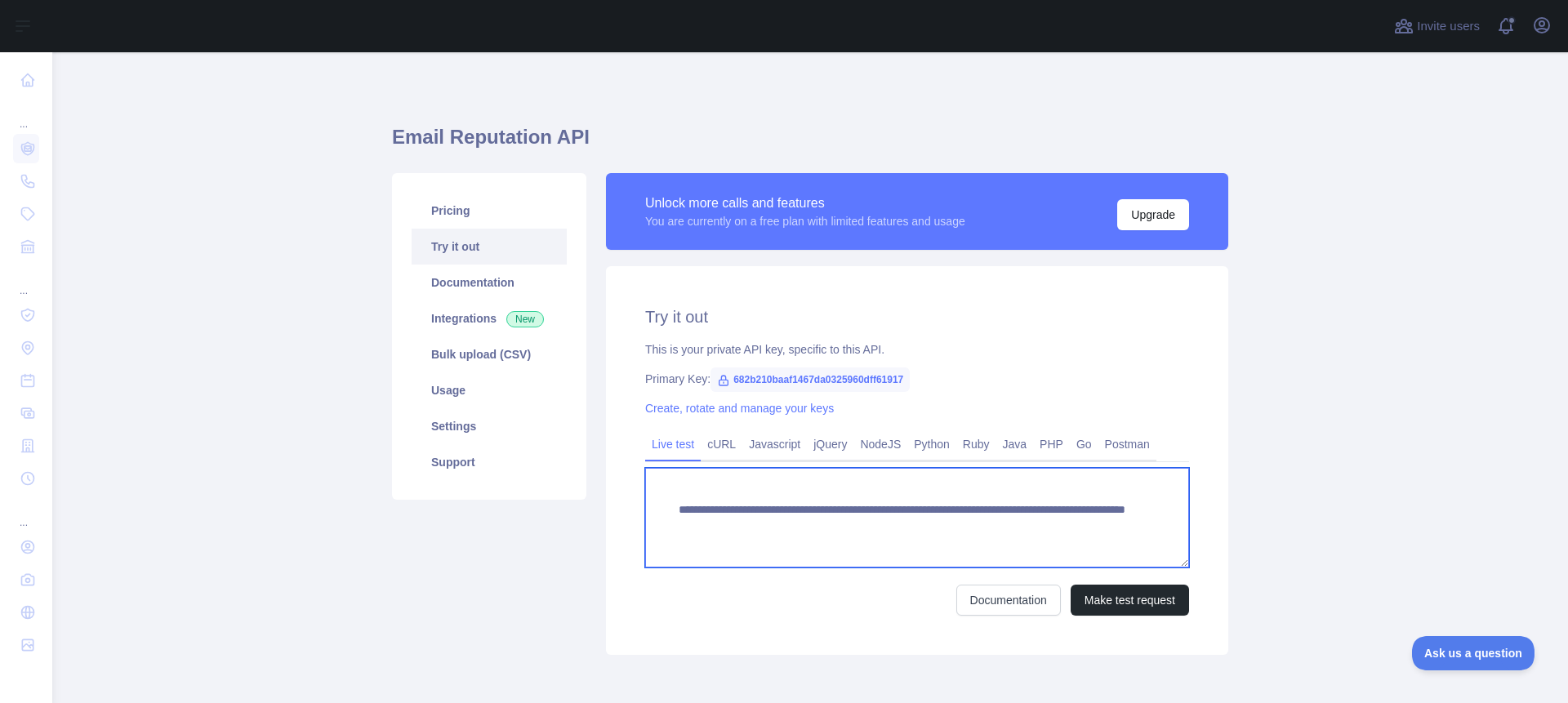
click at [901, 507] on textarea "**********" at bounding box center [917, 518] width 544 height 100
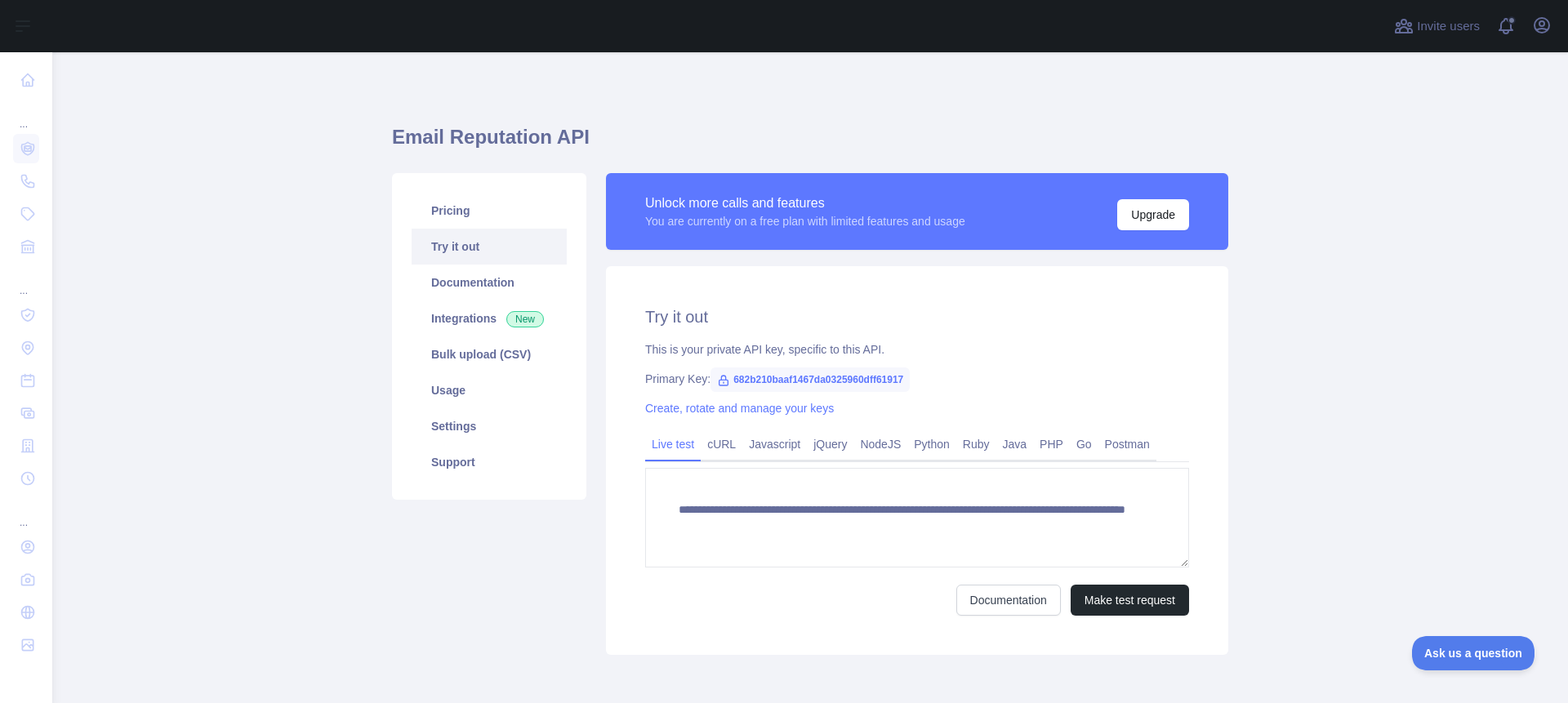
drag, startPoint x: 1110, startPoint y: 134, endPoint x: 1099, endPoint y: 120, distance: 17.8
click at [1110, 133] on h1 "Email Reputation API" at bounding box center [810, 144] width 837 height 39
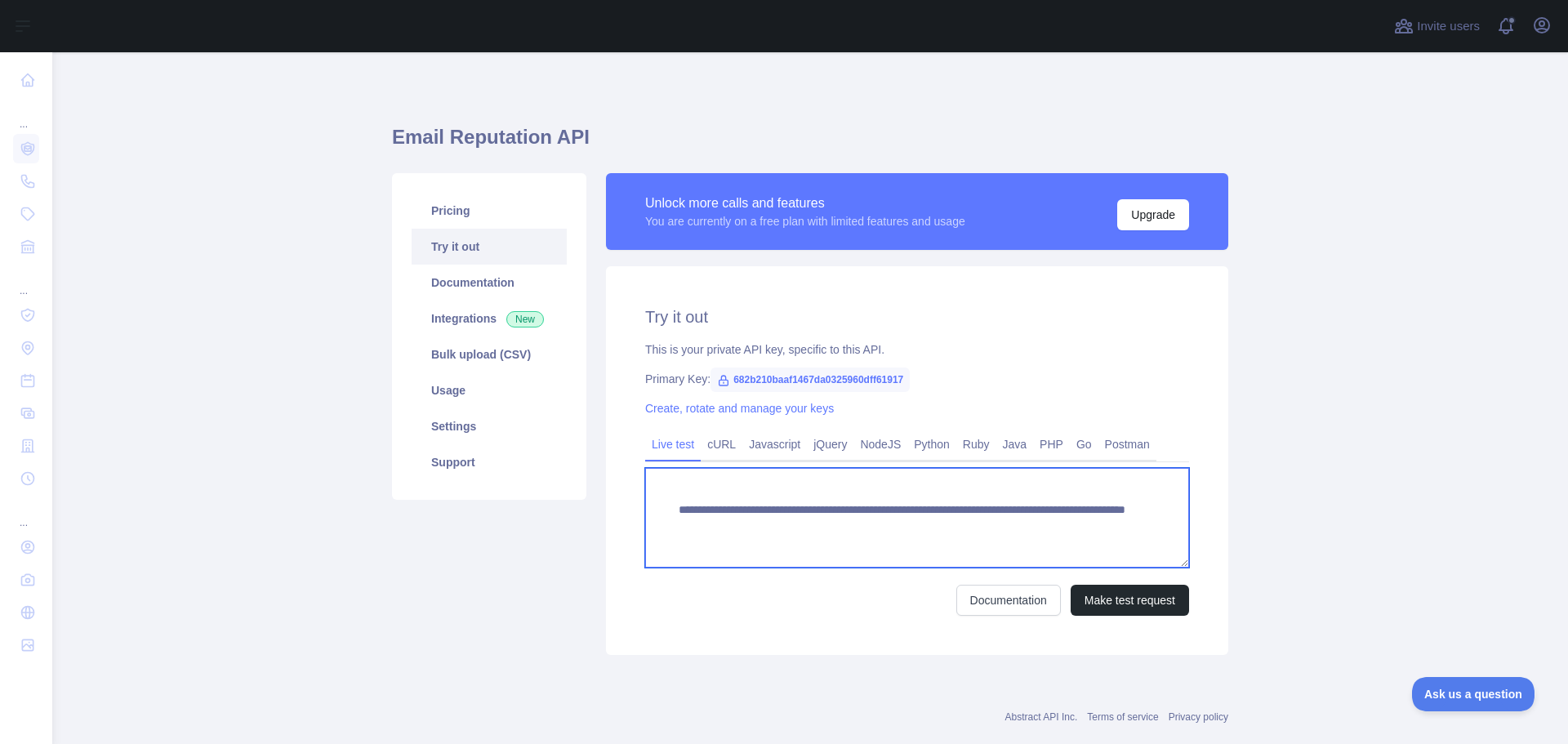
drag, startPoint x: 903, startPoint y: 506, endPoint x: 670, endPoint y: 512, distance: 233.1
click at [670, 512] on textarea "**********" at bounding box center [917, 518] width 544 height 100
drag, startPoint x: 1064, startPoint y: 526, endPoint x: 656, endPoint y: 535, distance: 408.1
click at [656, 535] on textarea "**********" at bounding box center [917, 518] width 544 height 100
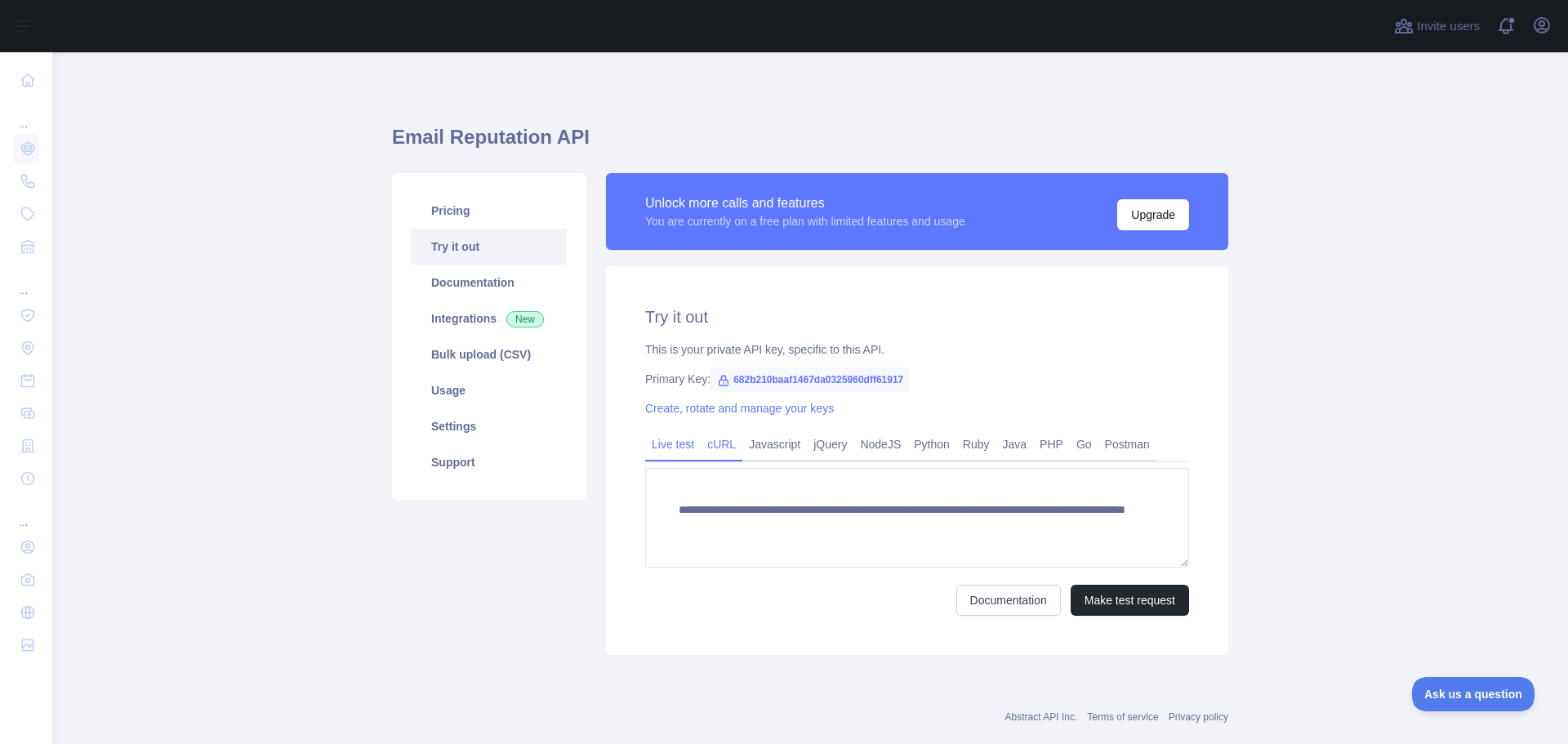
click at [717, 444] on link "cURL" at bounding box center [721, 444] width 42 height 27
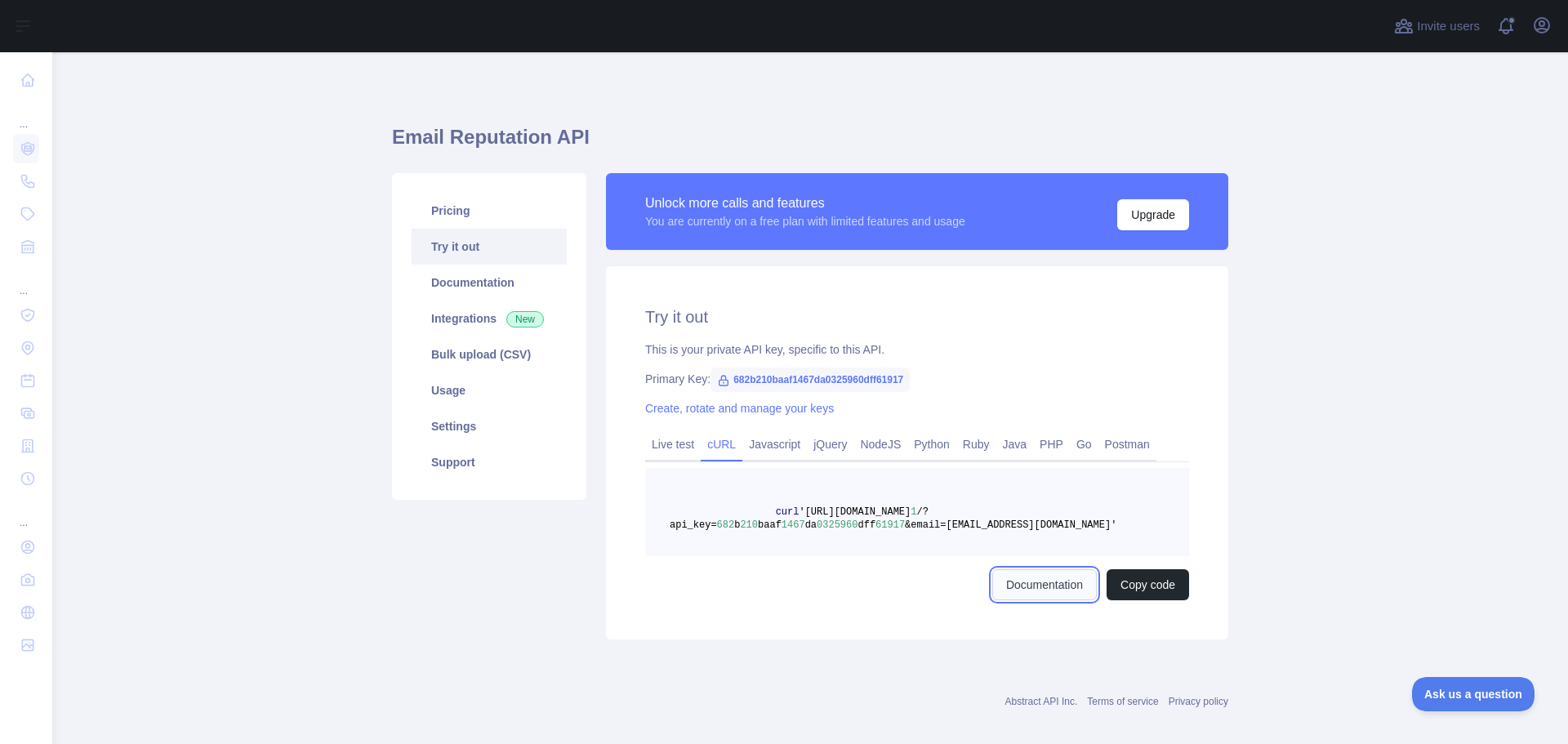
click at [1051, 583] on link "Documentation" at bounding box center [1044, 584] width 104 height 31
drag, startPoint x: 1015, startPoint y: 526, endPoint x: 658, endPoint y: 526, distance: 357.0
click at [663, 527] on pre "curl '[URL][DOMAIN_NAME] 1 /?api_key= 682 b 210 baaf 1467 da 0325960 dff 61917 …" at bounding box center [917, 512] width 544 height 88
copy span "api_key= 682 b 210 baaf 1467 da 0325960 dff 61917 &email=[EMAIL_ADDRESS][DOMAIN…"
click at [991, 524] on span "&email=[EMAIL_ADDRESS][DOMAIN_NAME]'" at bounding box center [1010, 525] width 211 height 11
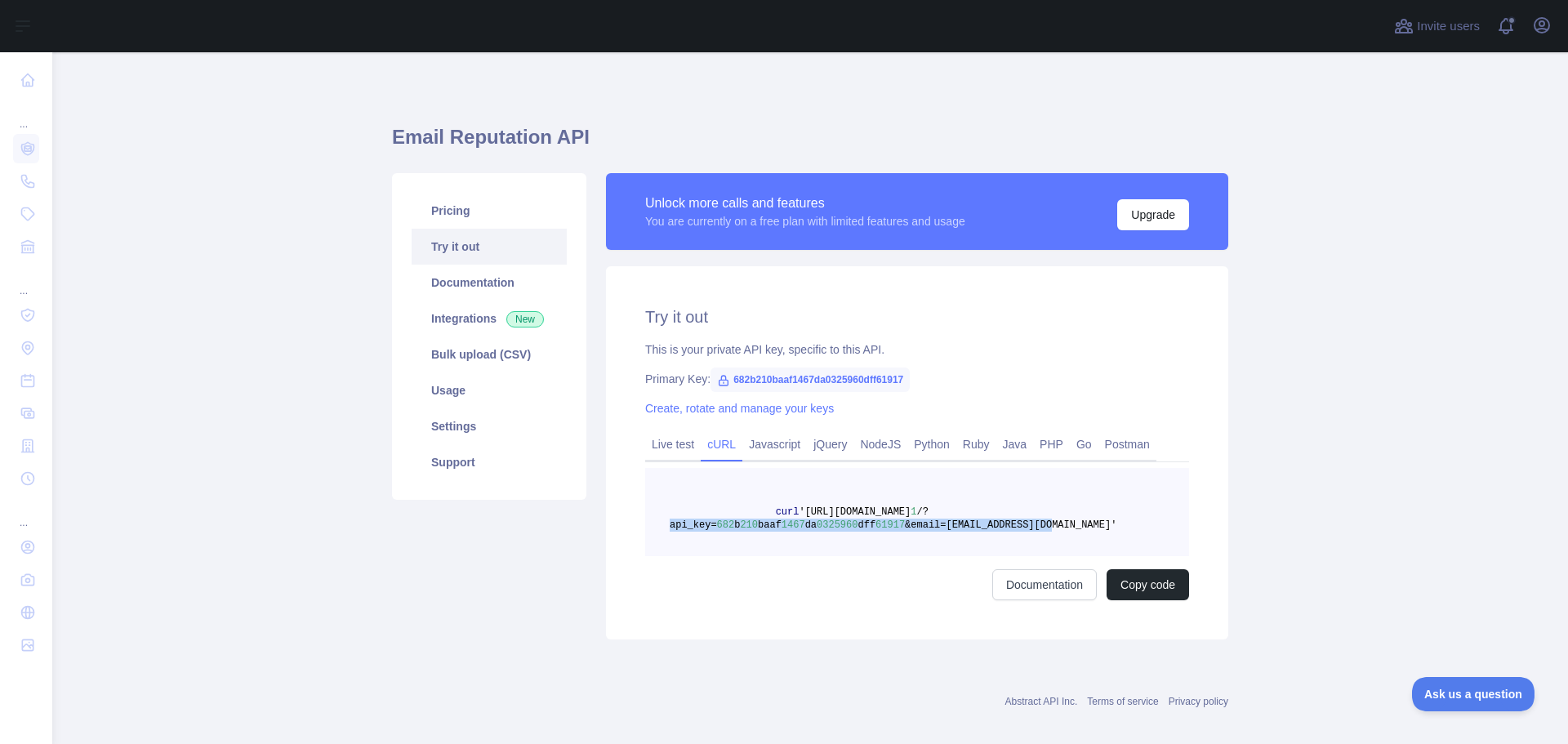
drag, startPoint x: 1015, startPoint y: 524, endPoint x: 657, endPoint y: 525, distance: 358.0
click at [657, 525] on pre "curl '[URL][DOMAIN_NAME] 1 /?api_key= 682 b 210 baaf 1467 da 0325960 dff 61917 …" at bounding box center [917, 512] width 544 height 88
copy span "api_key= 682 b 210 baaf 1467 da 0325960 dff 61917 &email=[EMAIL_ADDRESS][DOMAIN…"
click at [662, 444] on link "Live test" at bounding box center [672, 444] width 56 height 27
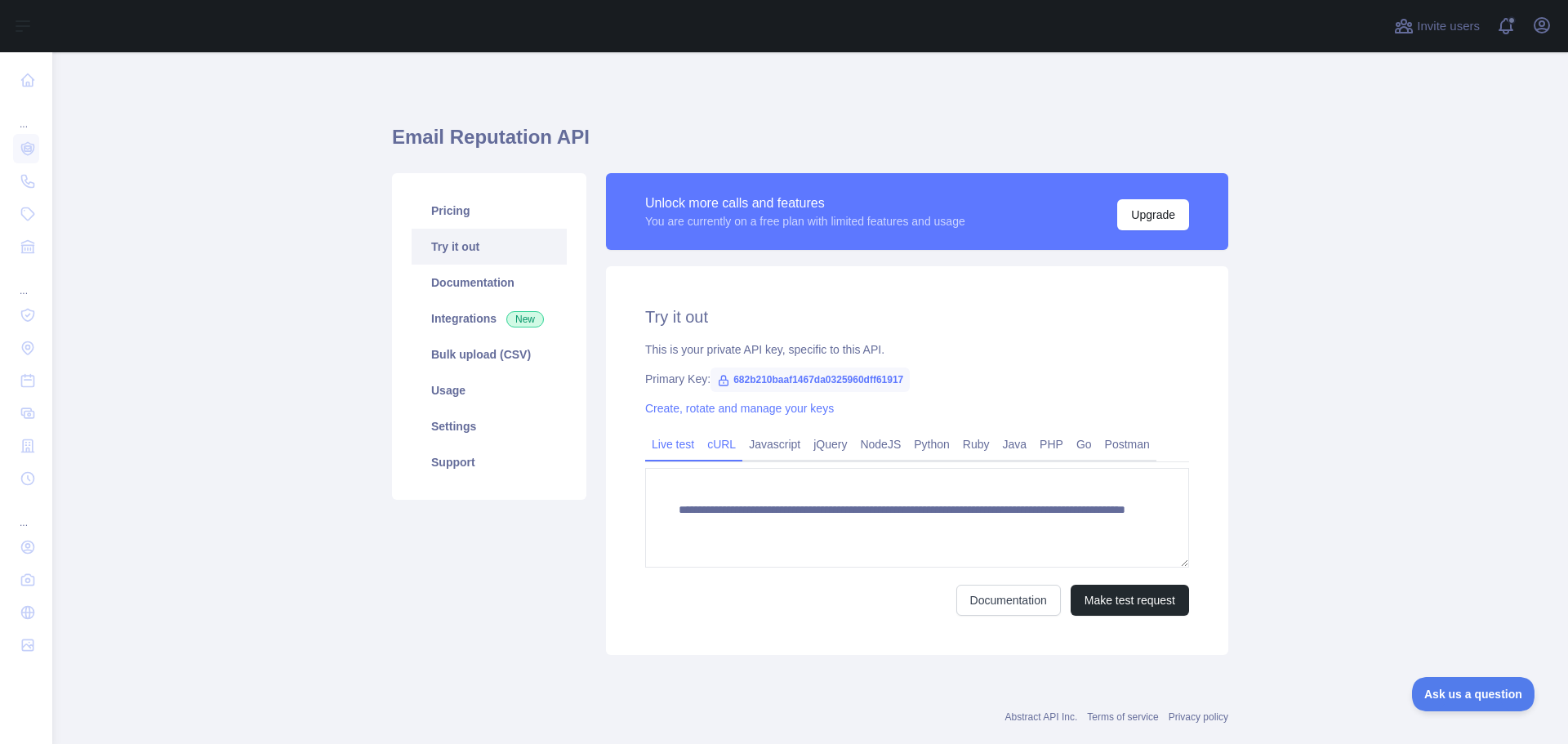
click at [716, 443] on link "cURL" at bounding box center [721, 444] width 42 height 27
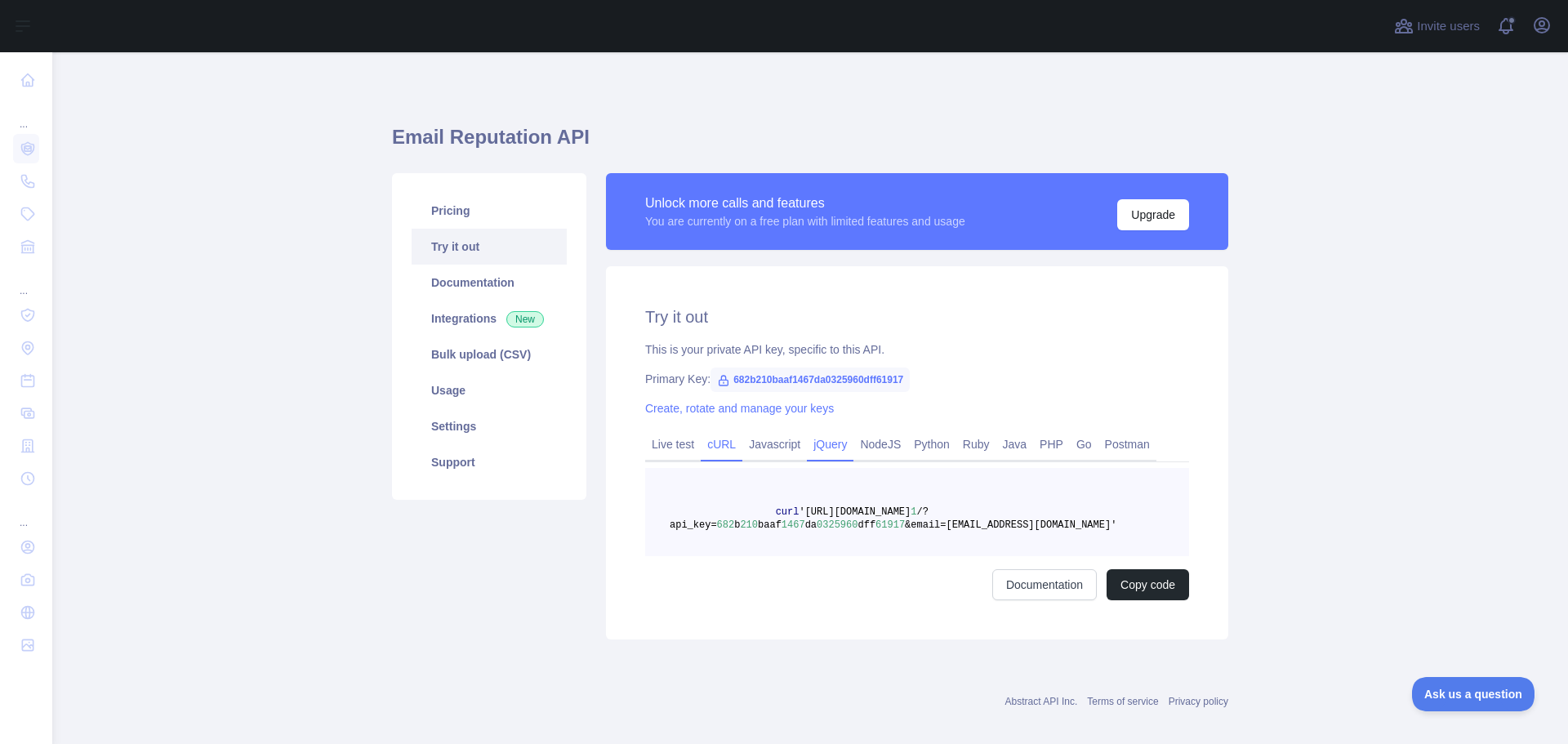
click at [829, 442] on link "jQuery" at bounding box center [830, 444] width 47 height 27
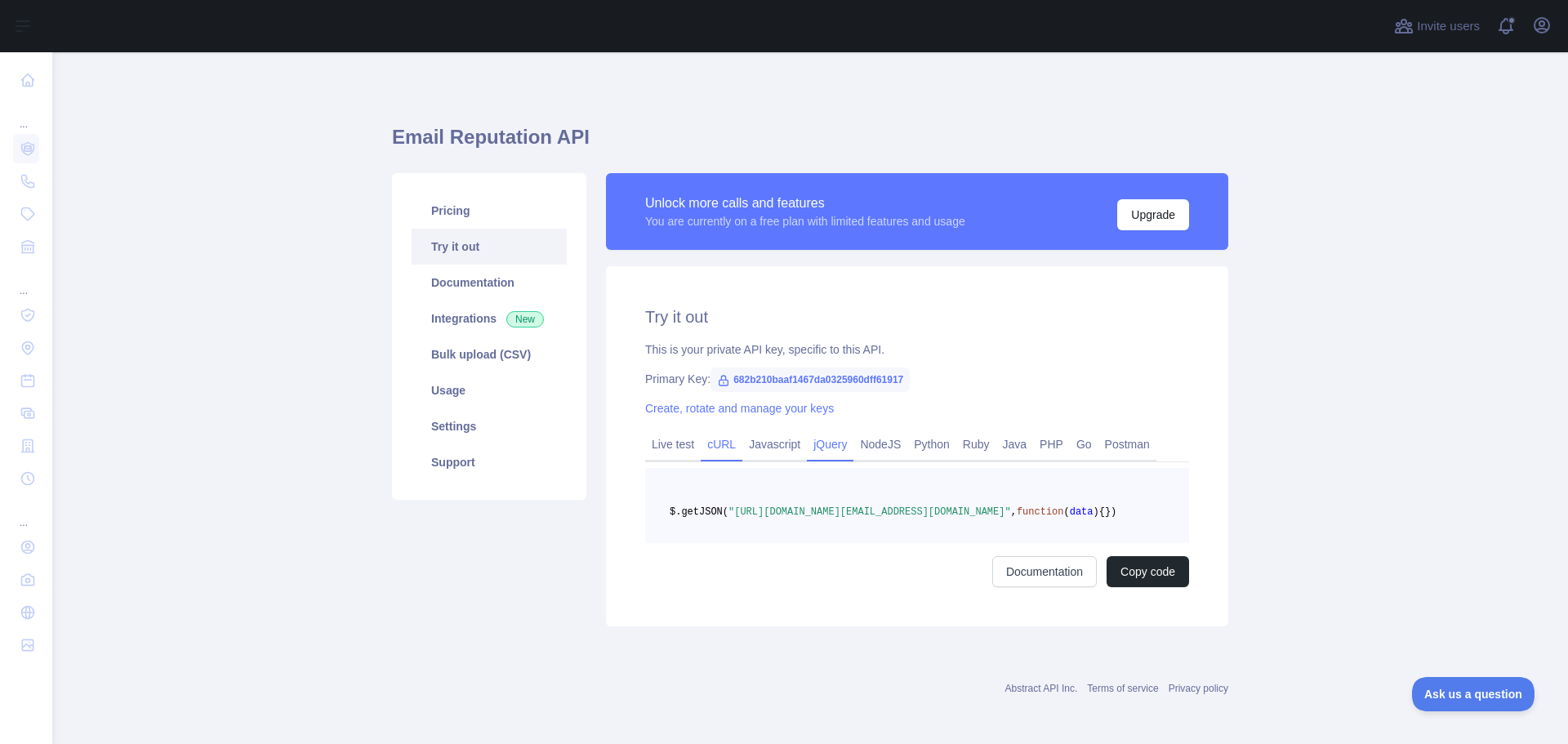
click at [720, 442] on link "cURL" at bounding box center [721, 444] width 42 height 27
